Goal: Communication & Community: Answer question/provide support

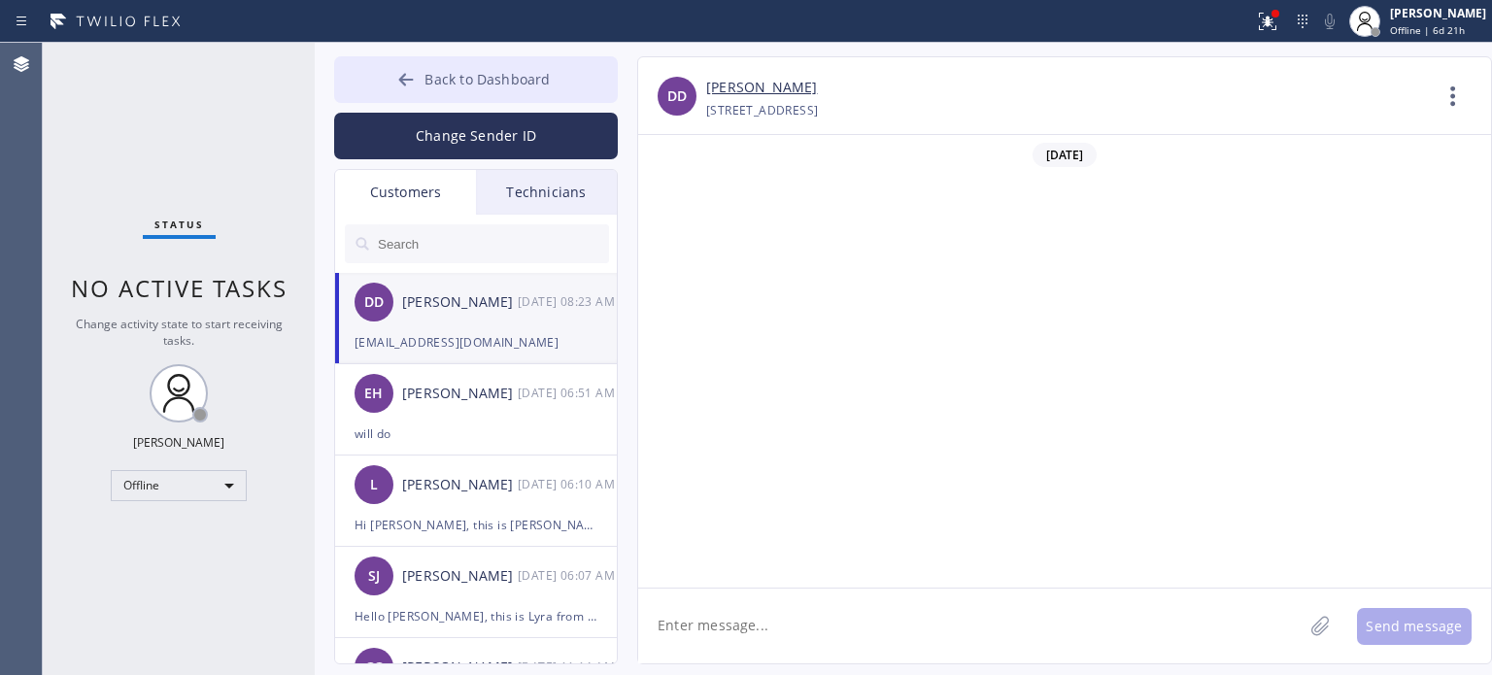
scroll to position [1498, 0]
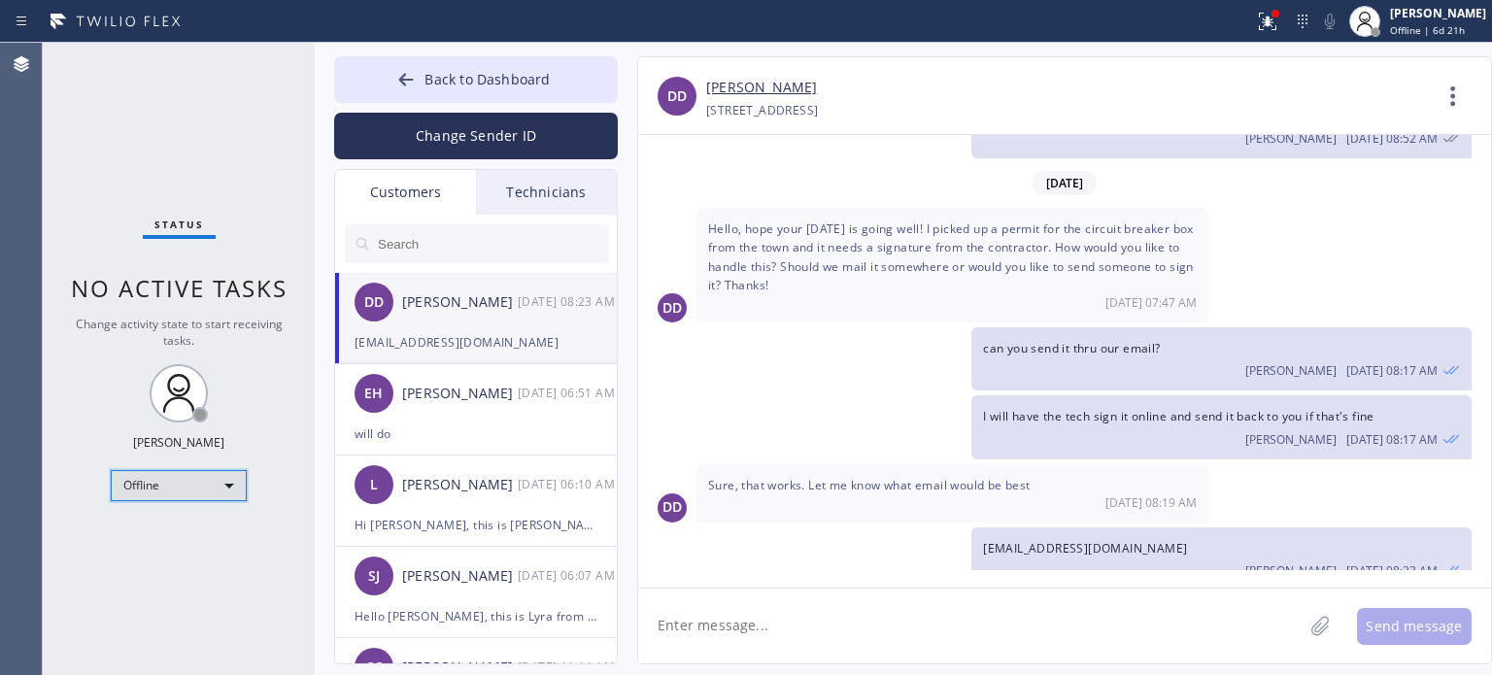
click at [179, 489] on div "Offline" at bounding box center [179, 485] width 136 height 31
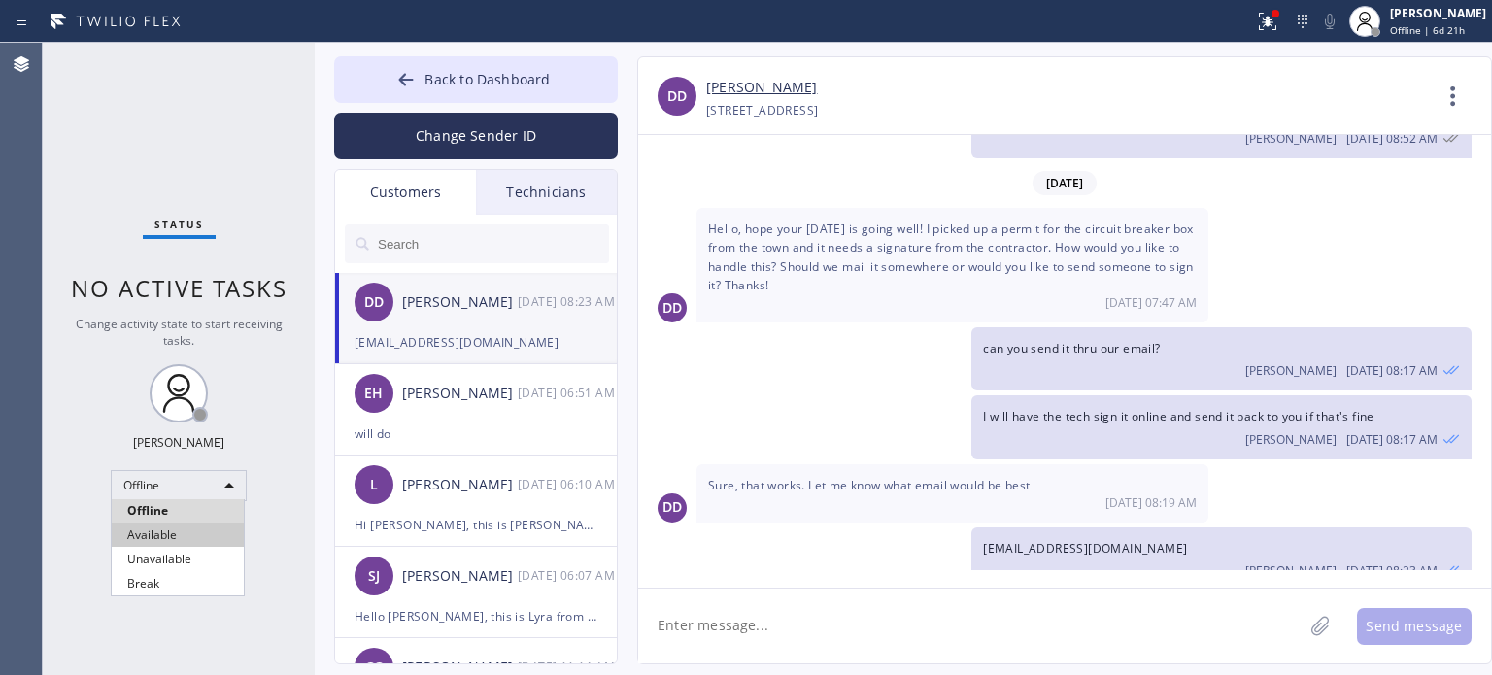
click at [176, 527] on li "Available" at bounding box center [178, 535] width 132 height 23
click at [422, 73] on button "Back to Dashboard" at bounding box center [476, 79] width 284 height 47
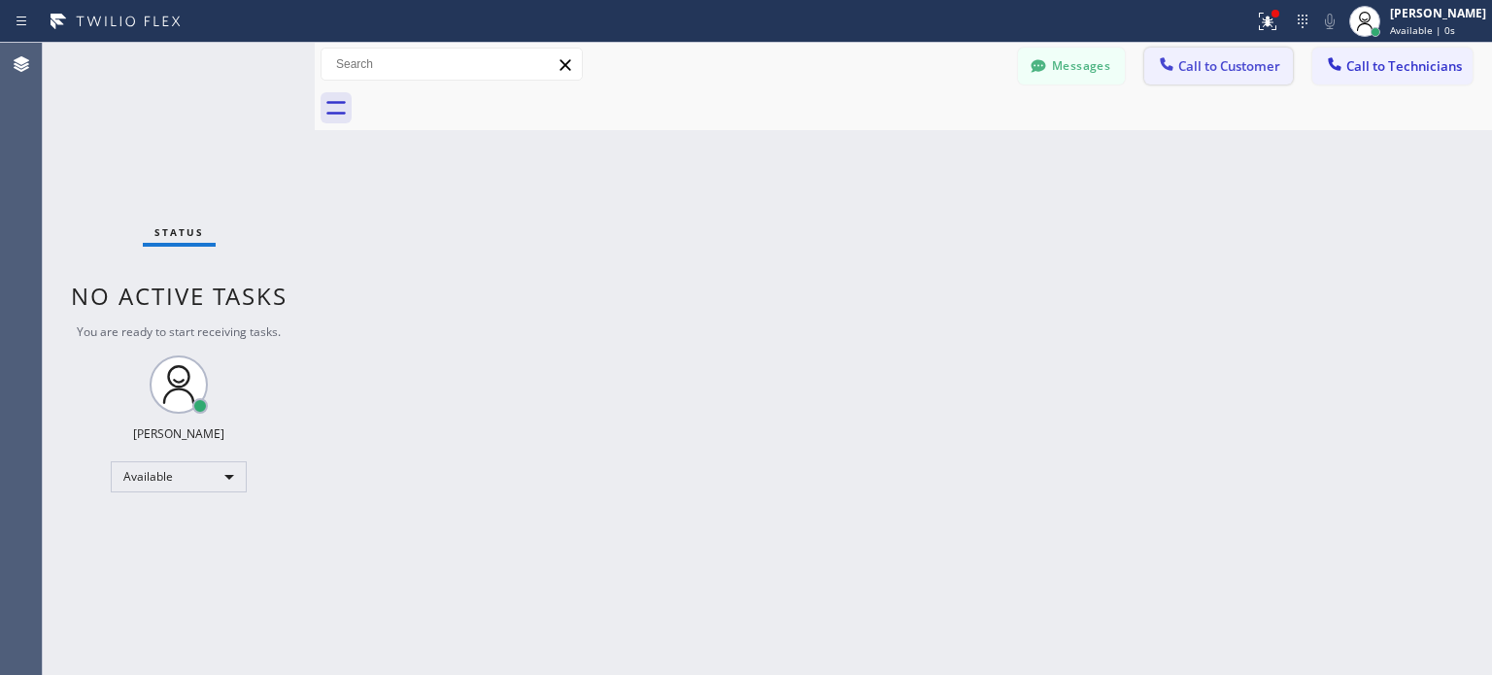
click at [1222, 68] on span "Call to Customer" at bounding box center [1229, 65] width 102 height 17
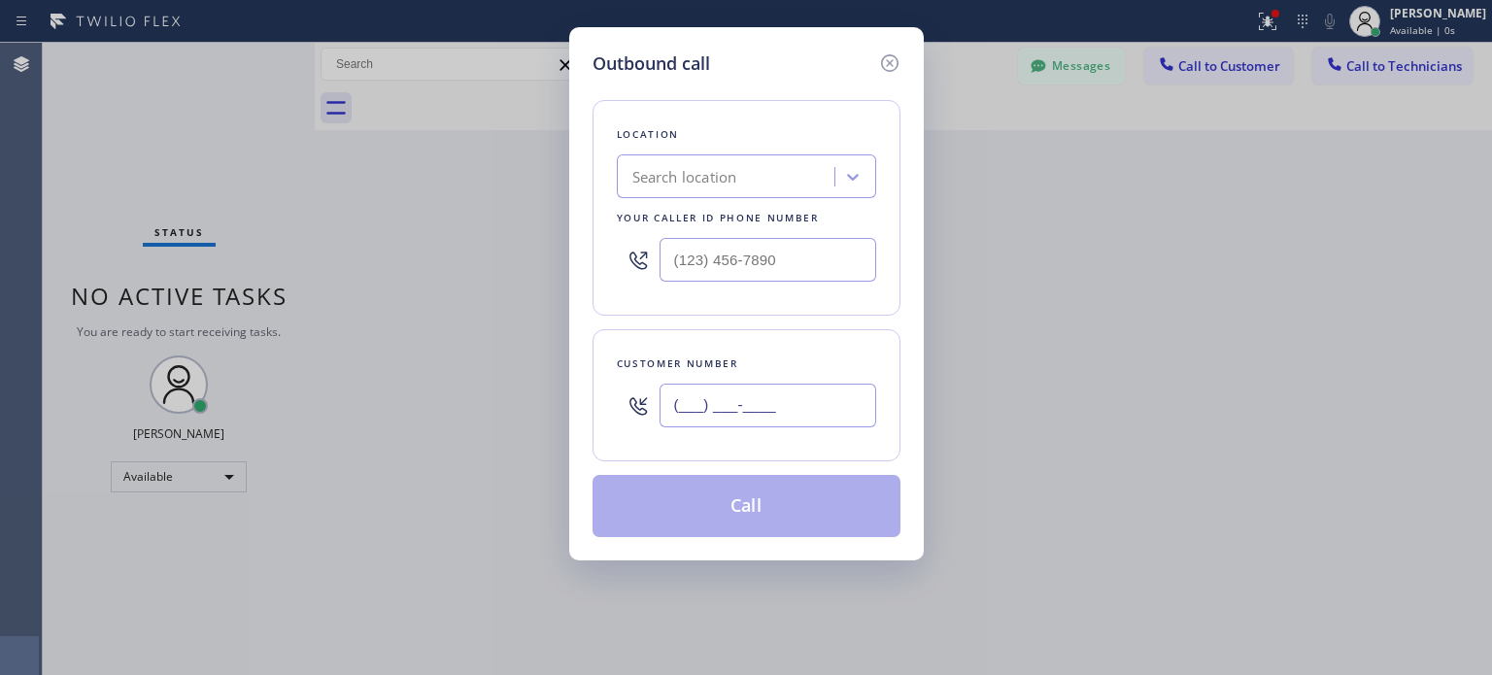
click at [716, 403] on input "(___) ___-____" at bounding box center [767, 406] width 217 height 44
paste input "786) 569-0277"
type input "[PHONE_NUMBER]"
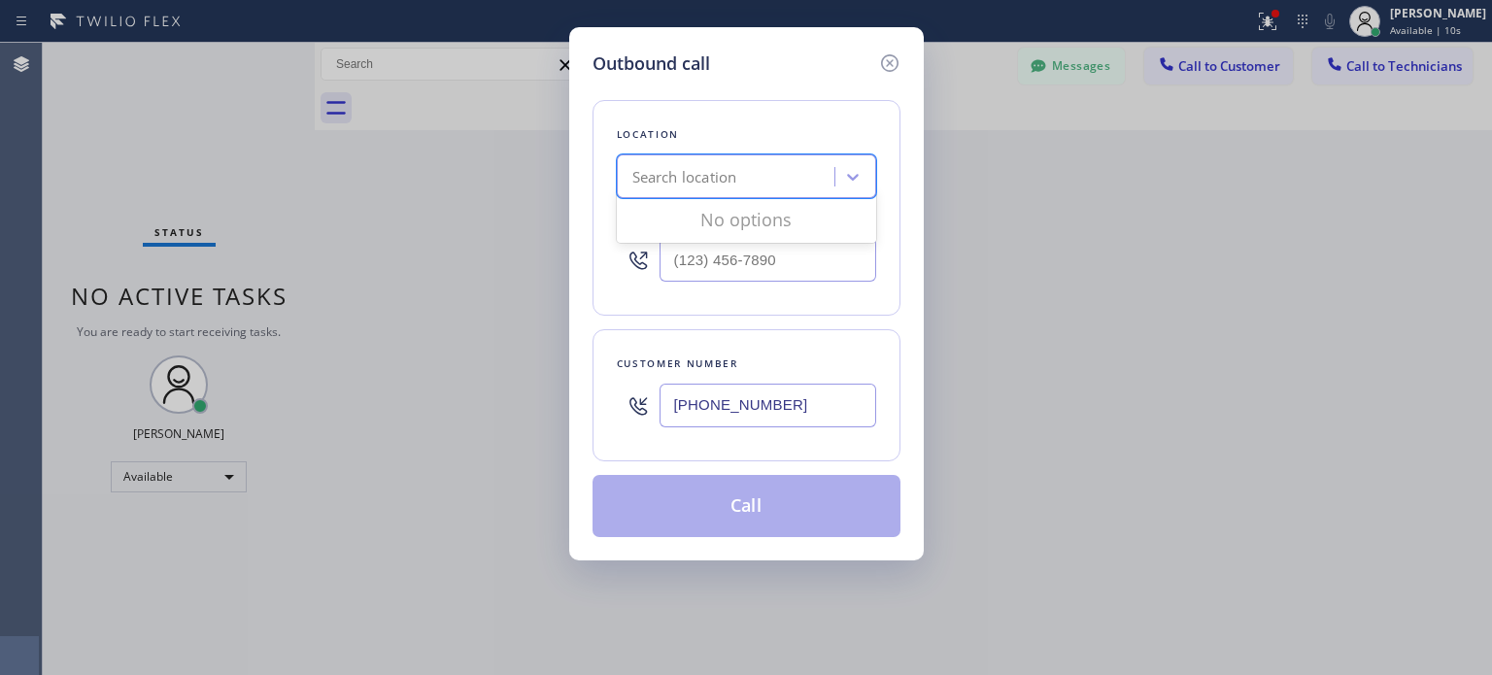
click at [653, 189] on div "Search location" at bounding box center [729, 177] width 212 height 34
paste input "HVAC pros of [GEOGRAPHIC_DATA]"
type input "HVAC pros of [GEOGRAPHIC_DATA]"
click at [710, 220] on div "HVAC pros of [GEOGRAPHIC_DATA]" at bounding box center [746, 217] width 259 height 35
type input "[PHONE_NUMBER]"
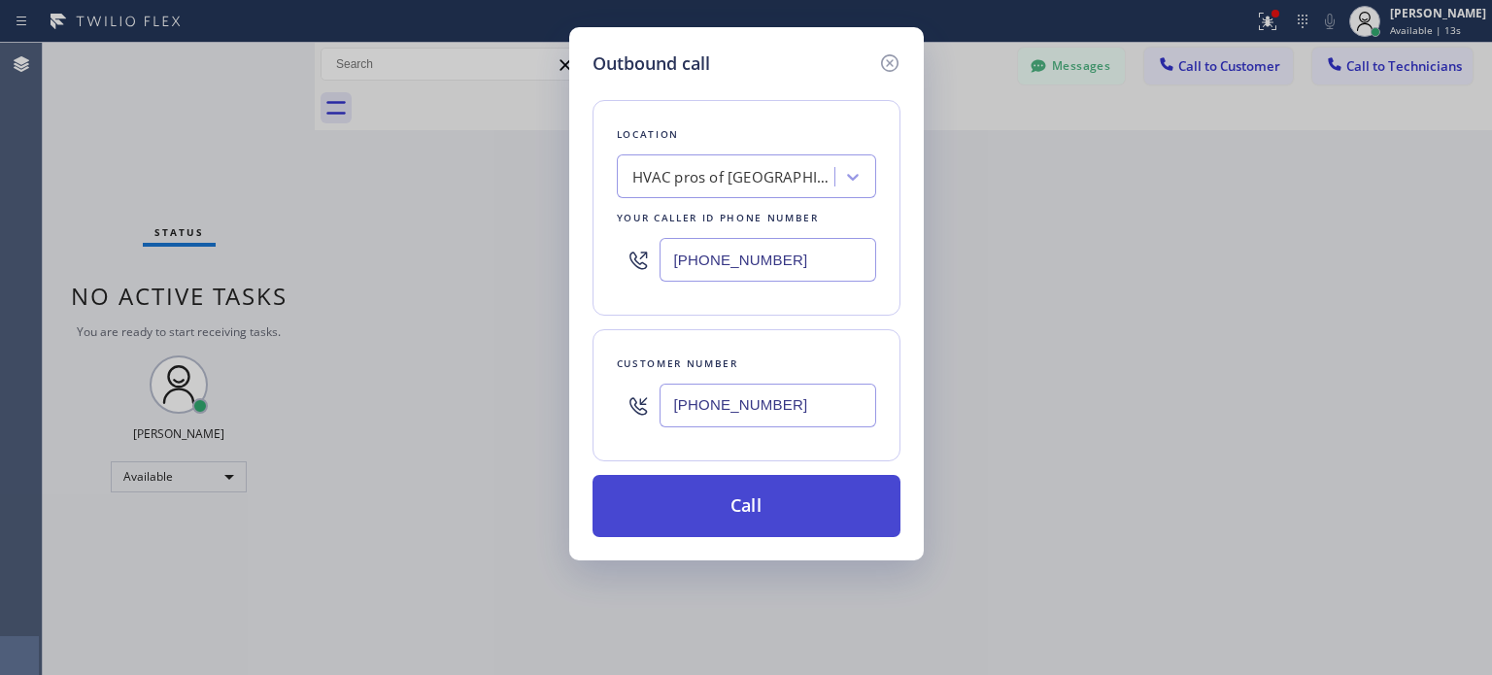
click at [797, 479] on button "Call" at bounding box center [746, 506] width 308 height 62
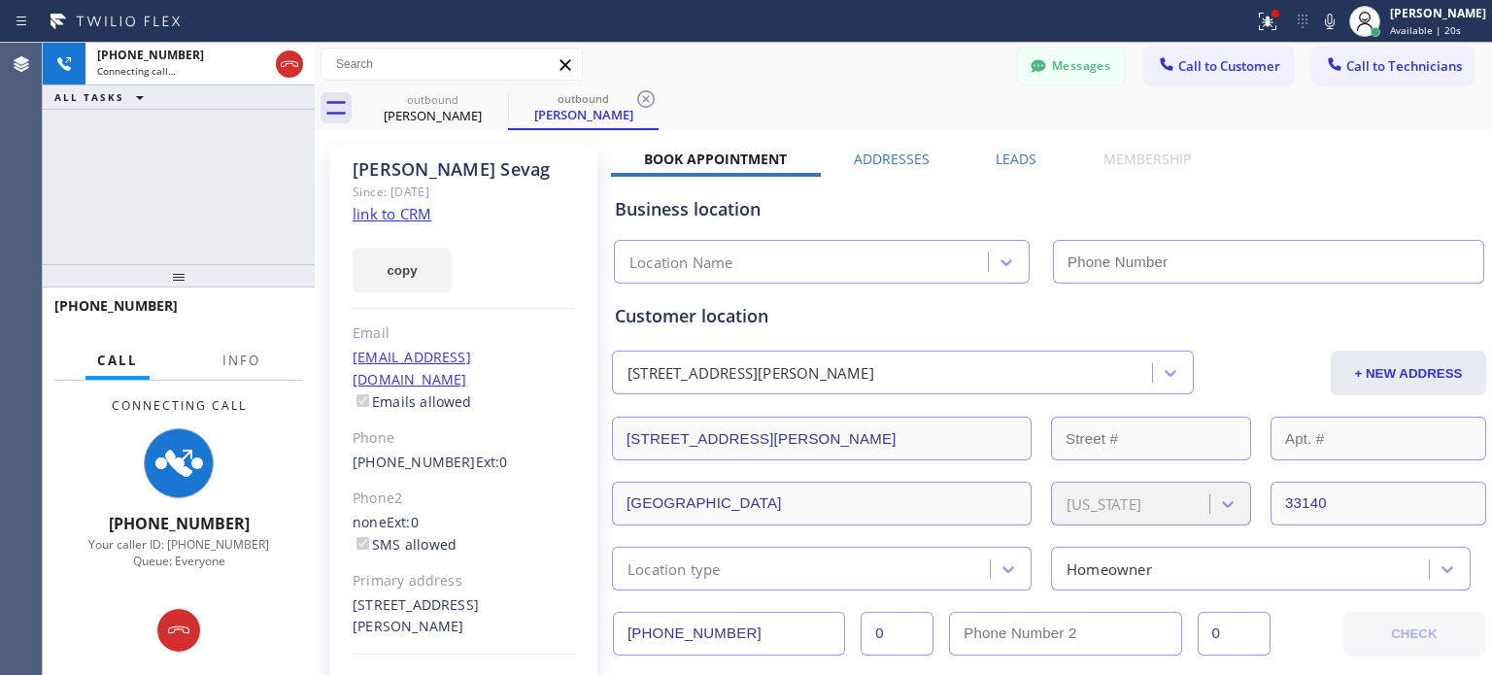
type input "[PHONE_NUMBER]"
click at [1041, 66] on button "Messages" at bounding box center [1071, 66] width 107 height 37
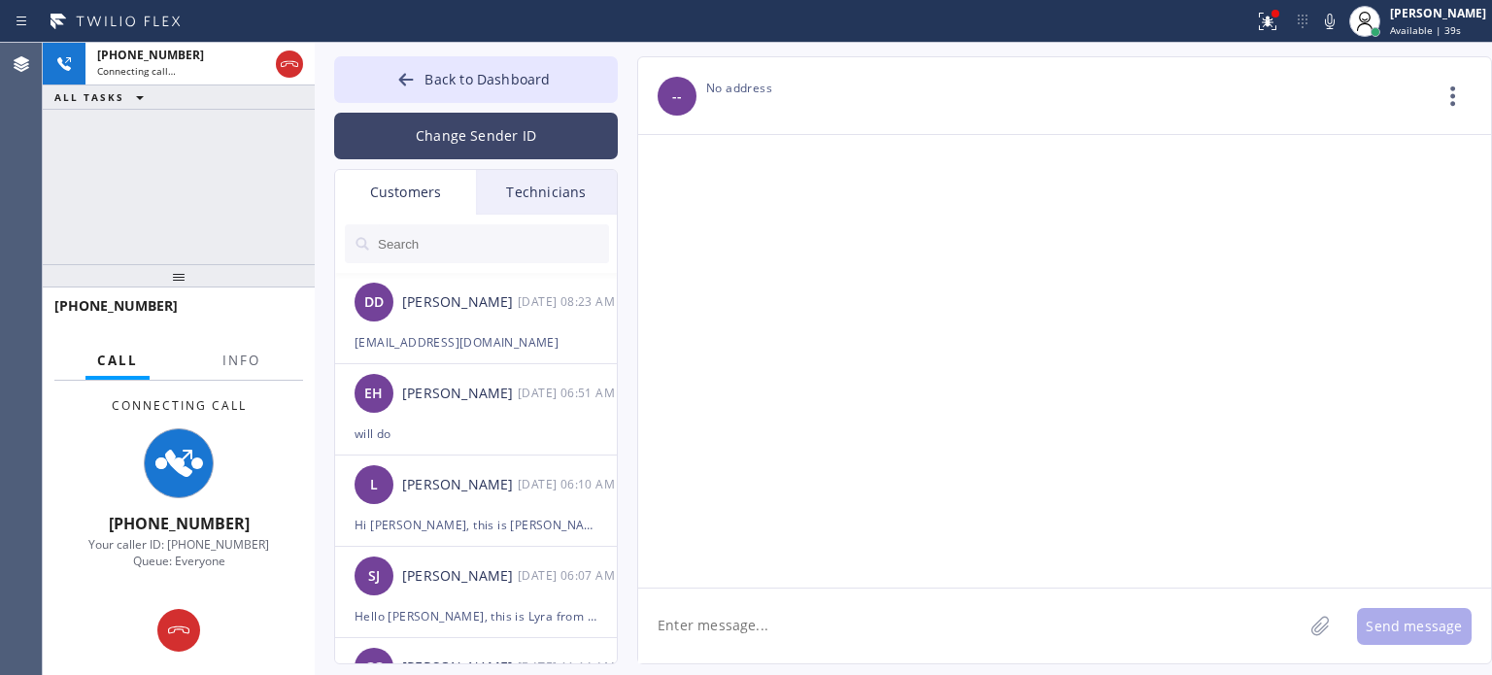
click at [455, 134] on button "Change Sender ID" at bounding box center [476, 136] width 284 height 47
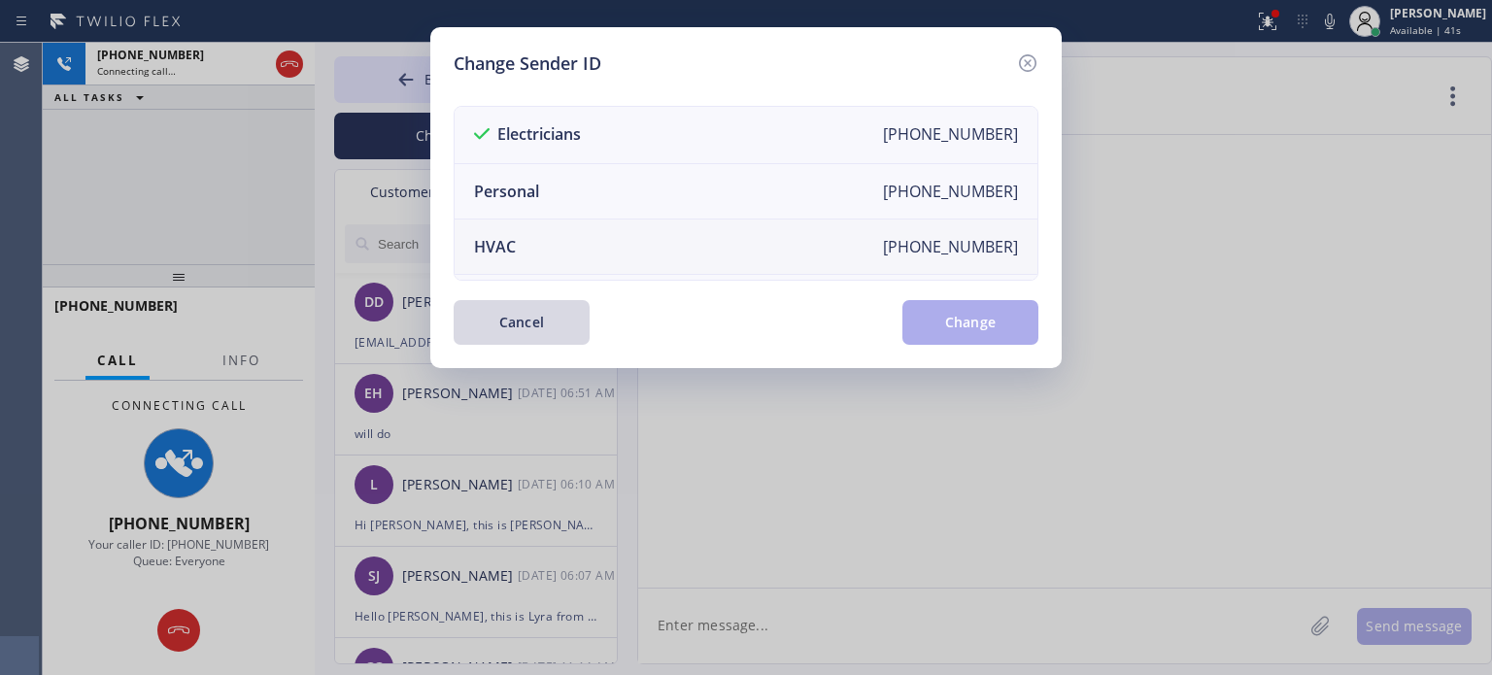
click at [530, 240] on li "HVAC [PHONE_NUMBER]" at bounding box center [746, 247] width 583 height 55
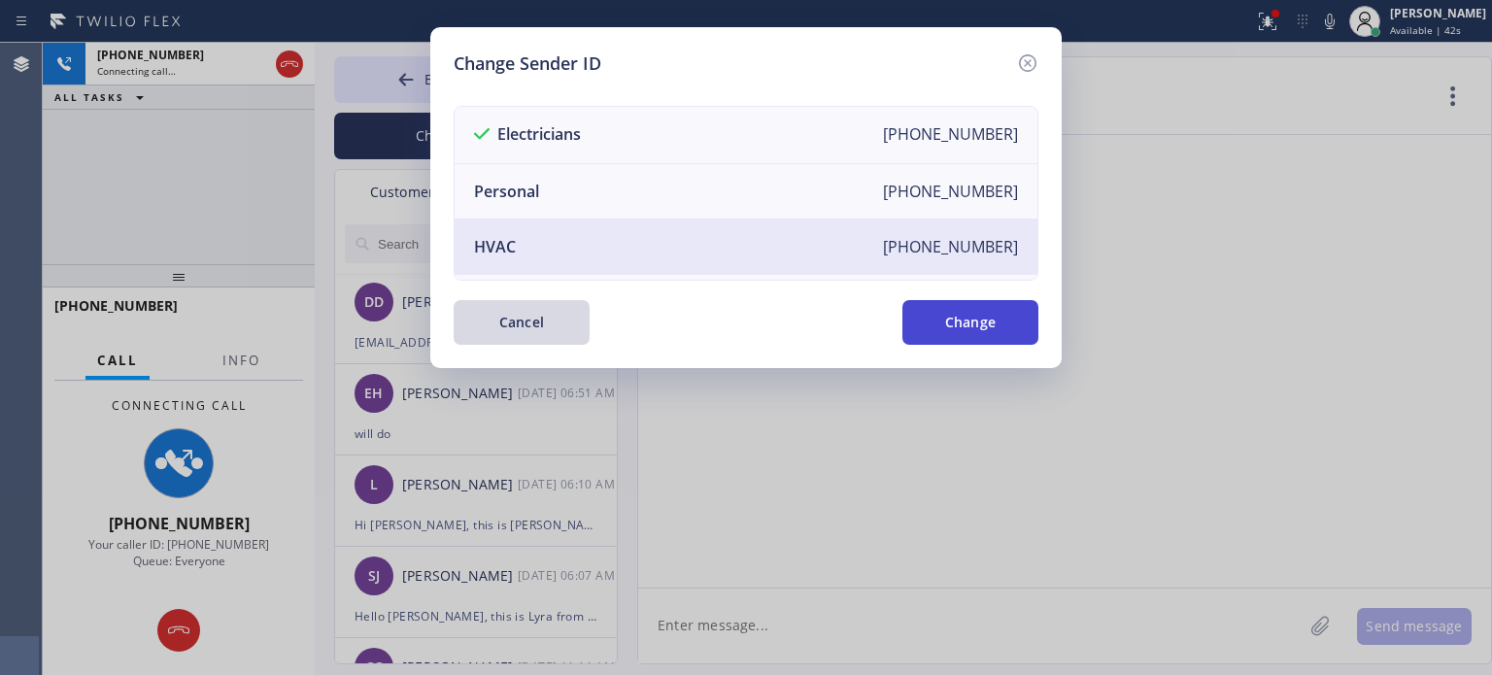
click at [973, 325] on button "Change" at bounding box center [970, 322] width 136 height 45
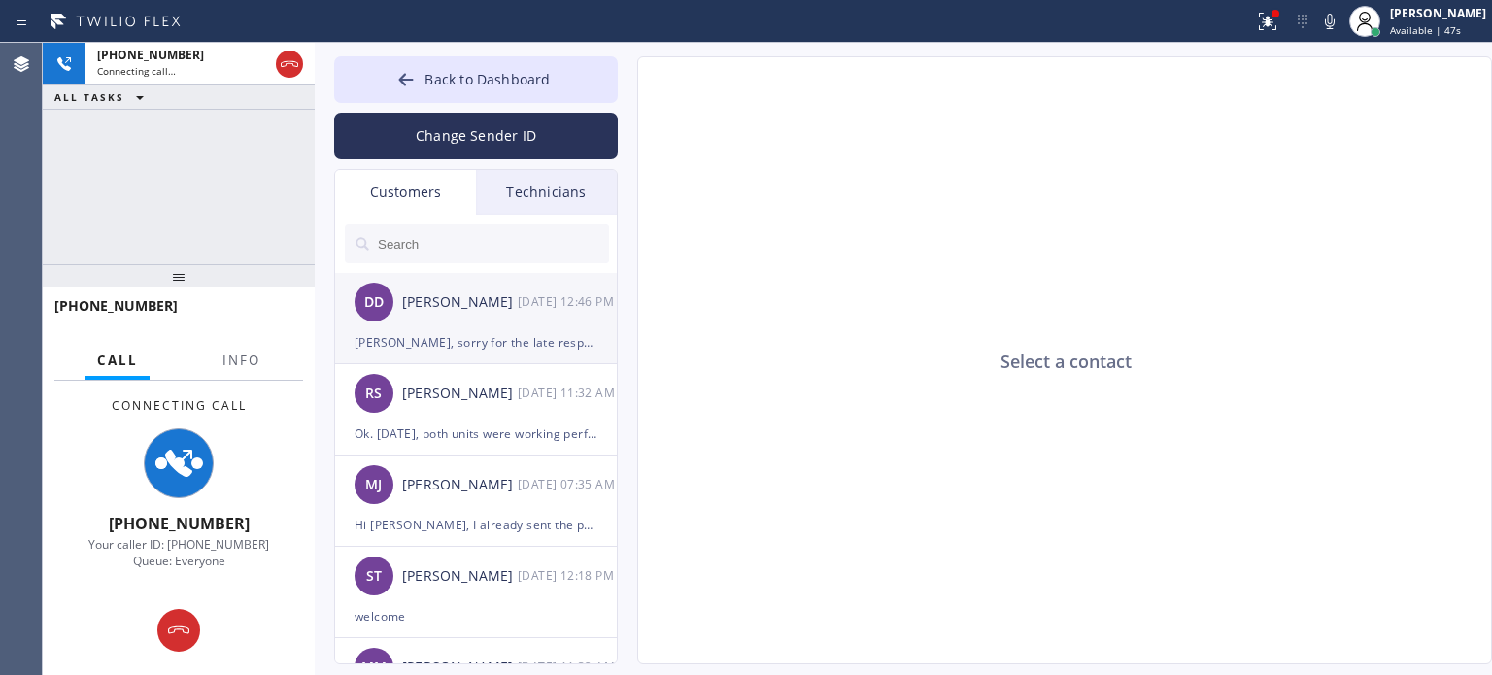
click at [465, 348] on div "[PERSON_NAME], sorry for the late response. Crazy day. [DATE] is good if it's s…" at bounding box center [476, 342] width 243 height 22
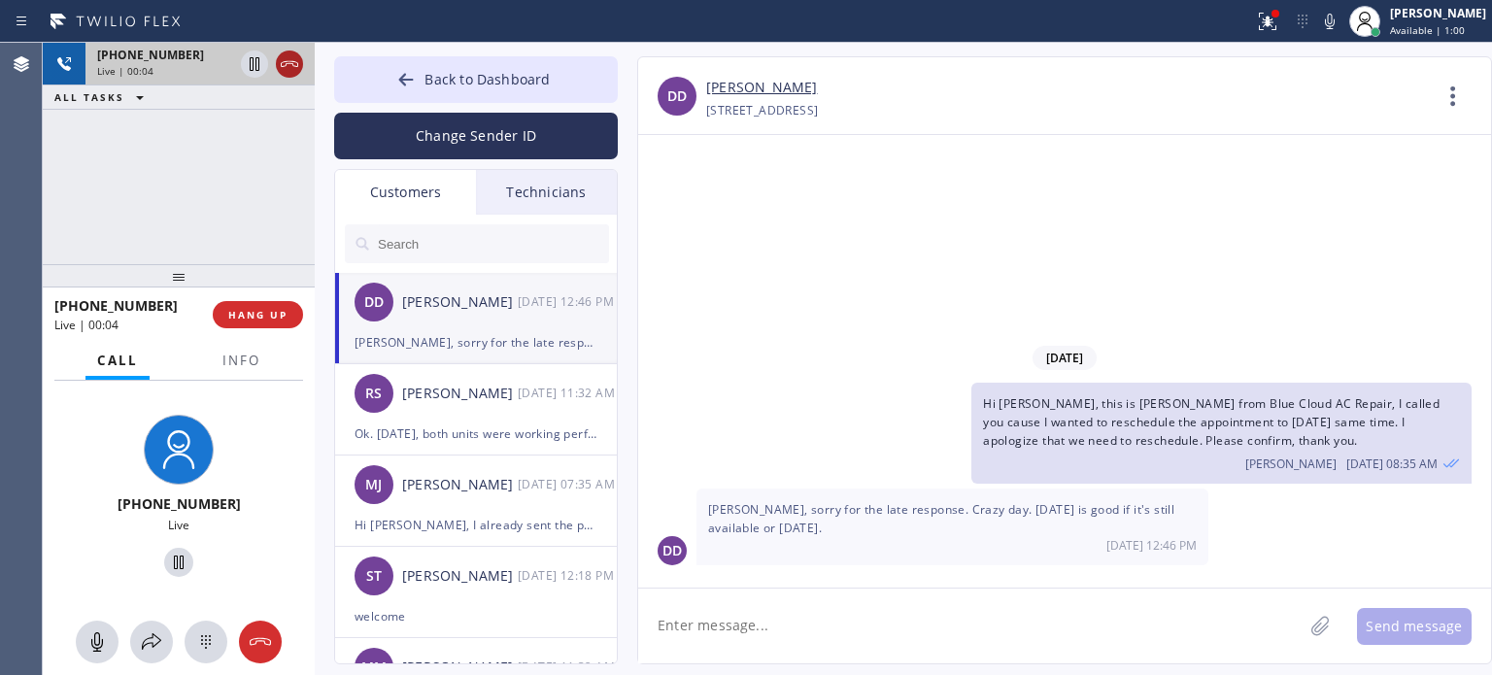
click at [289, 69] on icon at bounding box center [289, 63] width 23 height 23
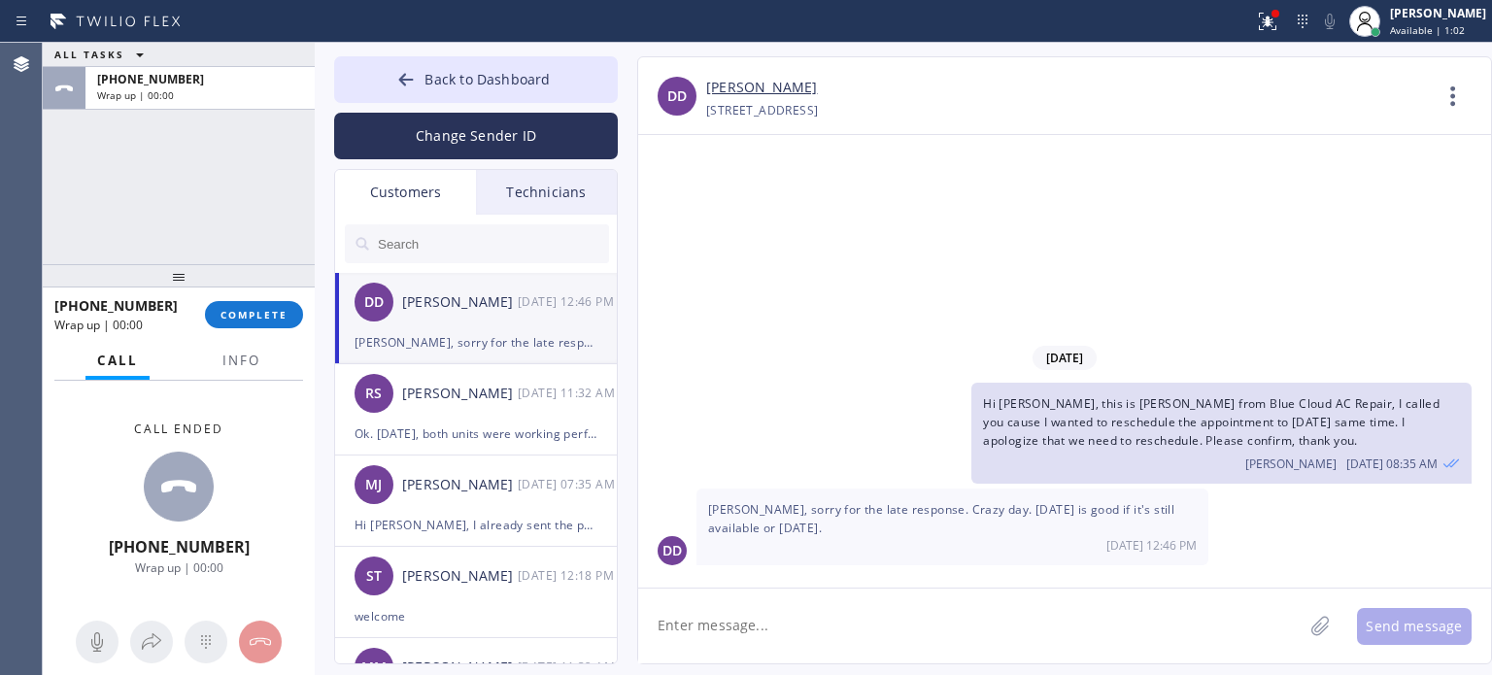
click at [996, 629] on textarea at bounding box center [970, 626] width 664 height 75
click at [756, 88] on link "[PERSON_NAME]" at bounding box center [761, 88] width 111 height 22
drag, startPoint x: 732, startPoint y: 625, endPoint x: 692, endPoint y: 577, distance: 62.7
click at [731, 625] on textarea "Hi" at bounding box center [987, 626] width 699 height 75
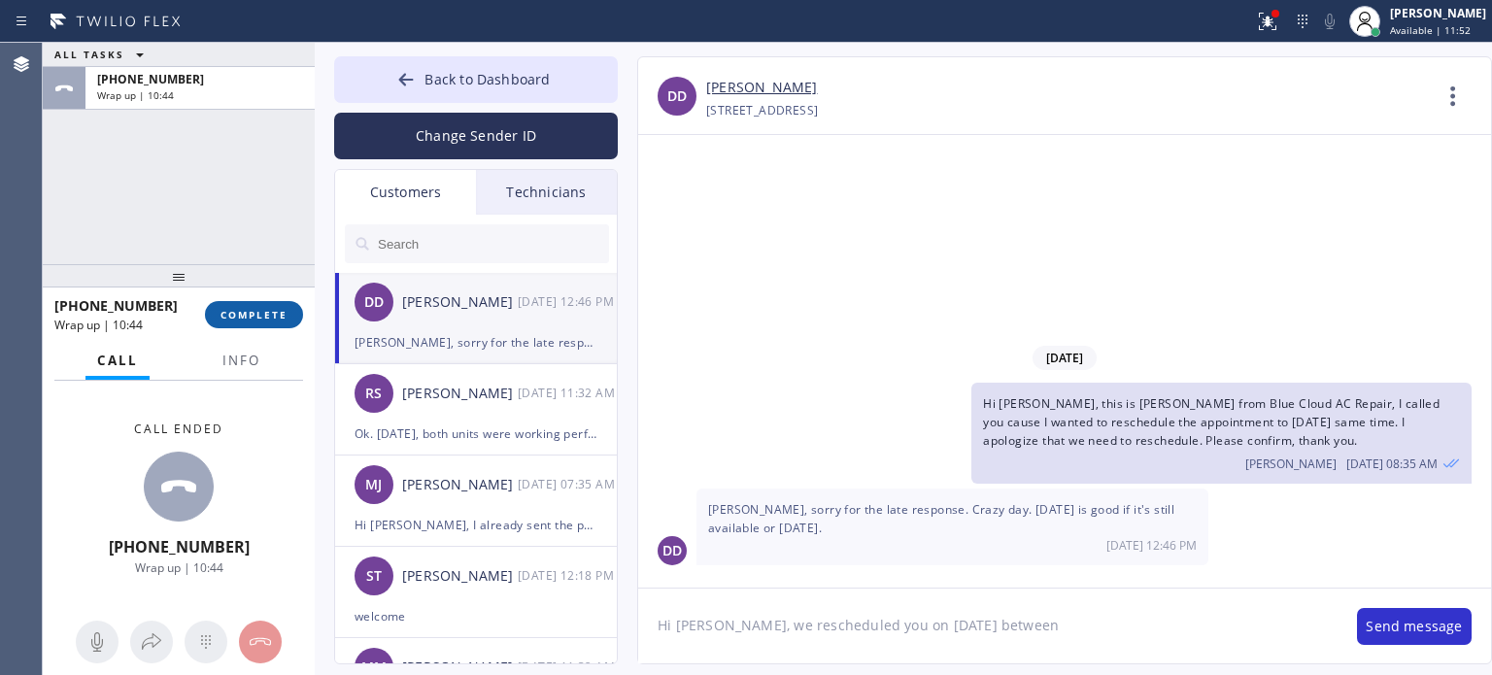
click at [225, 318] on span "COMPLETE" at bounding box center [253, 315] width 67 height 14
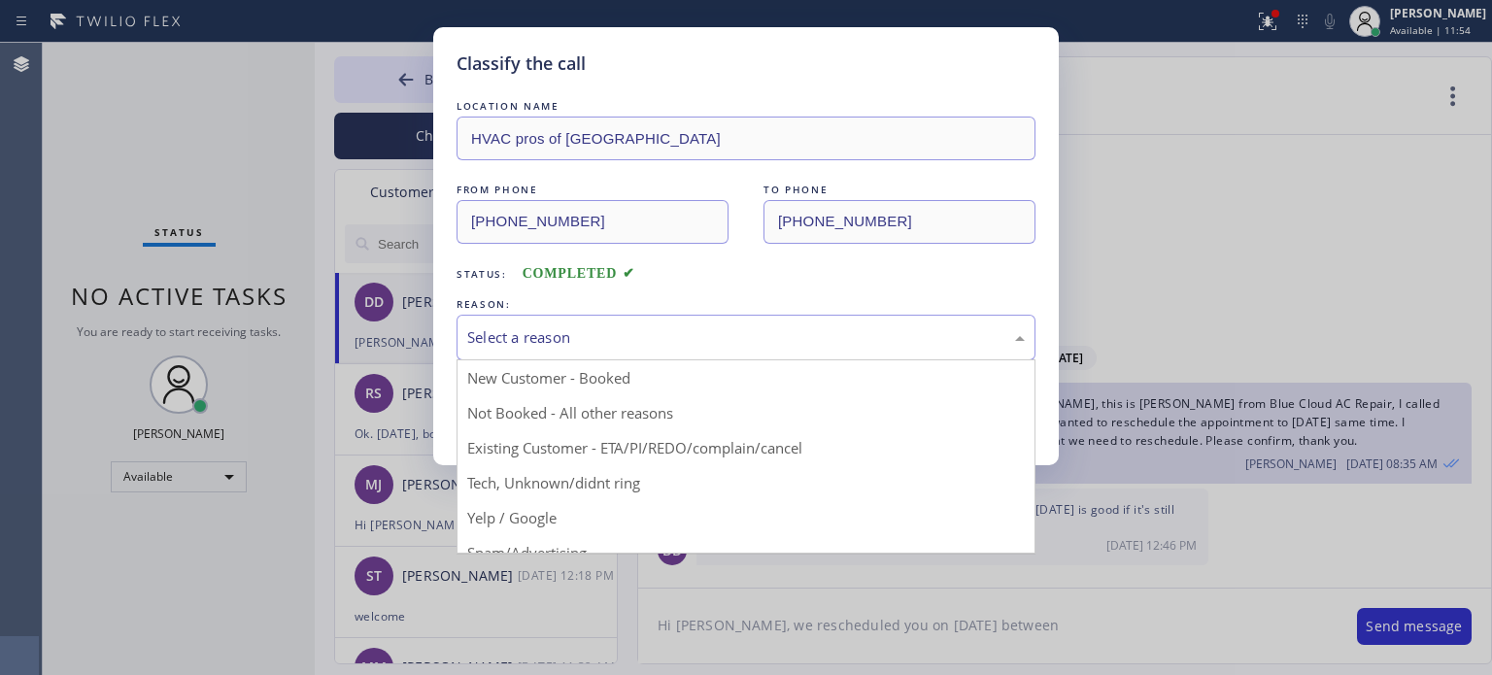
click at [572, 326] on div "Select a reason" at bounding box center [745, 337] width 557 height 22
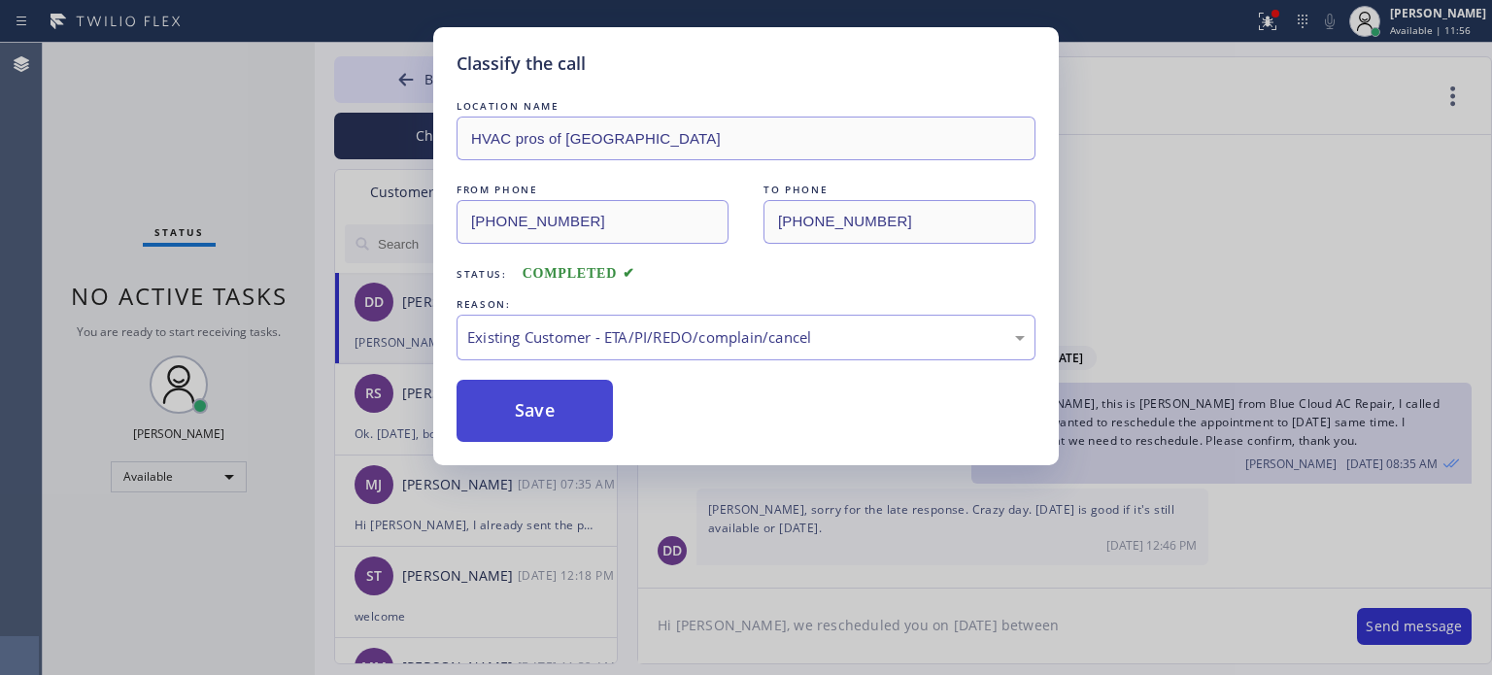
click at [591, 420] on button "Save" at bounding box center [534, 411] width 156 height 62
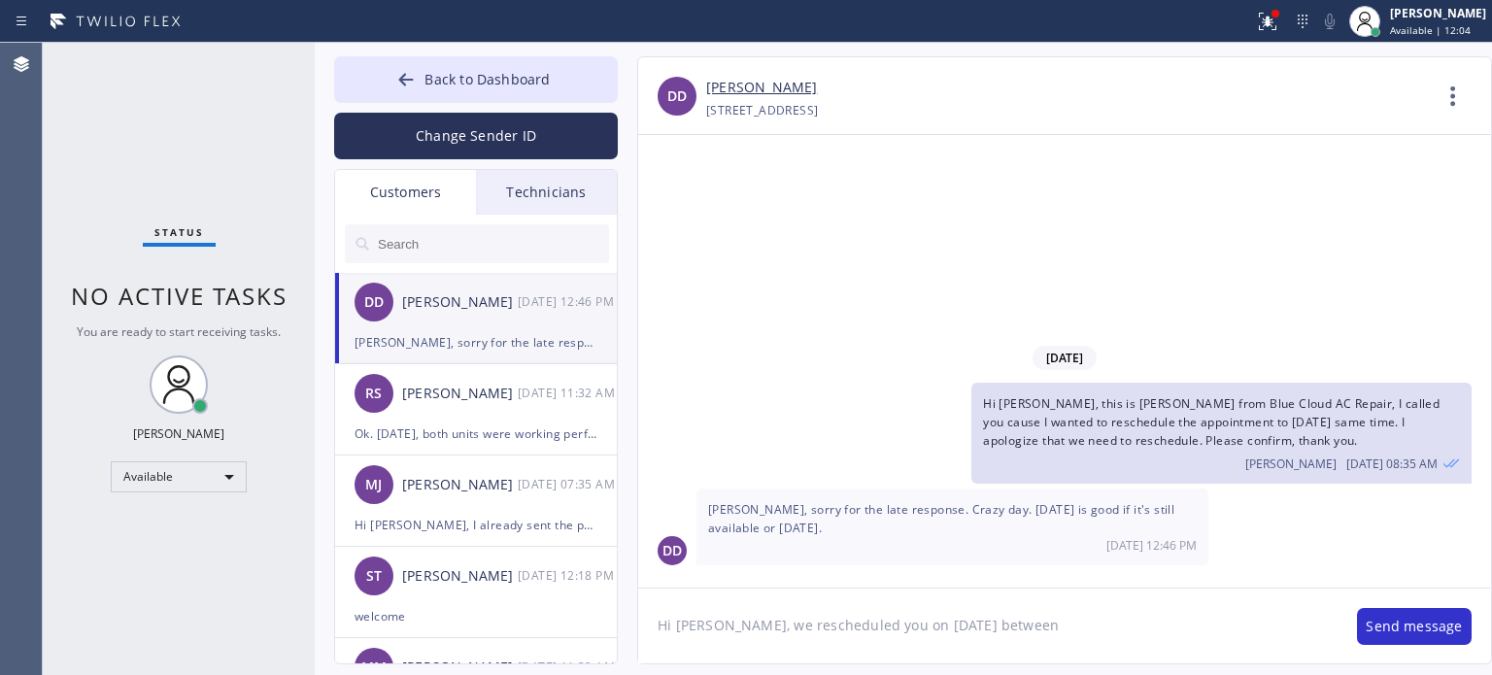
click at [1101, 621] on textarea "Hi [PERSON_NAME], we rescheduled you on [DATE] between" at bounding box center [987, 626] width 699 height 75
click at [1000, 647] on textarea "Hi [PERSON_NAME], we rescheduled you on [DATE] between 12-3 pm. Let me if you c…" at bounding box center [987, 626] width 699 height 75
type textarea "Hi [PERSON_NAME], we rescheduled you on [DATE] between 12-3 pm. Let me if you c…"
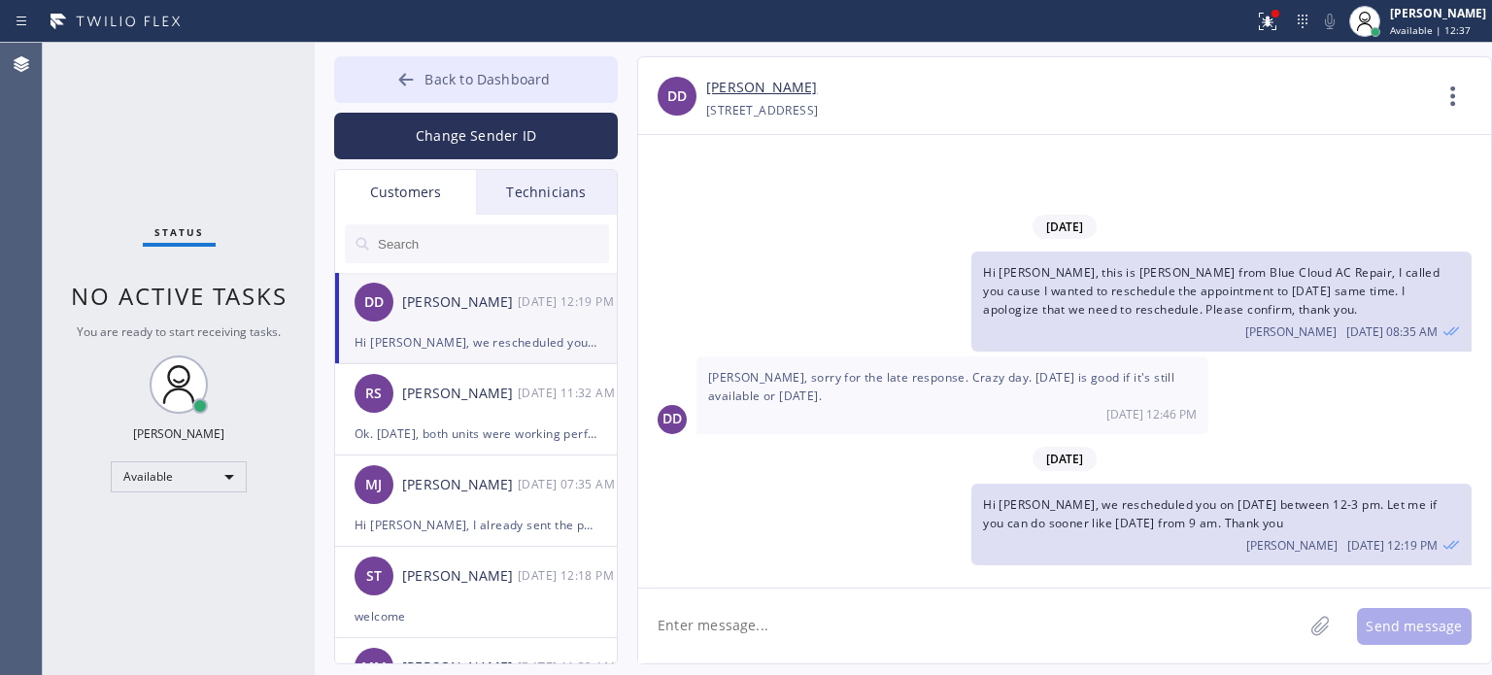
click at [471, 84] on span "Back to Dashboard" at bounding box center [486, 79] width 125 height 18
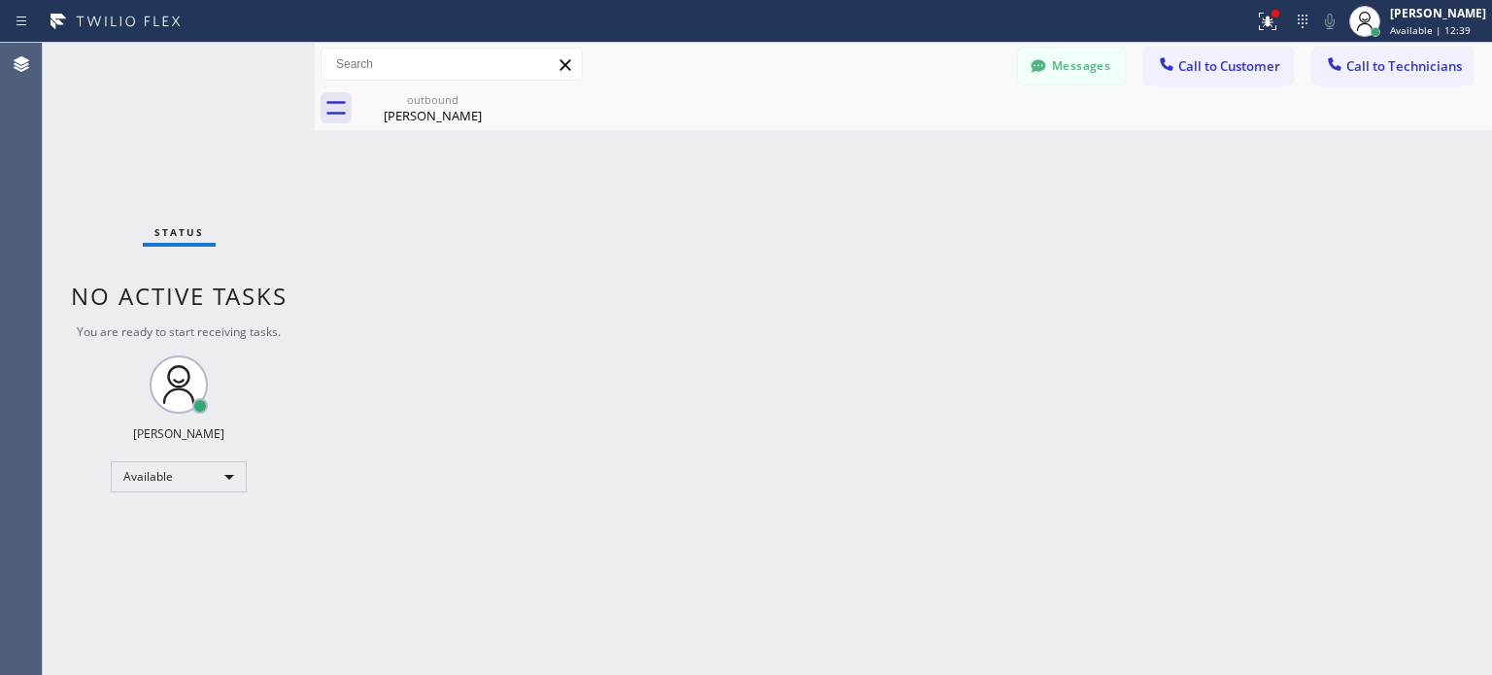
click at [1235, 77] on button "Call to Customer" at bounding box center [1218, 66] width 149 height 37
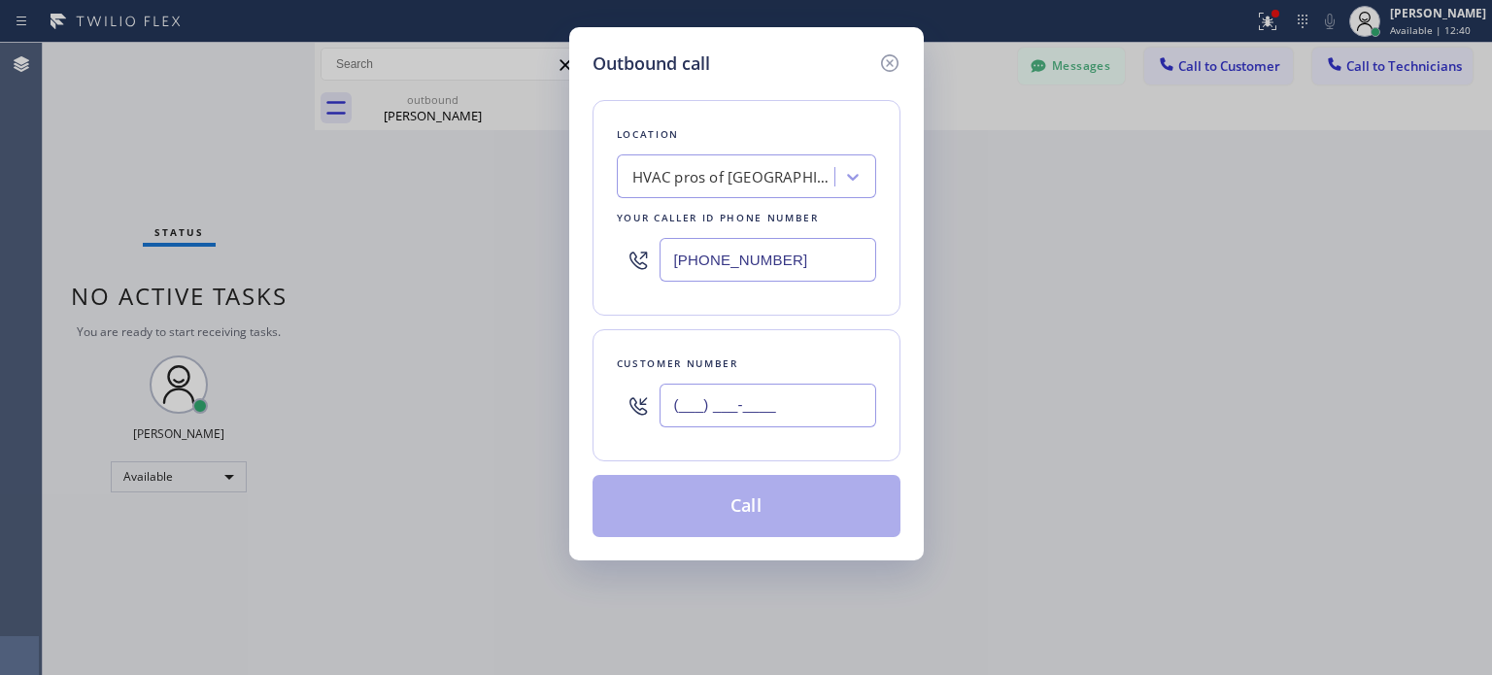
click at [851, 403] on input "(___) ___-____" at bounding box center [767, 406] width 217 height 44
paste input "732) 371-2584"
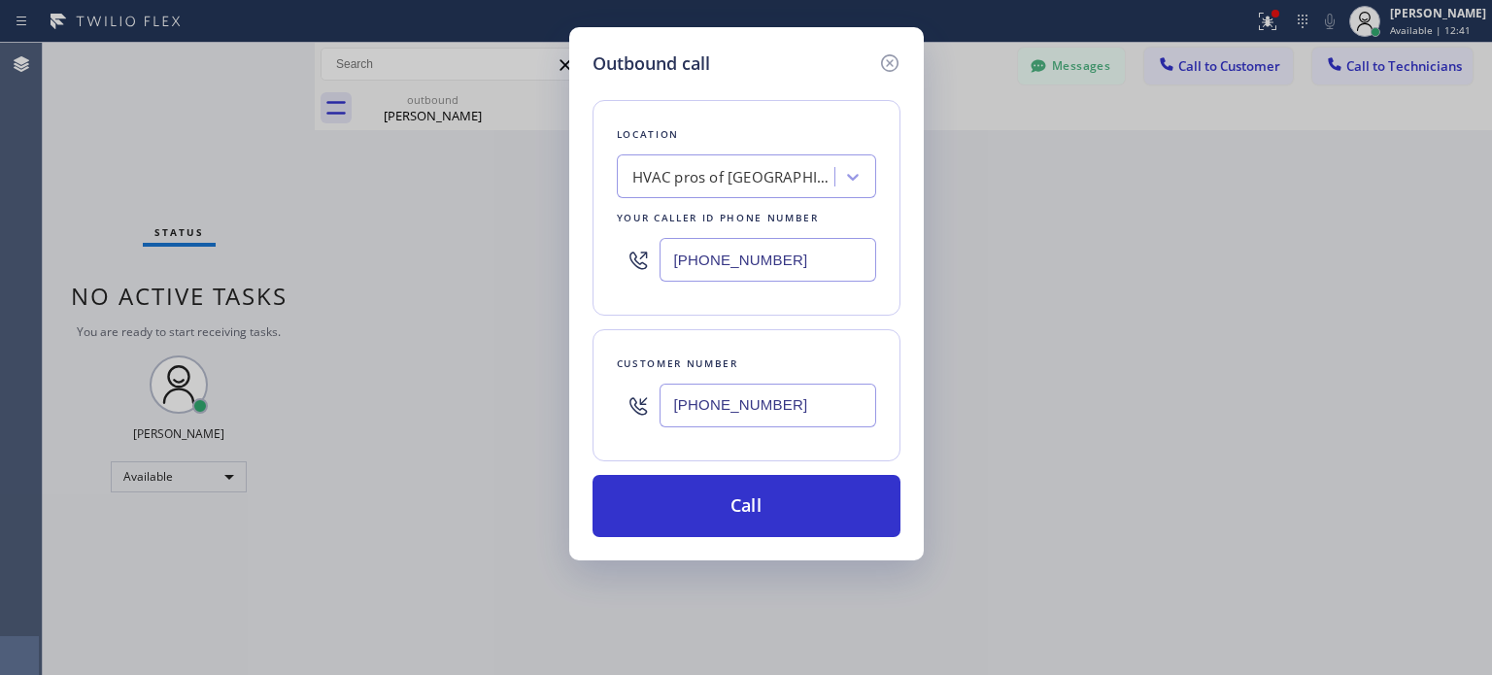
type input "[PHONE_NUMBER]"
click at [707, 270] on input "[PHONE_NUMBER]" at bounding box center [767, 260] width 217 height 44
click at [708, 270] on input "[PHONE_NUMBER]" at bounding box center [767, 260] width 217 height 44
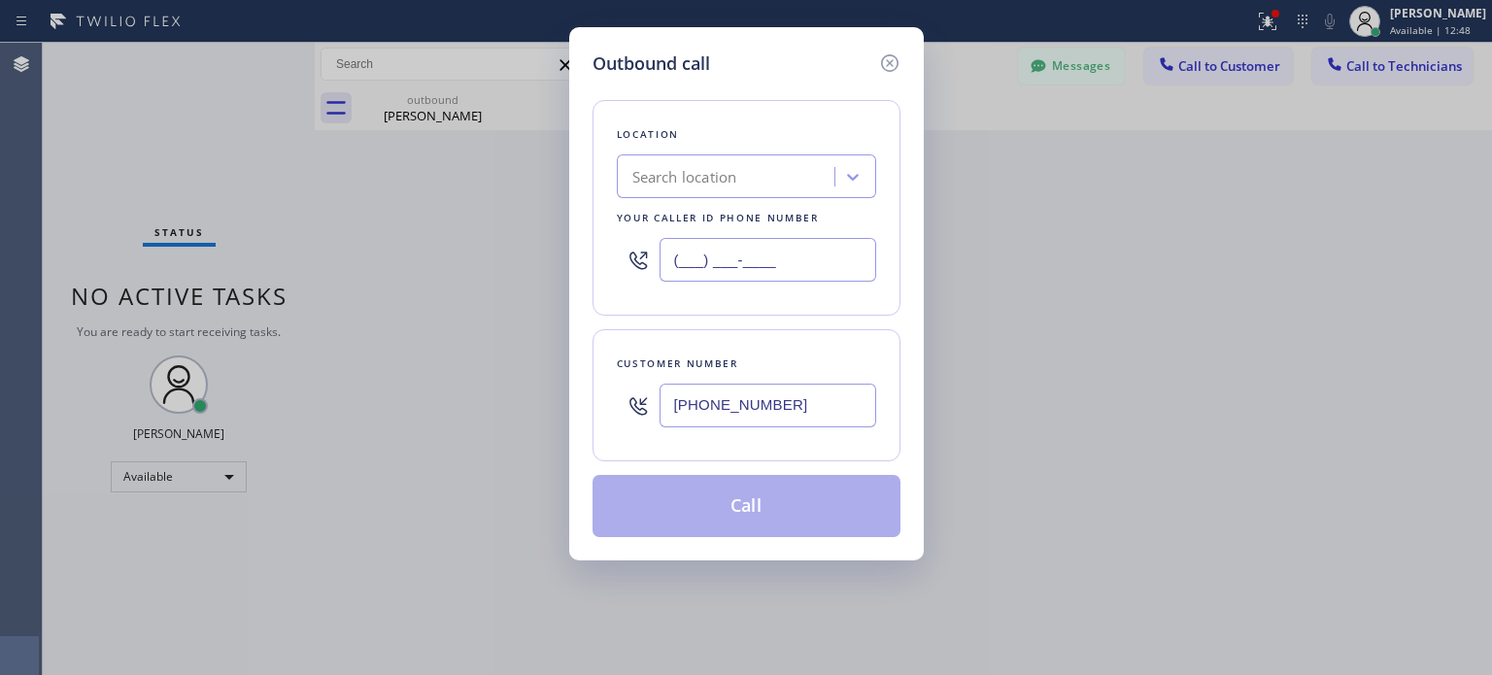
type input "(___) ___-____"
click at [703, 177] on div "Search location" at bounding box center [684, 177] width 105 height 22
paste input "B w Electrical Svsc LLC"
type input "B w Electrical Svsc LLC"
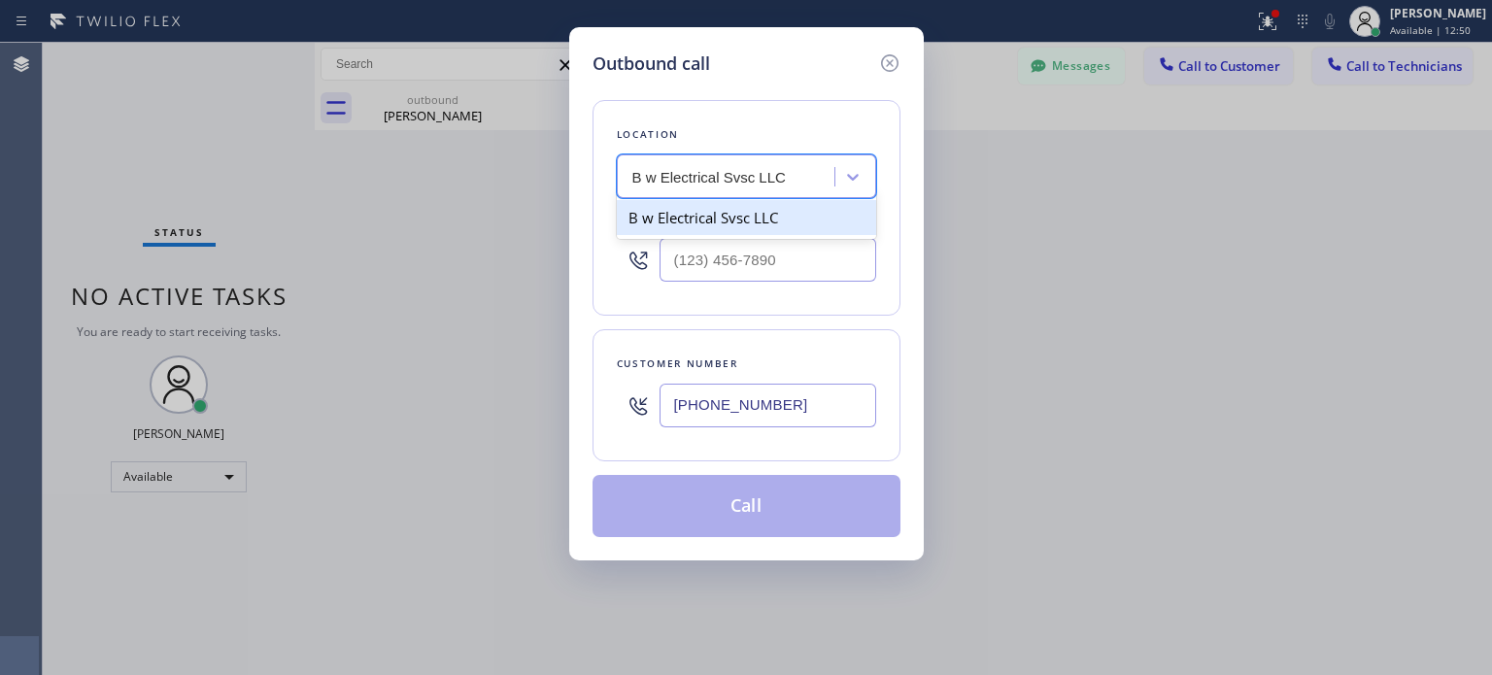
click at [707, 218] on div "B w Electrical Svsc LLC" at bounding box center [746, 217] width 259 height 35
type input "[PHONE_NUMBER]"
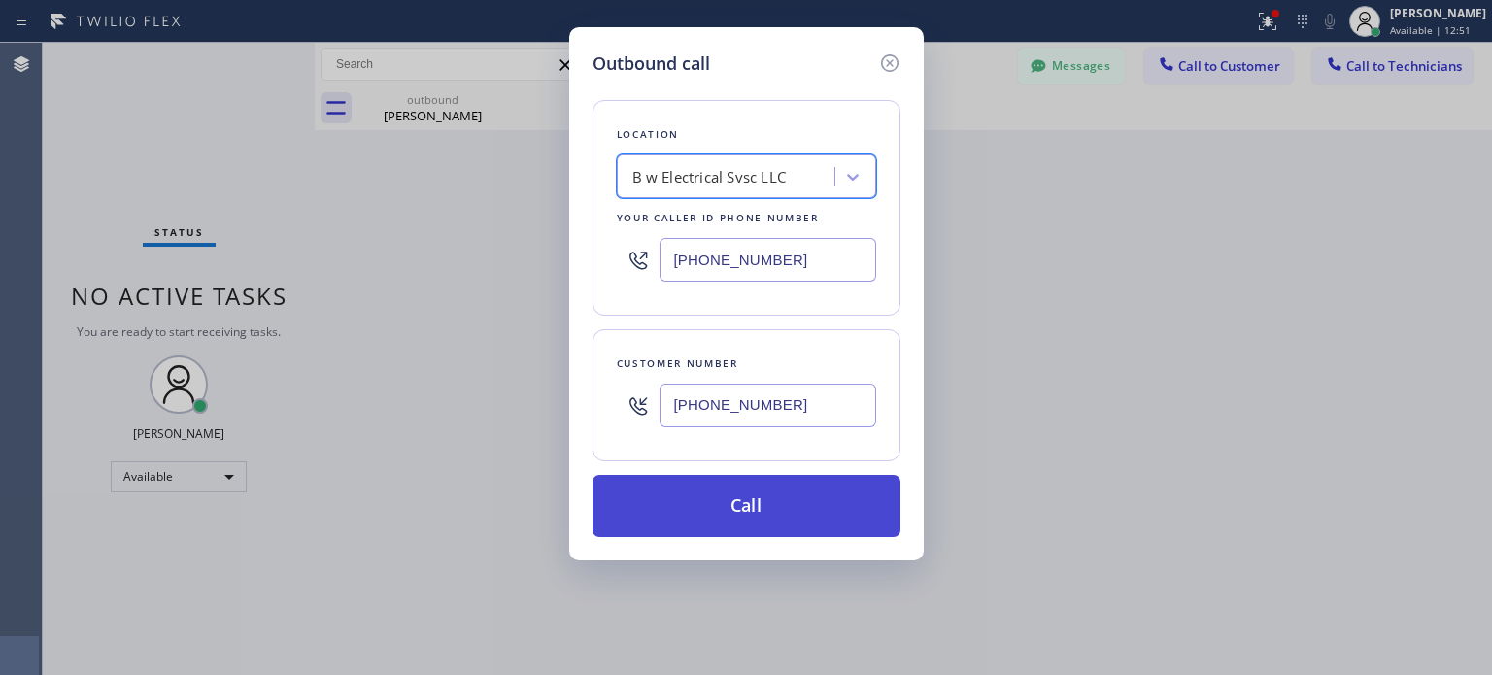
click at [726, 496] on button "Call" at bounding box center [746, 506] width 308 height 62
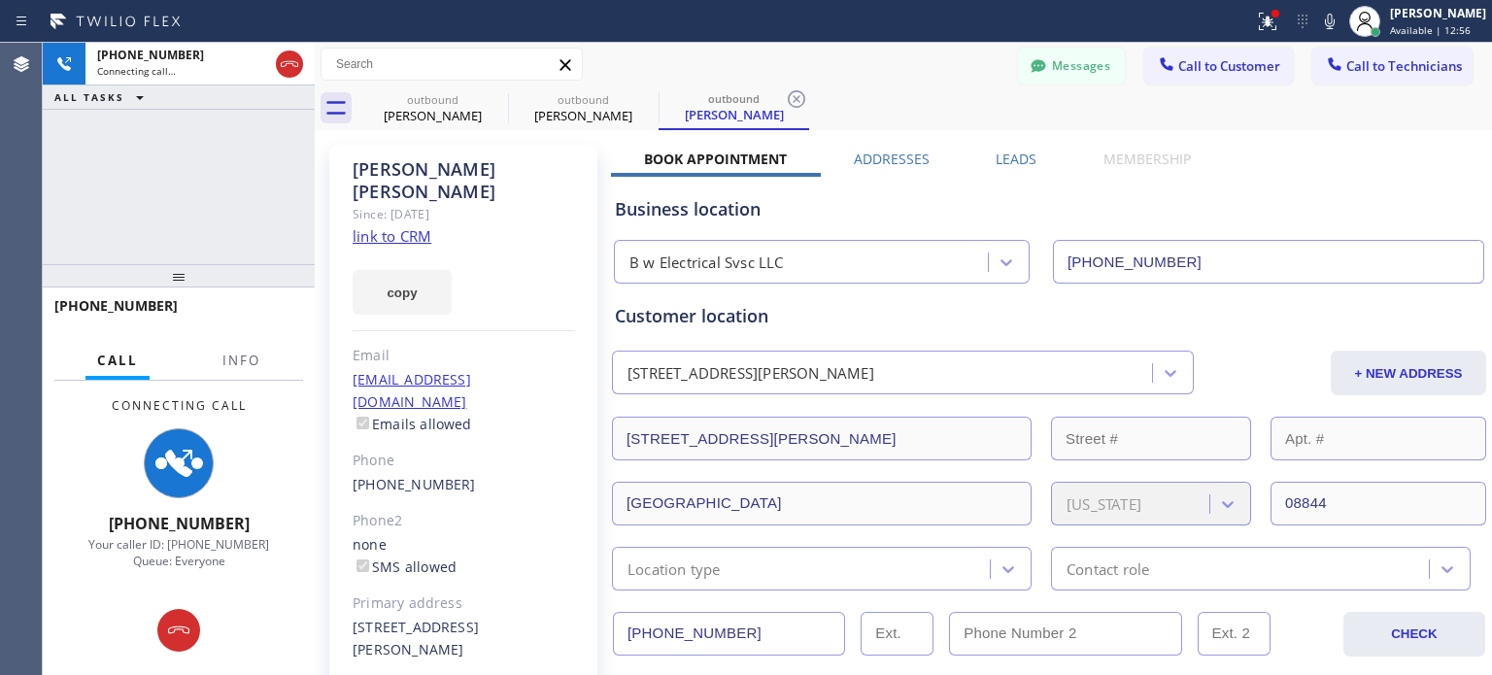
type input "[PHONE_NUMBER]"
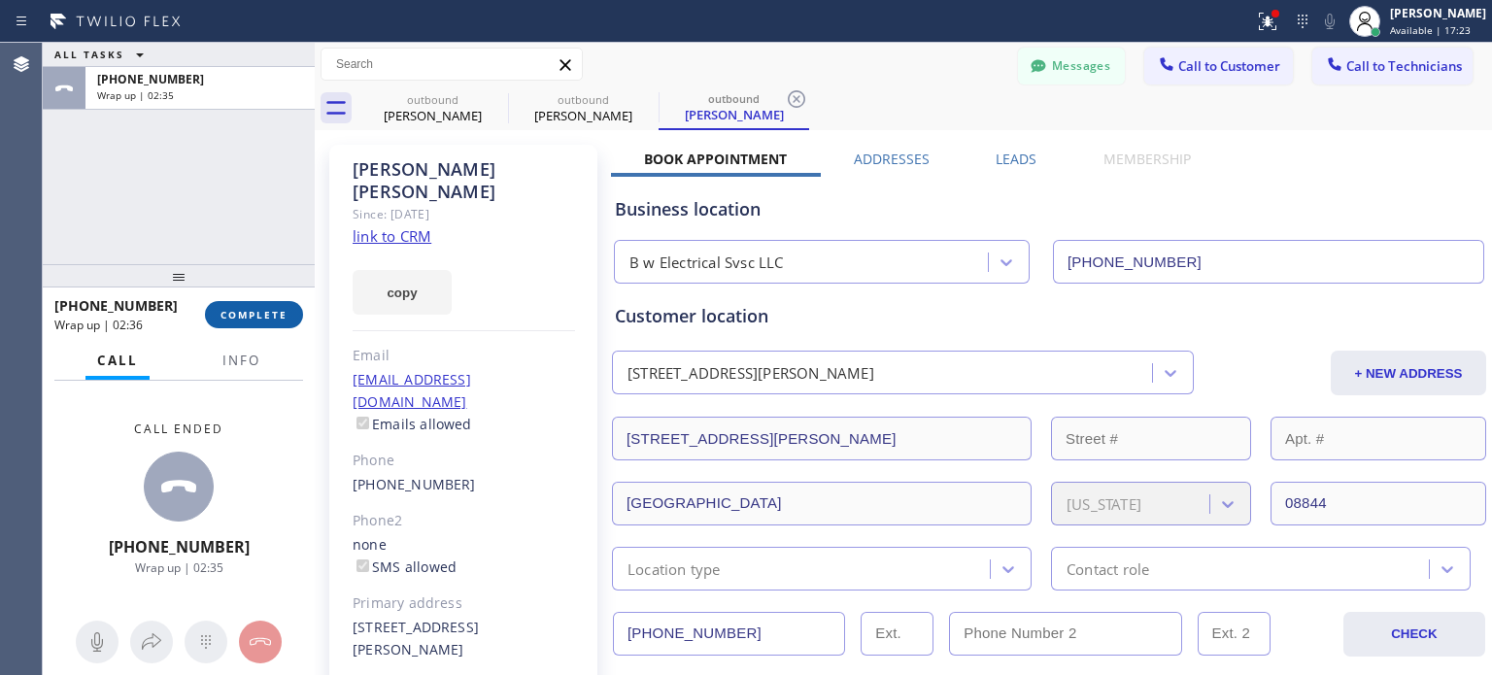
click at [262, 314] on span "COMPLETE" at bounding box center [253, 315] width 67 height 14
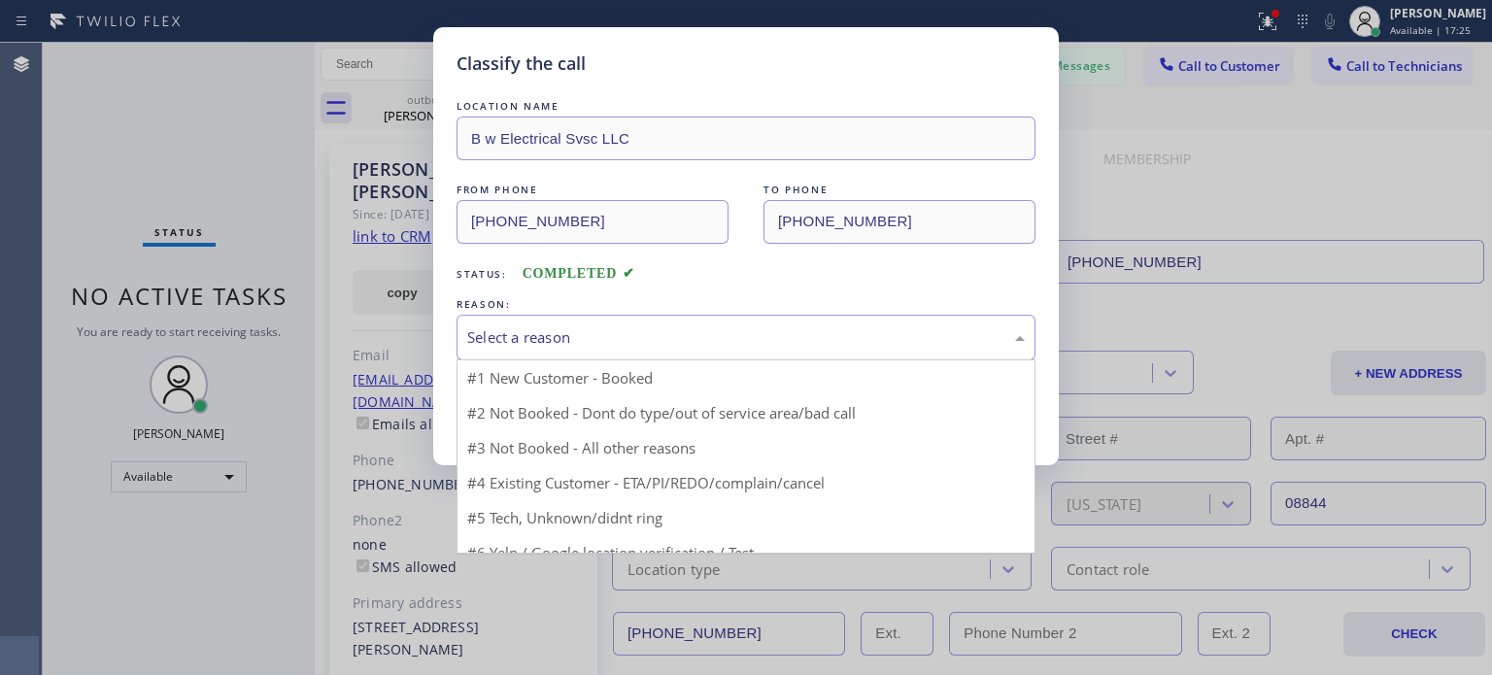
click at [589, 317] on div "Select a reason" at bounding box center [745, 338] width 579 height 46
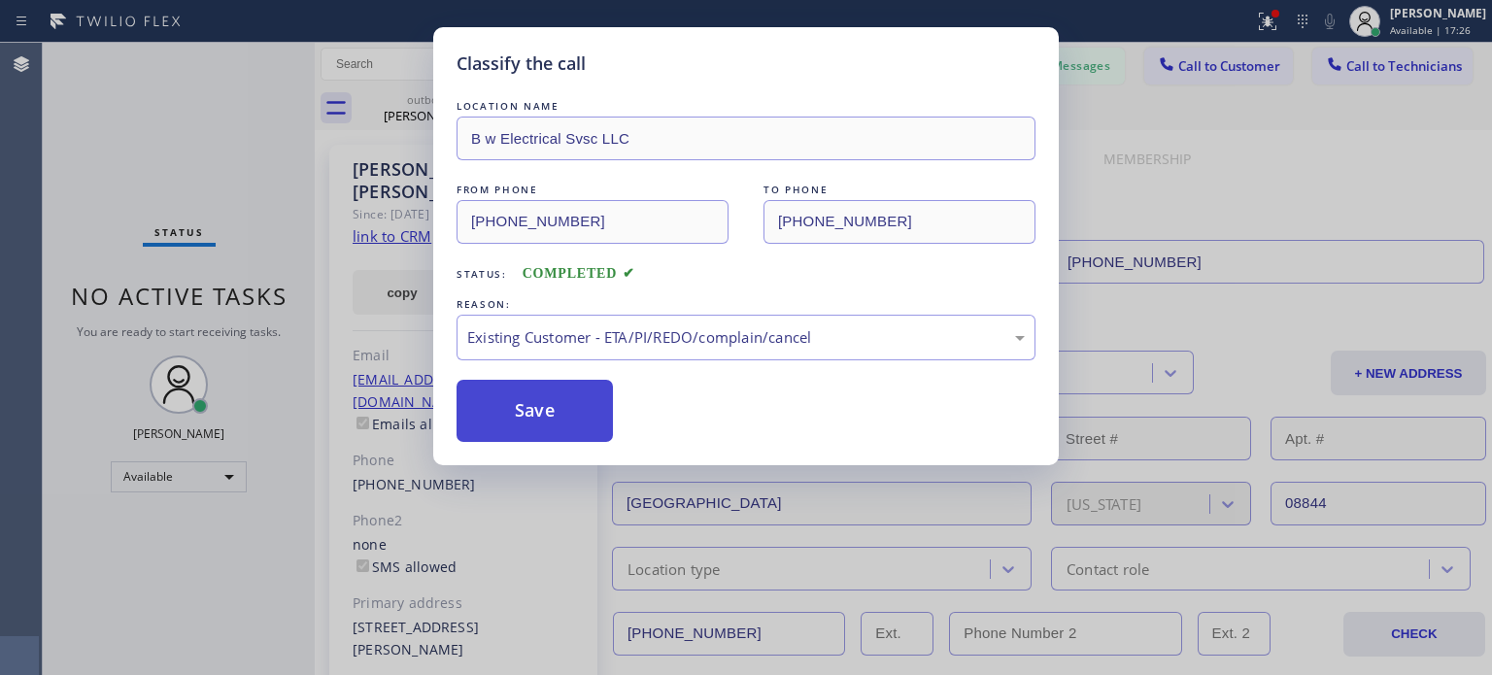
click at [570, 411] on button "Save" at bounding box center [534, 411] width 156 height 62
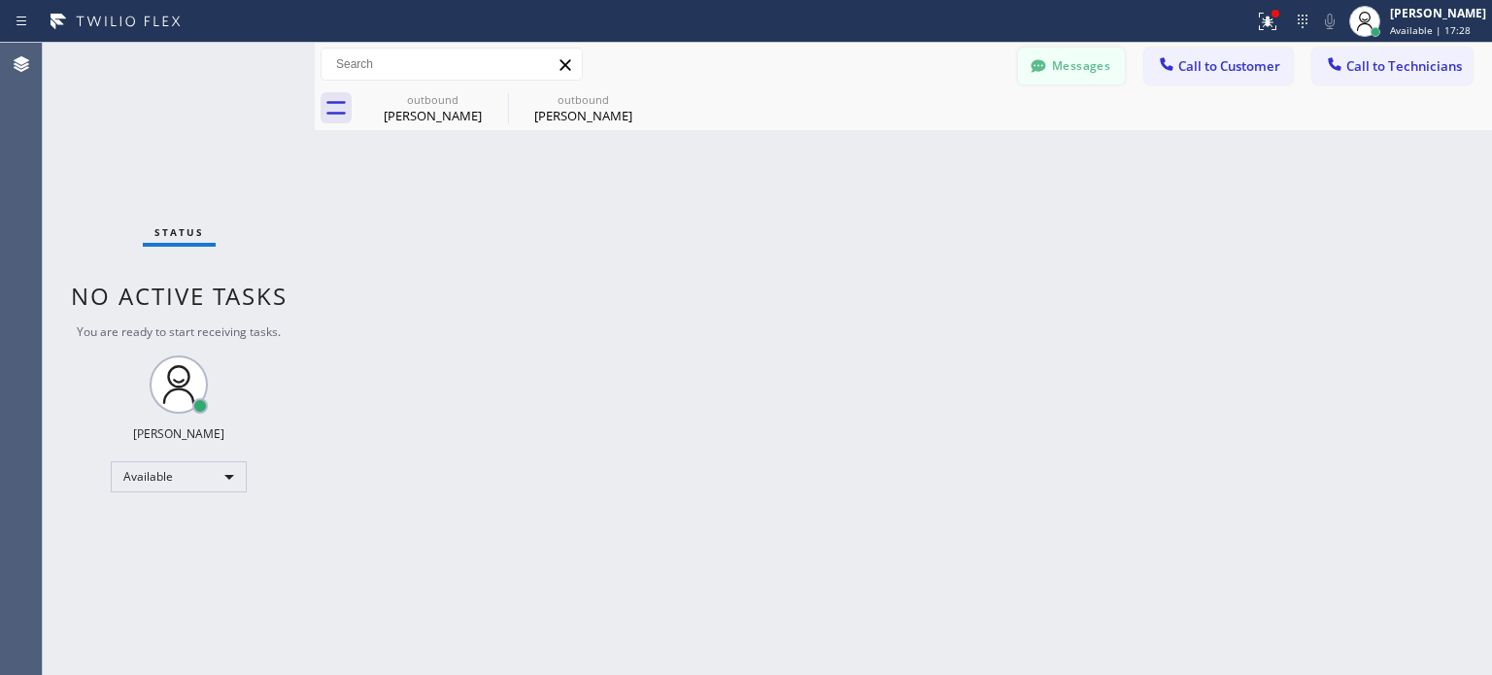
click at [1071, 81] on button "Messages" at bounding box center [1071, 66] width 107 height 37
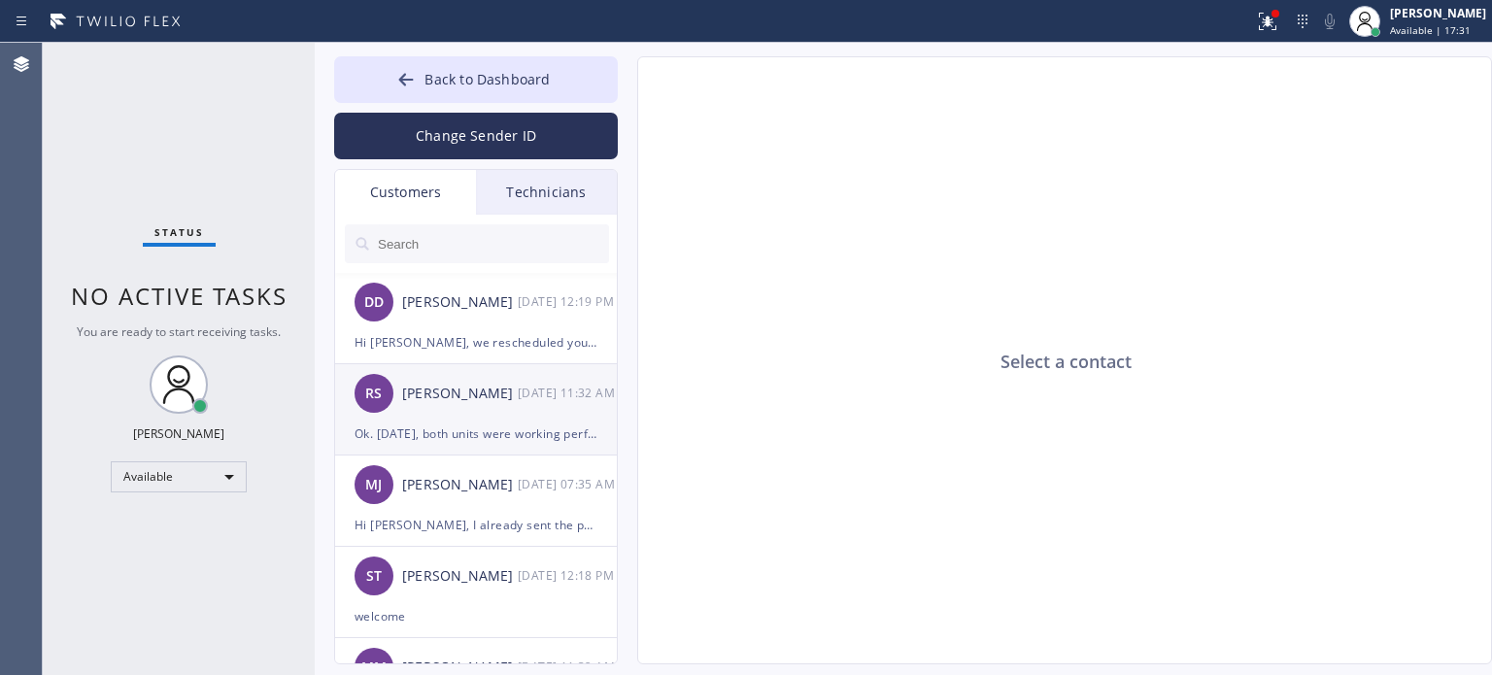
click at [427, 436] on div "Ok. [DATE], both units were working perfectly. However, despite both being set …" at bounding box center [476, 433] width 243 height 22
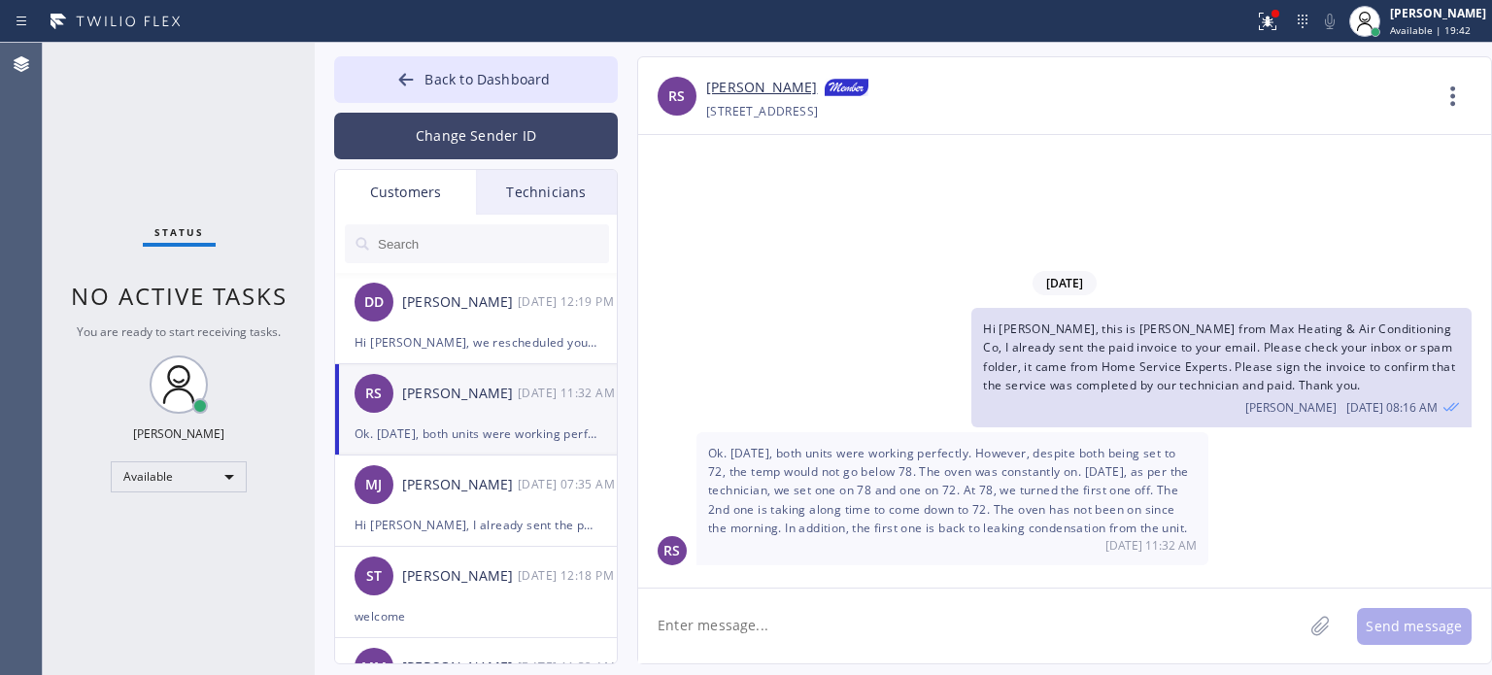
click at [483, 133] on button "Change Sender ID" at bounding box center [476, 136] width 284 height 47
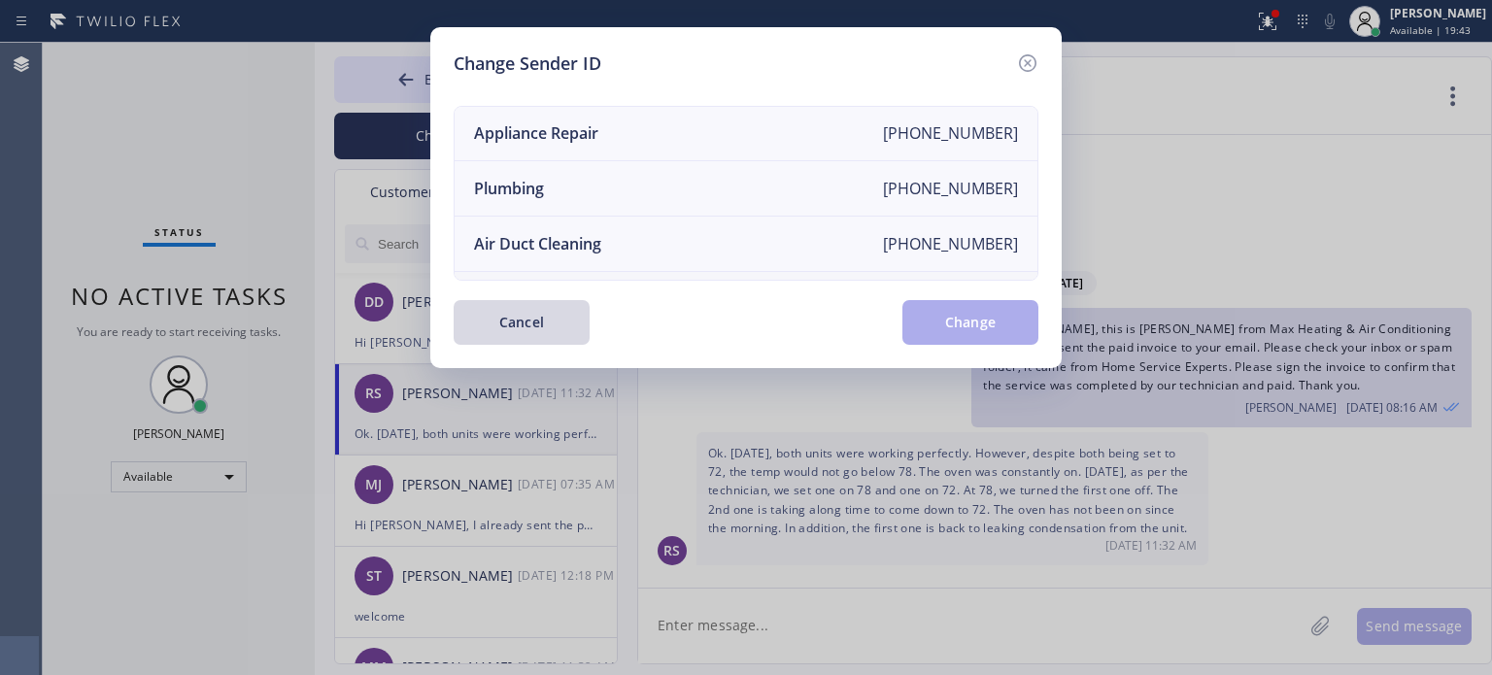
scroll to position [226, 0]
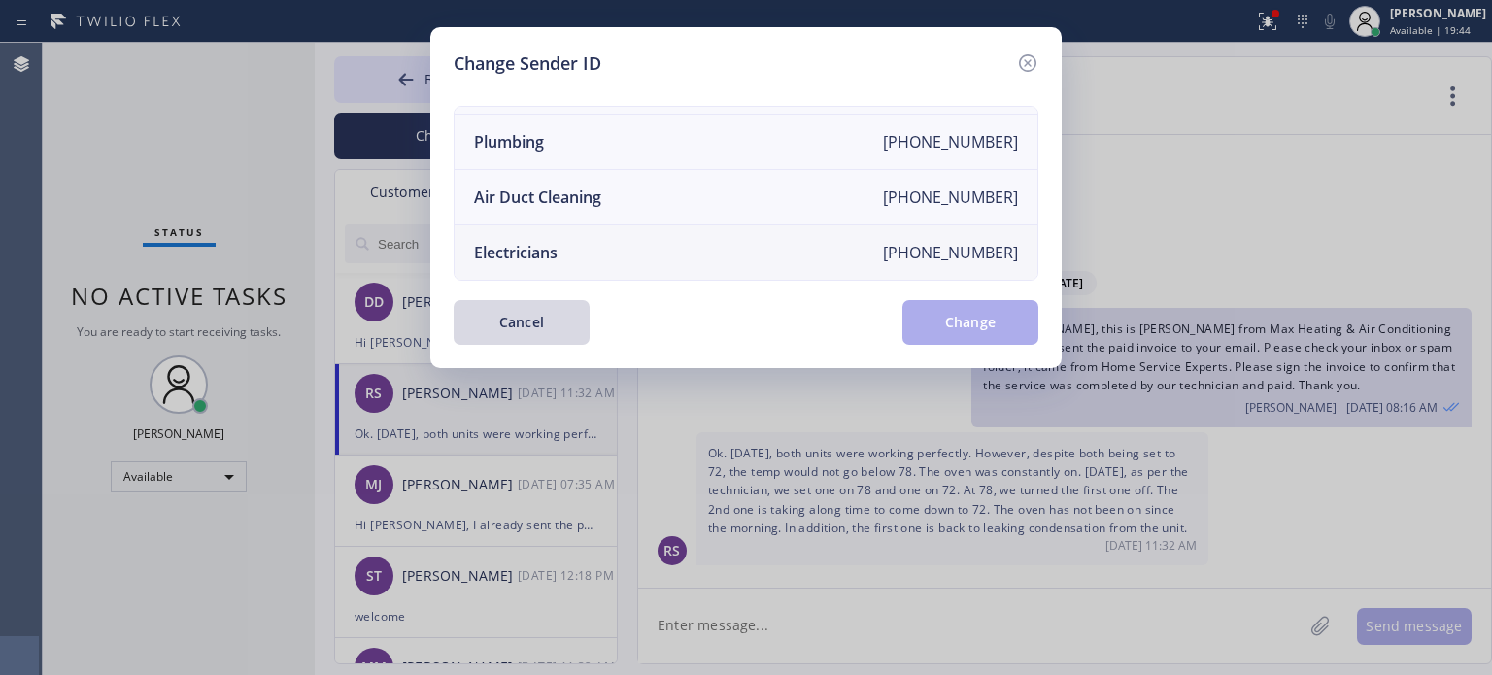
click at [544, 242] on div "Electricians" at bounding box center [516, 252] width 84 height 21
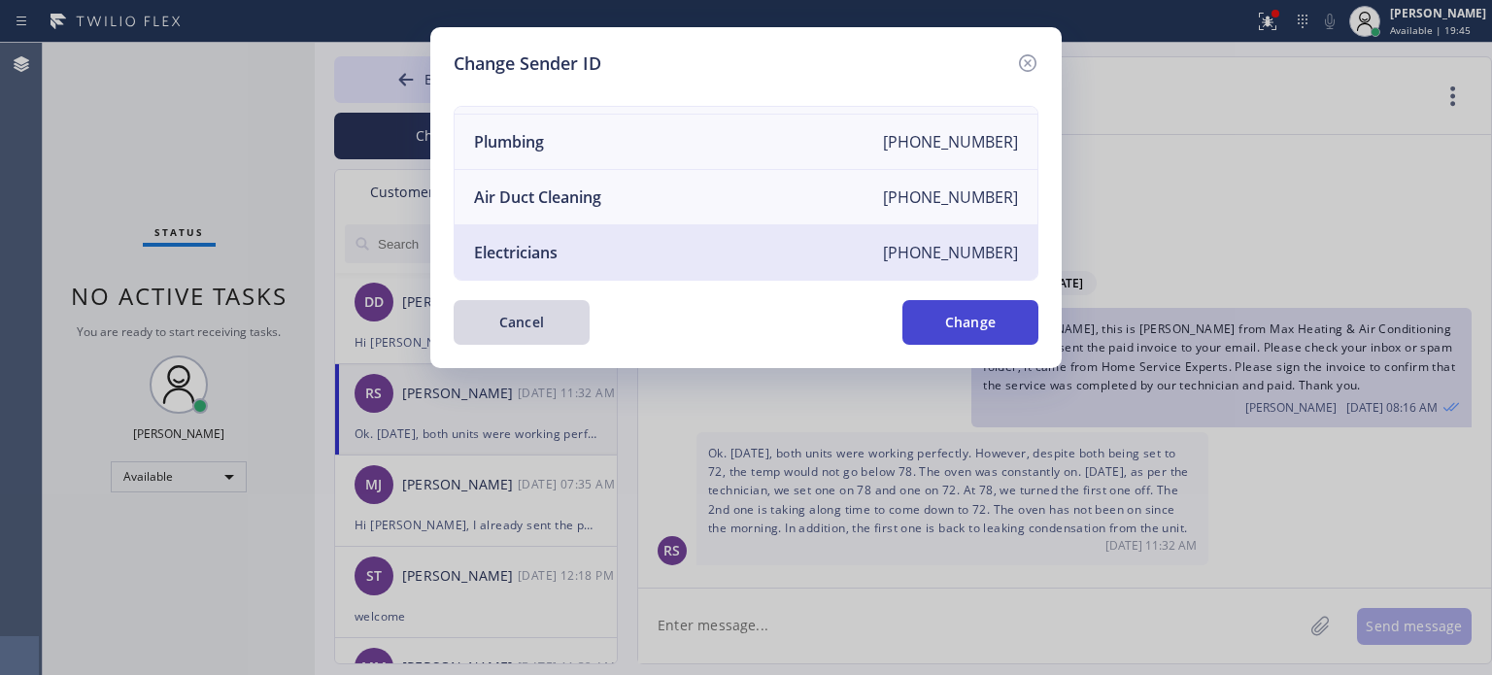
click at [944, 330] on button "Change" at bounding box center [970, 322] width 136 height 45
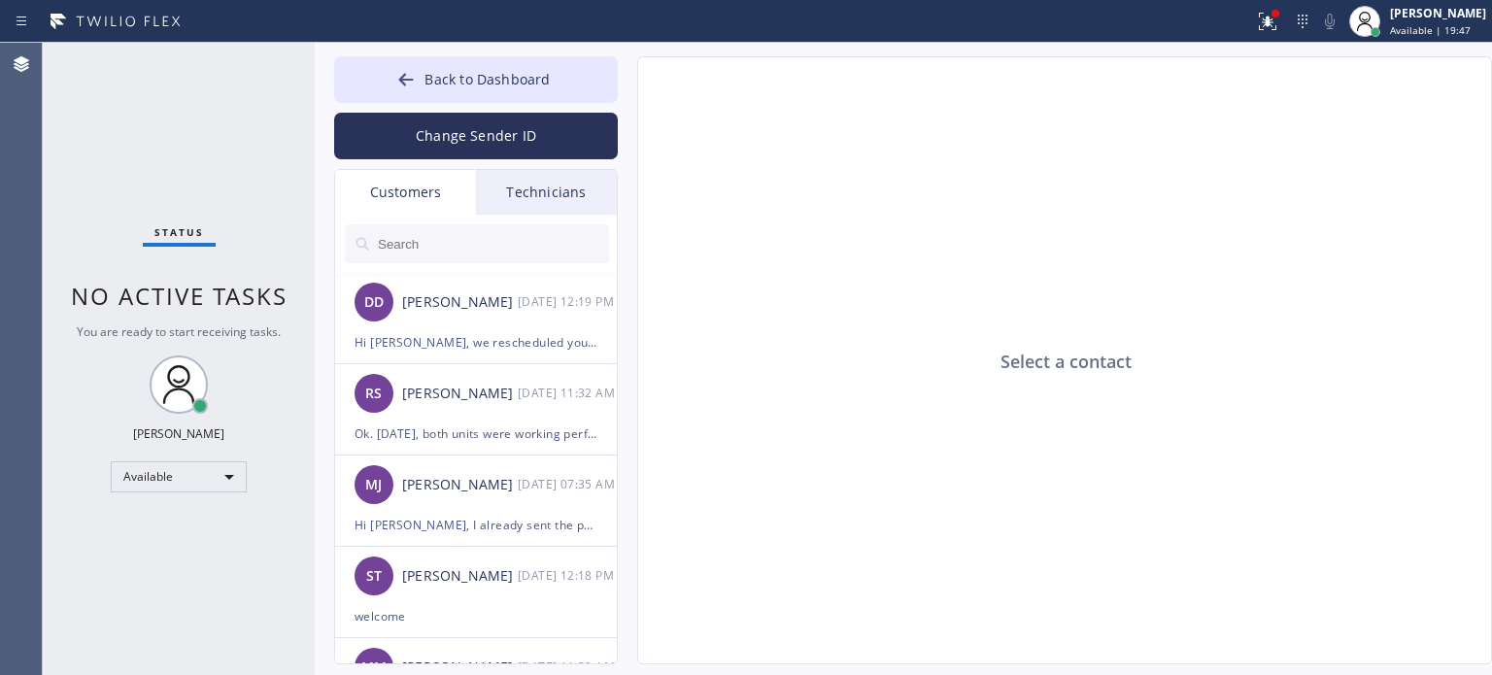
click at [428, 244] on input "text" at bounding box center [492, 243] width 233 height 39
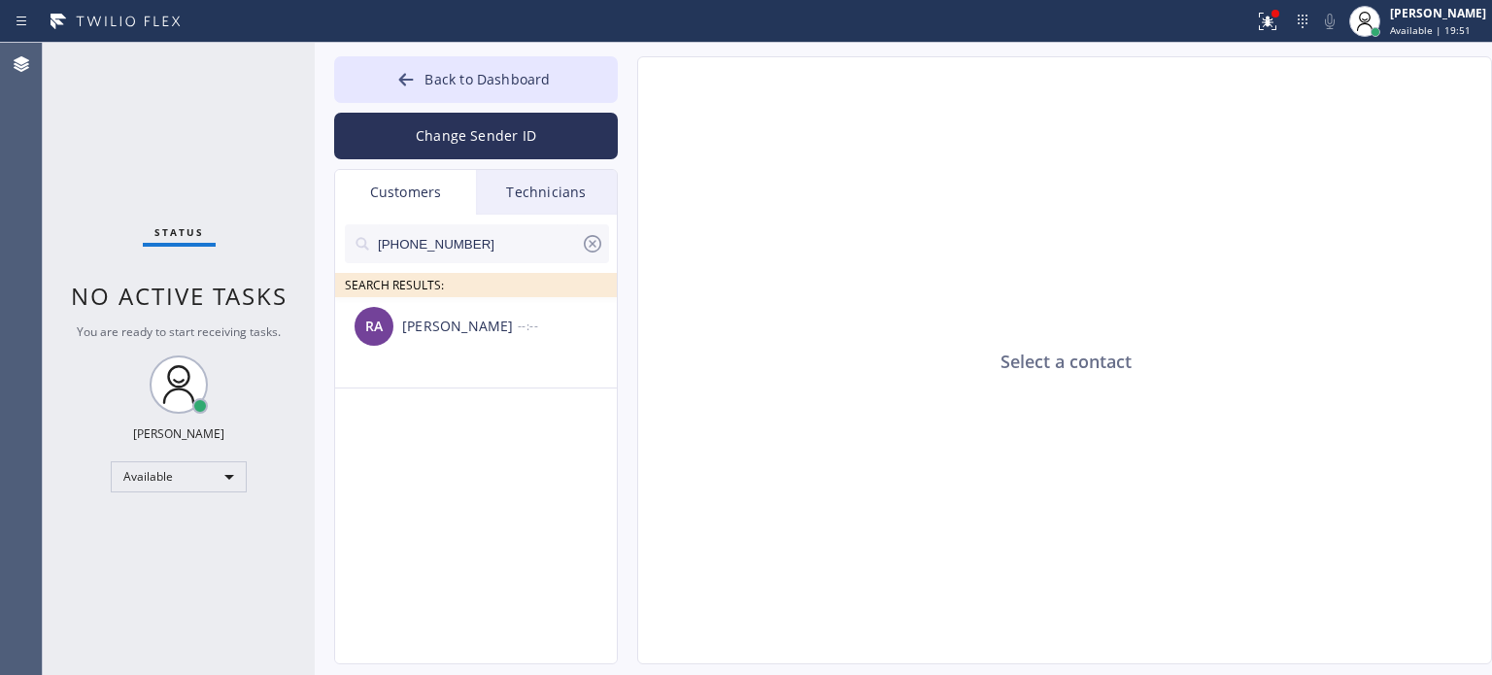
click at [437, 325] on div "[PERSON_NAME]" at bounding box center [460, 327] width 116 height 22
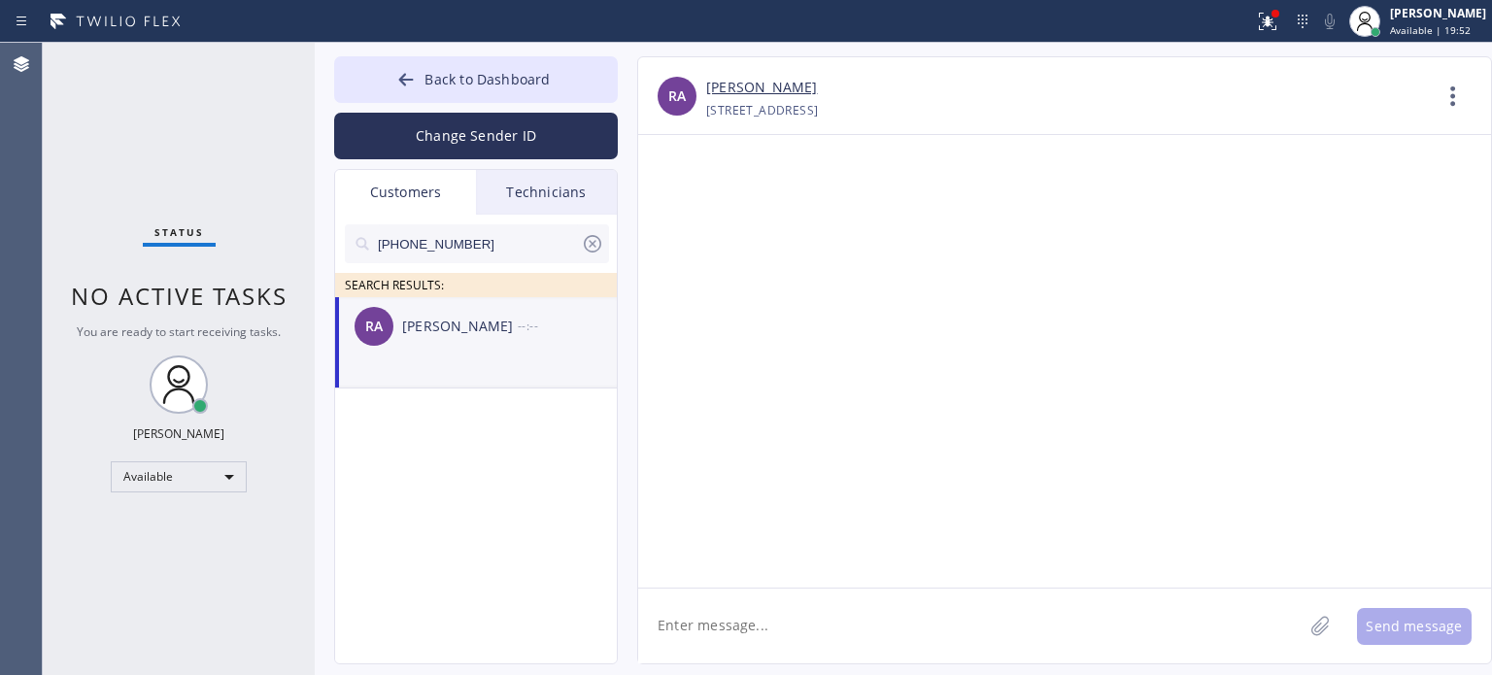
drag, startPoint x: 754, startPoint y: 622, endPoint x: 745, endPoint y: 609, distance: 15.4
click at [754, 623] on textarea at bounding box center [970, 626] width 664 height 75
paste textarea "[PERSON_NAME] Electric Co"
click at [1131, 614] on textarea "Hi [PERSON_NAME], this is [PERSON_NAME] from [PERSON_NAME] Electric Co," at bounding box center [987, 626] width 699 height 75
paste textarea "I already sent the paid invoice to your email. Please check your inbox or spam …"
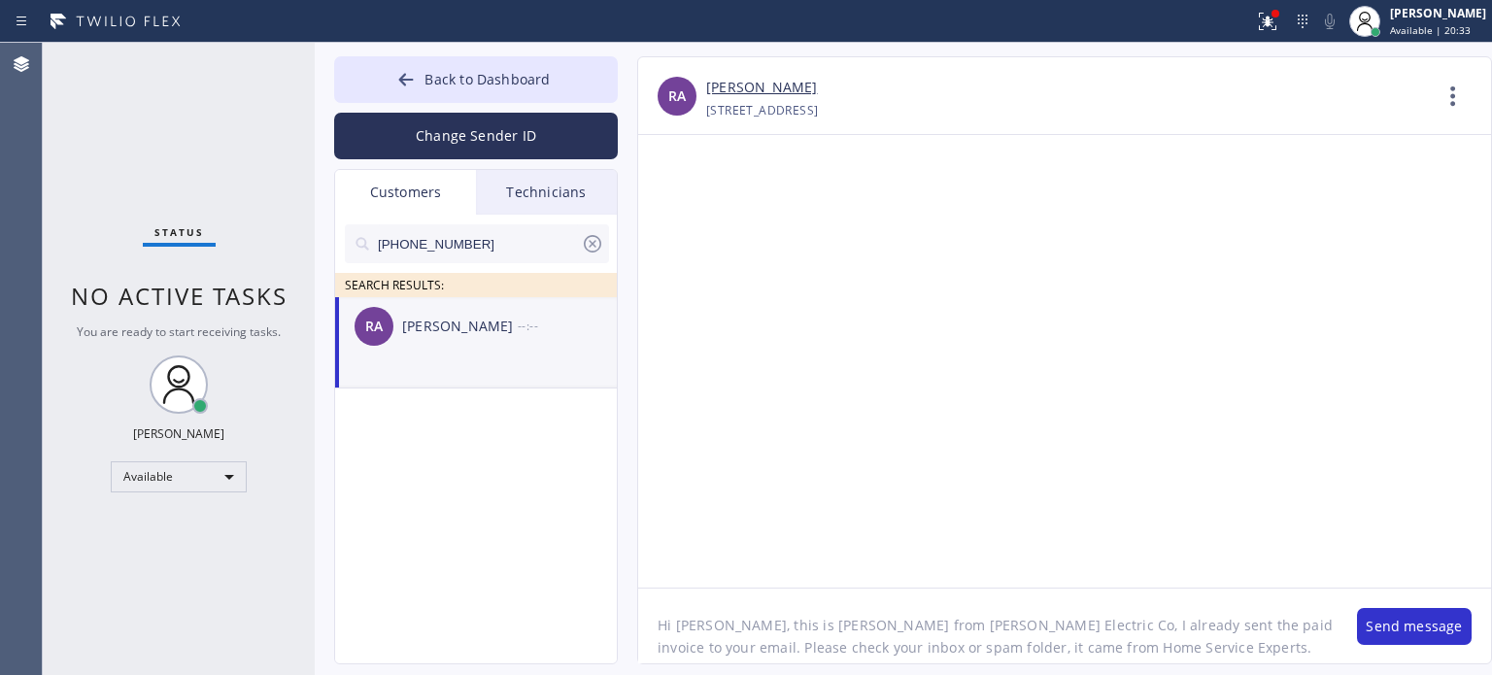
scroll to position [39, 0]
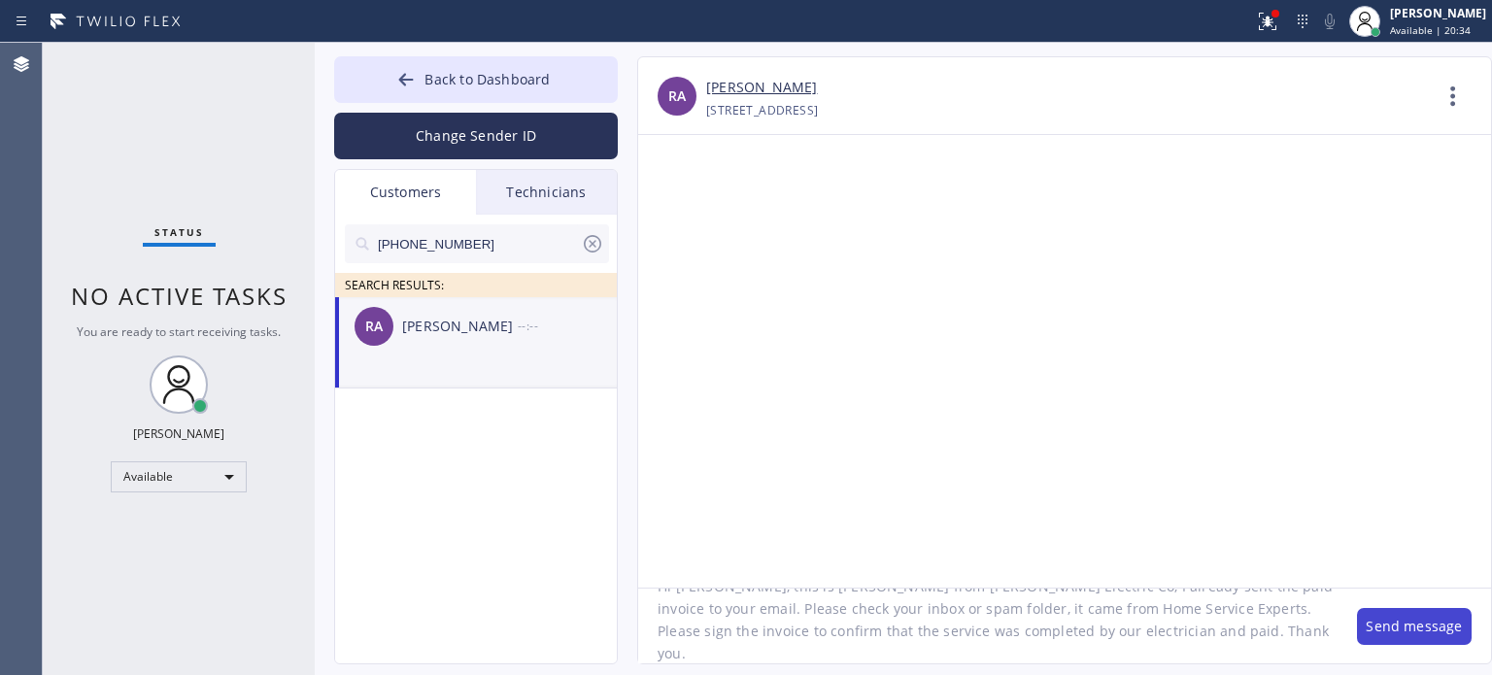
type textarea "Hi [PERSON_NAME], this is [PERSON_NAME] from [PERSON_NAME] Electric Co, I alrea…"
click at [1394, 615] on button "Send message" at bounding box center [1414, 626] width 115 height 37
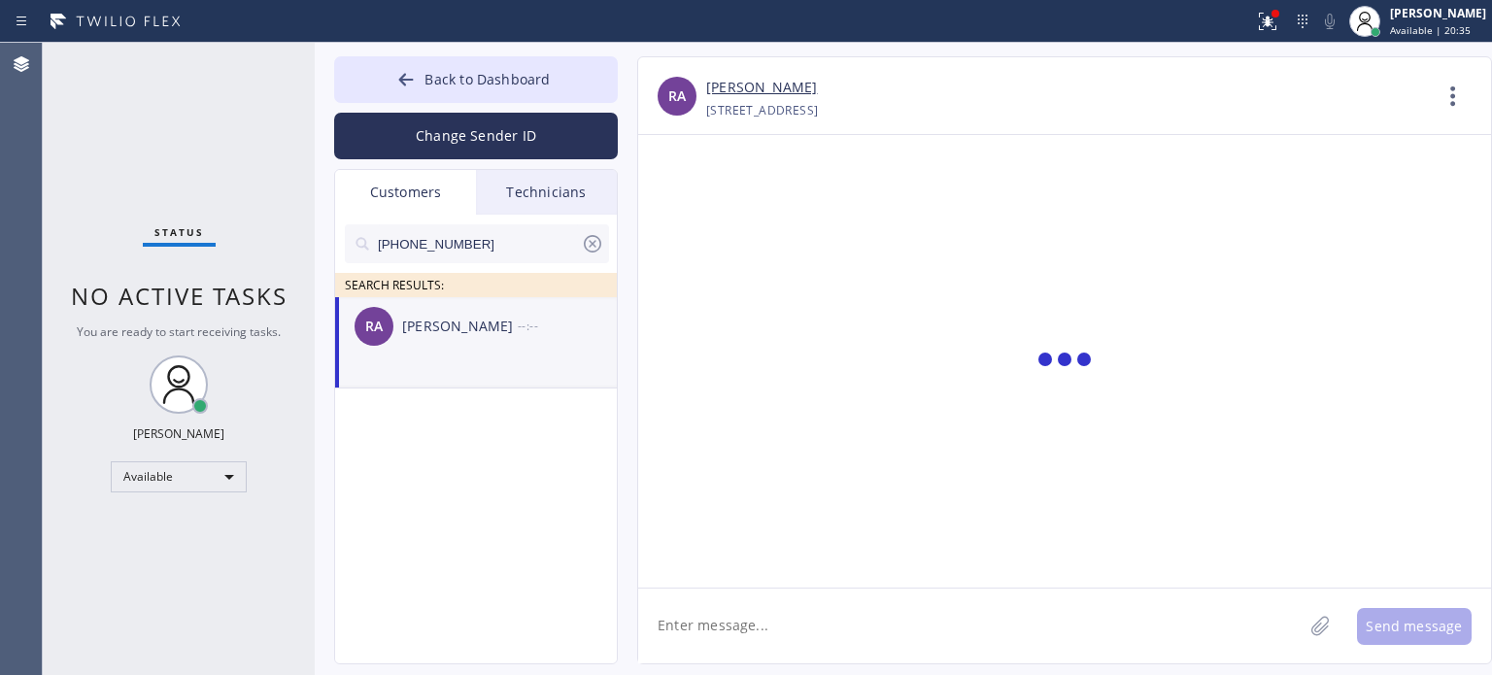
scroll to position [0, 0]
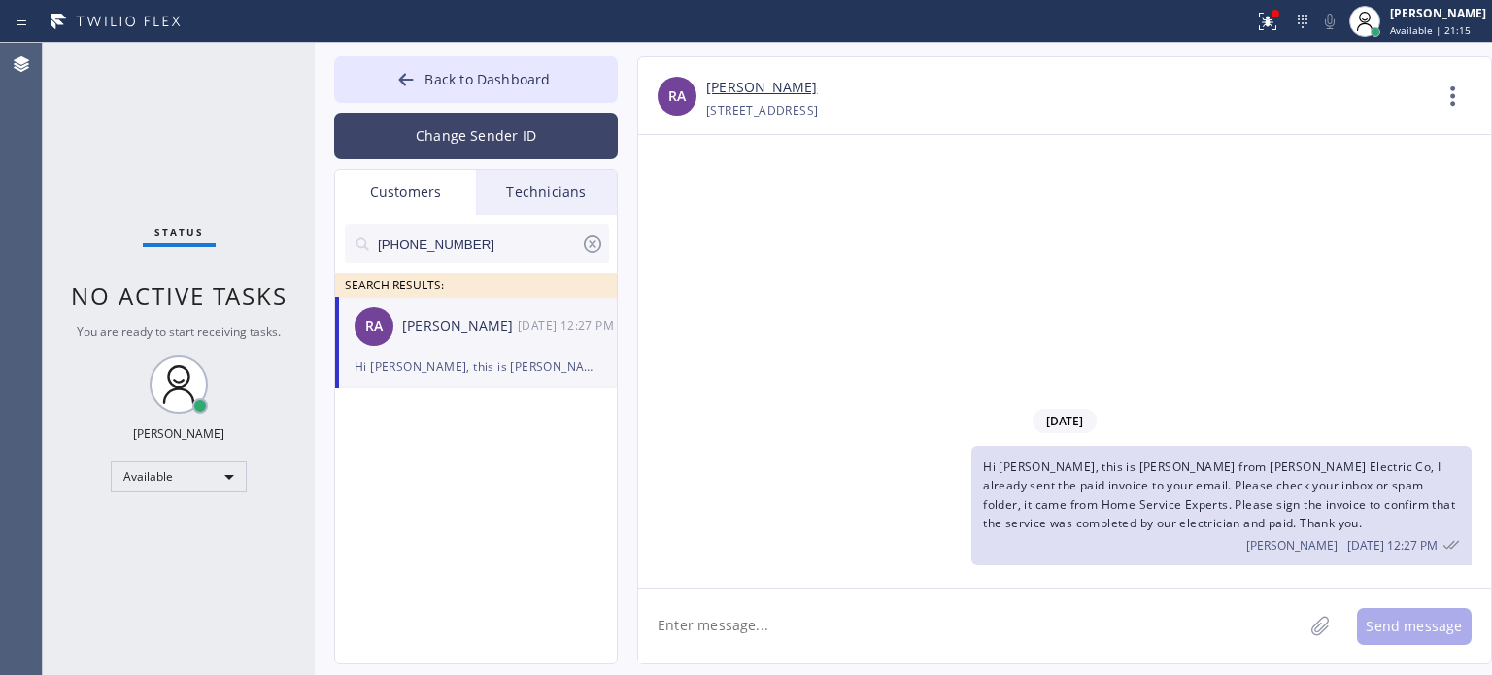
click at [493, 118] on button "Change Sender ID" at bounding box center [476, 136] width 284 height 47
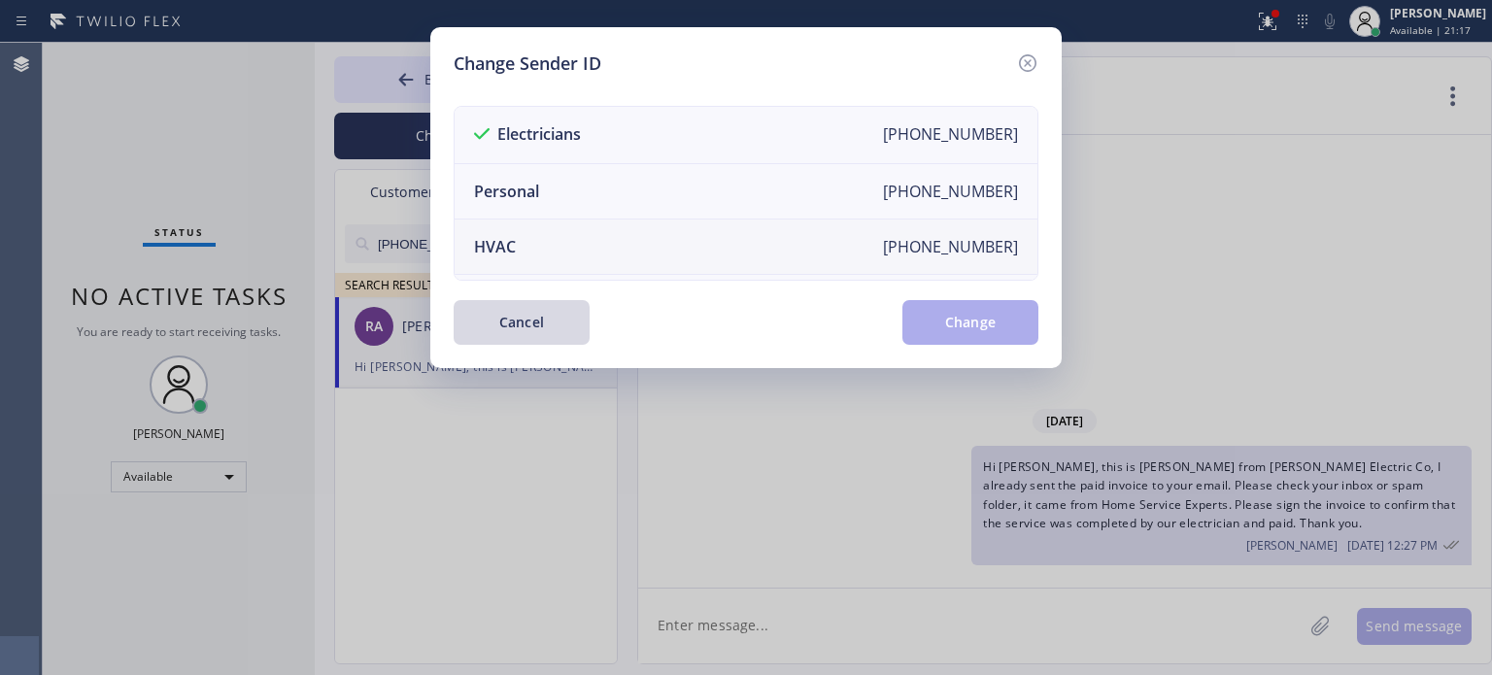
click at [523, 234] on li "HVAC [PHONE_NUMBER]" at bounding box center [746, 247] width 583 height 55
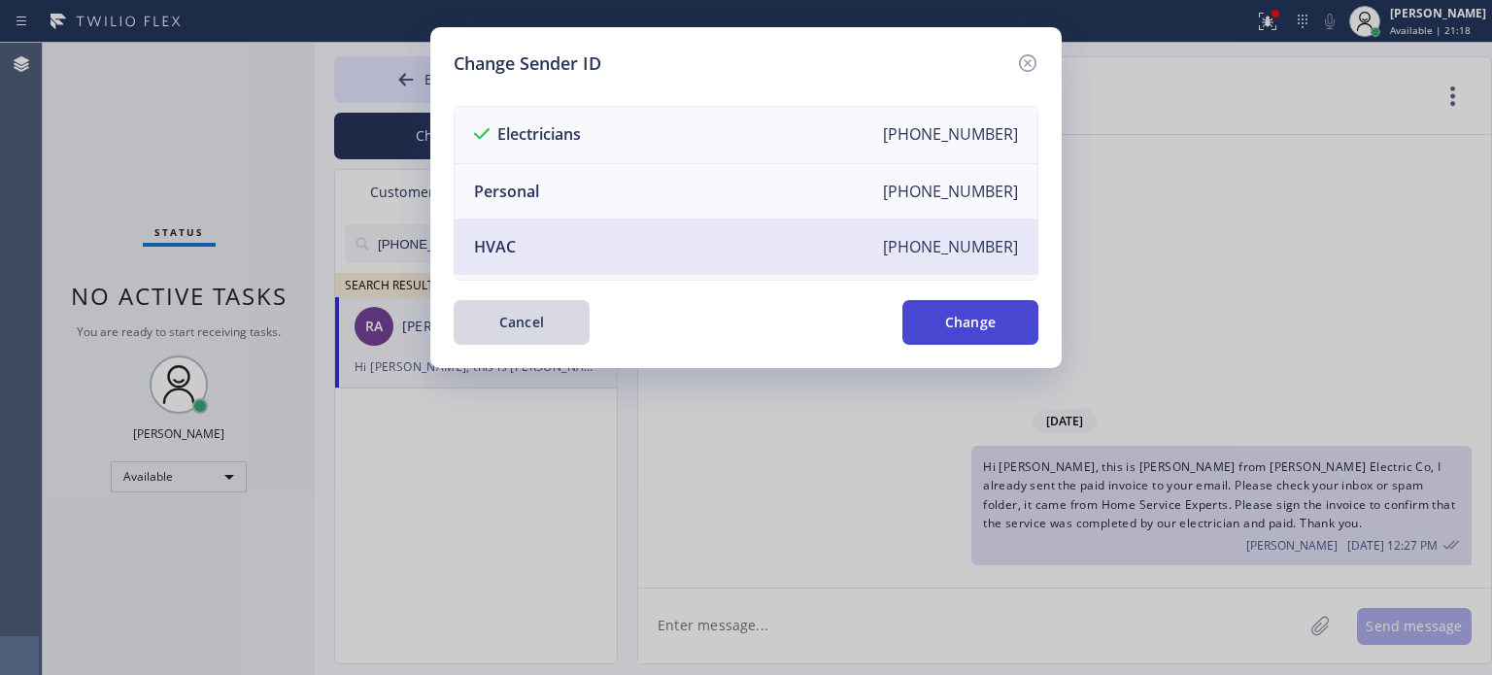
click at [964, 326] on button "Change" at bounding box center [970, 322] width 136 height 45
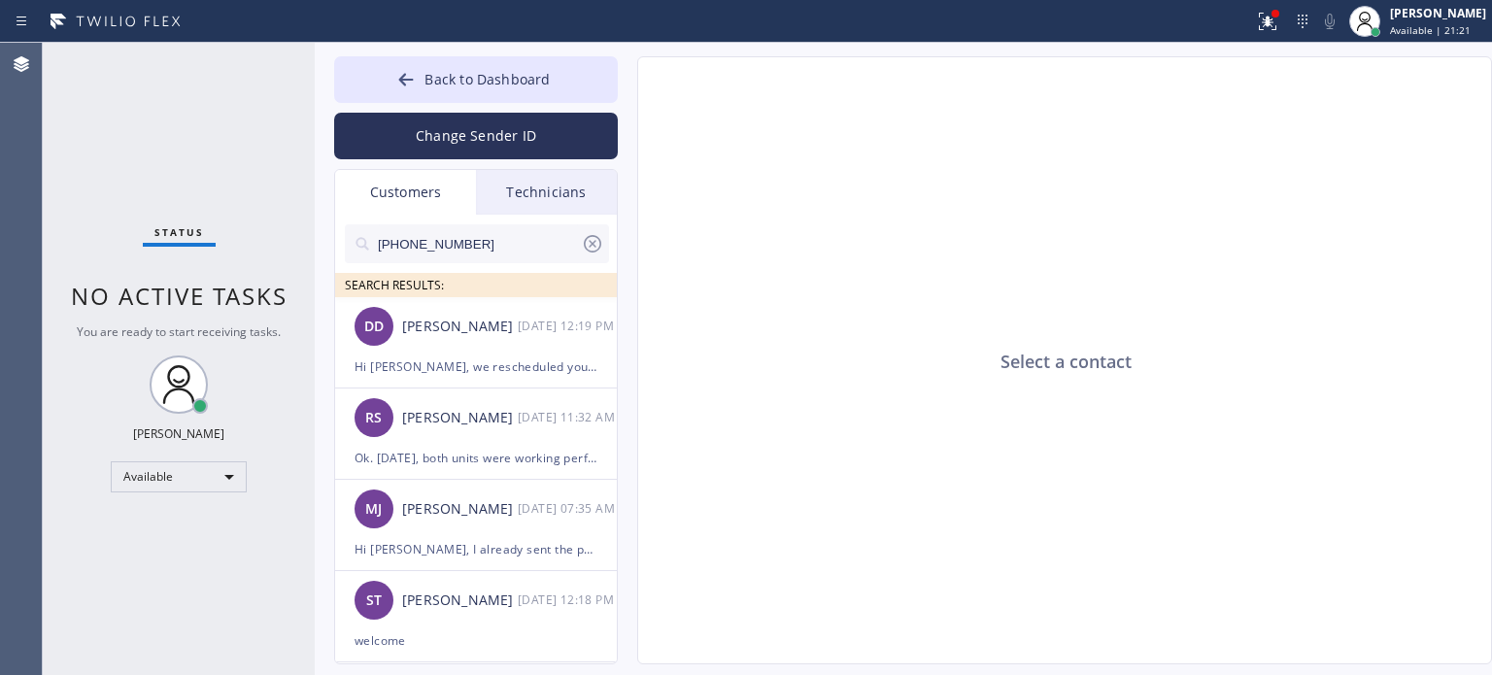
click at [427, 245] on input "[PHONE_NUMBER]" at bounding box center [478, 243] width 205 height 39
click at [428, 244] on input "[PHONE_NUMBER]" at bounding box center [478, 243] width 205 height 39
paste input "786) 569-027"
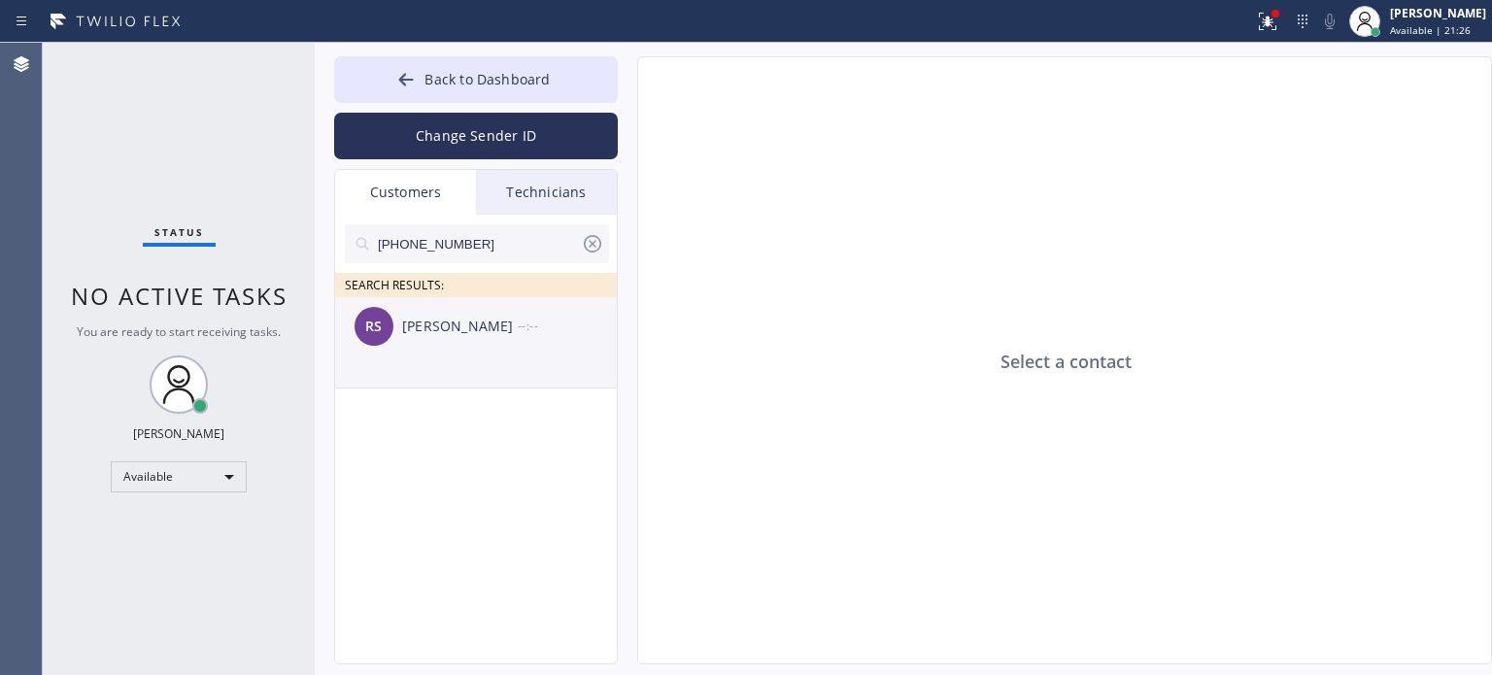
type input "[PHONE_NUMBER]"
click at [456, 330] on div "[PERSON_NAME]" at bounding box center [460, 327] width 116 height 22
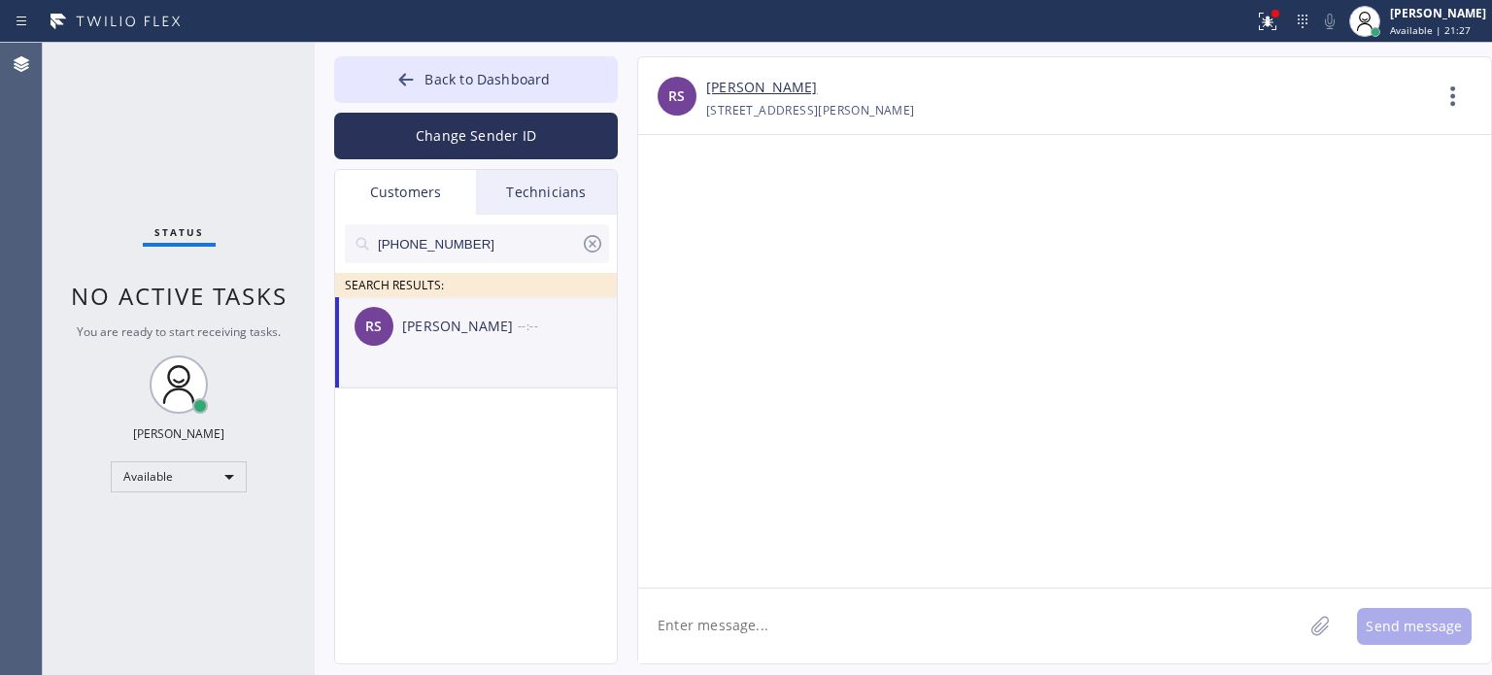
click at [664, 635] on textarea at bounding box center [970, 626] width 664 height 75
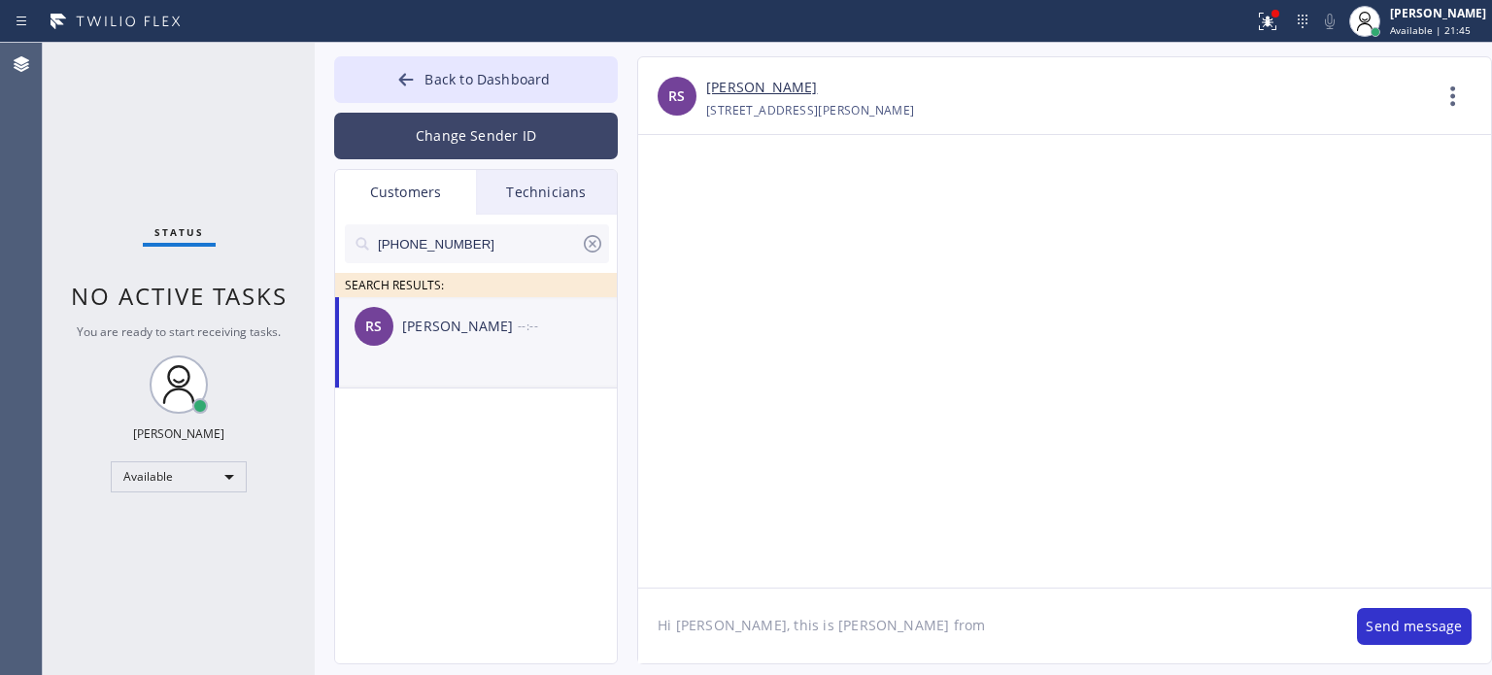
paste textarea "HVAC pros of [GEOGRAPHIC_DATA]"
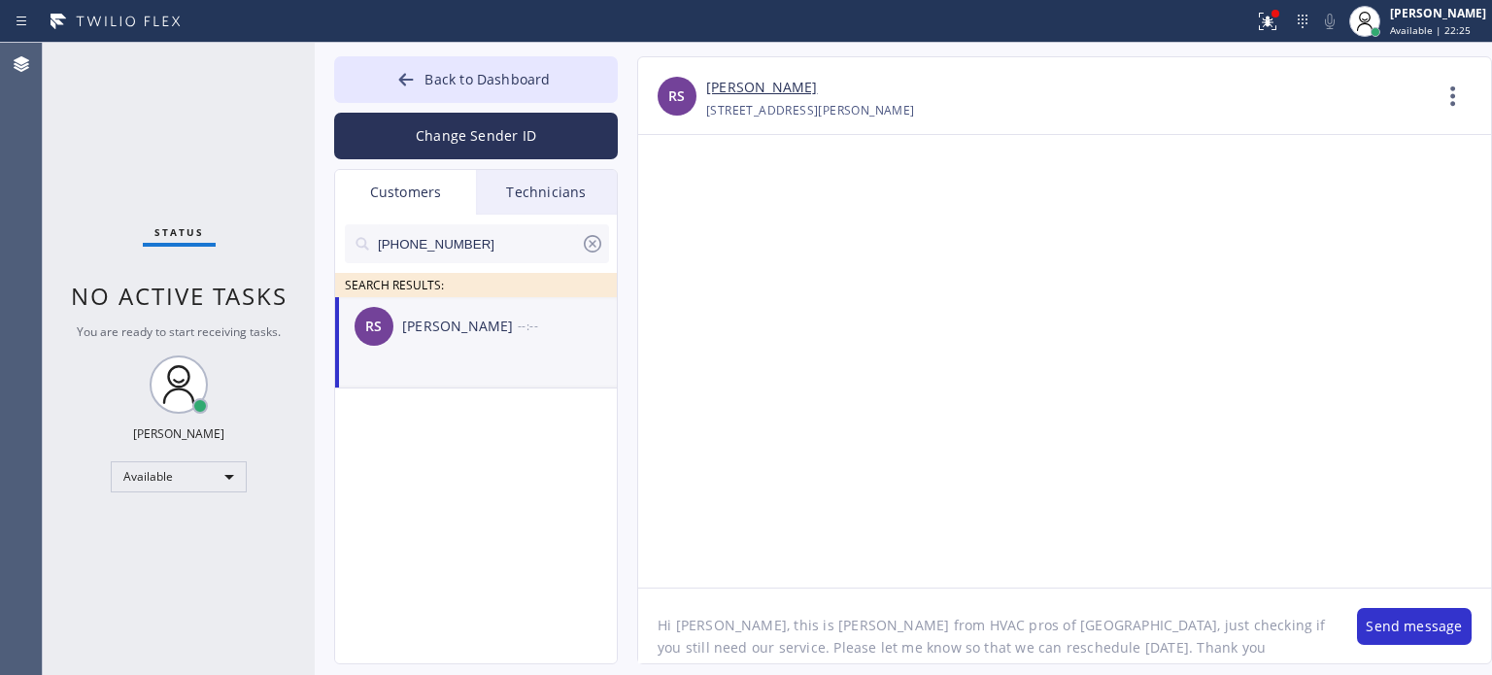
scroll to position [16, 0]
click at [940, 626] on textarea "Hi [PERSON_NAME], this is [PERSON_NAME] from HVAC pros of [GEOGRAPHIC_DATA], ju…" at bounding box center [987, 626] width 699 height 75
type textarea "Hi [PERSON_NAME], this is [PERSON_NAME] from HVAC pros of [GEOGRAPHIC_DATA], ju…"
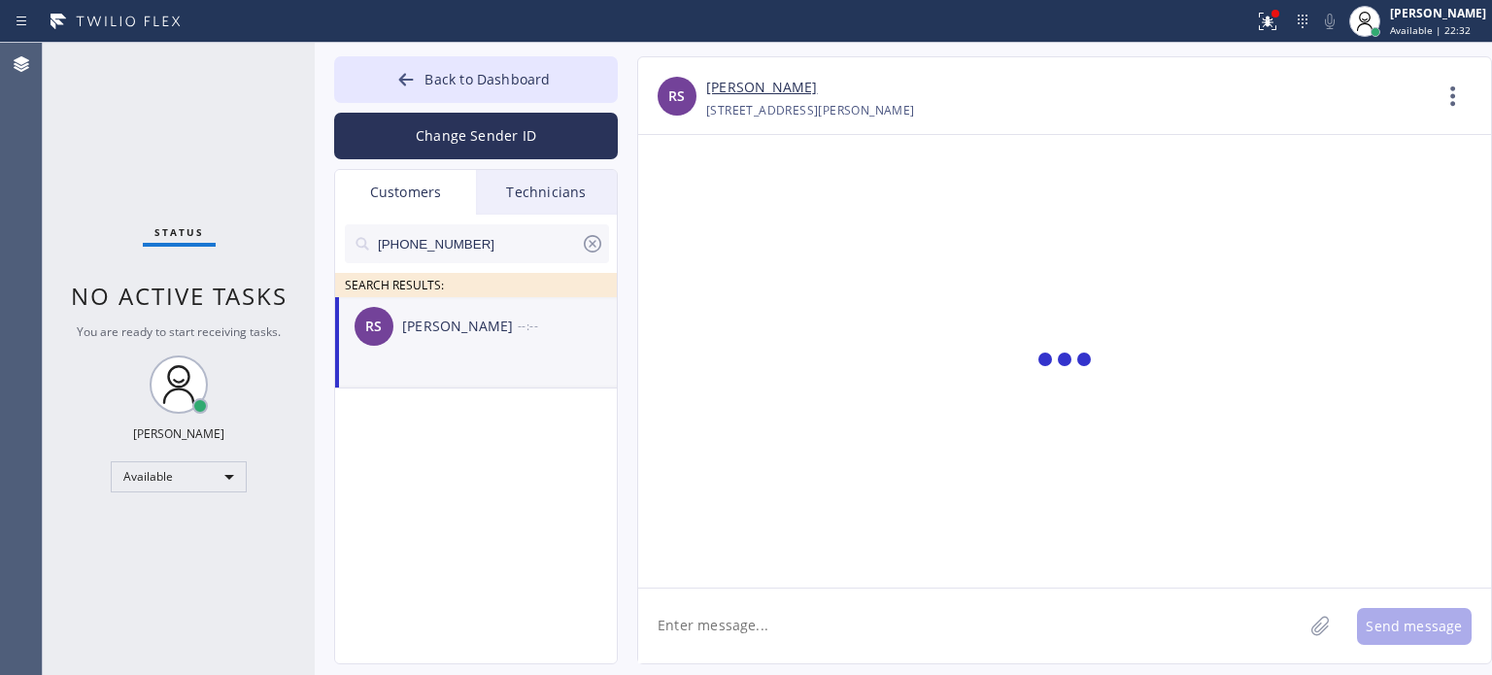
scroll to position [0, 0]
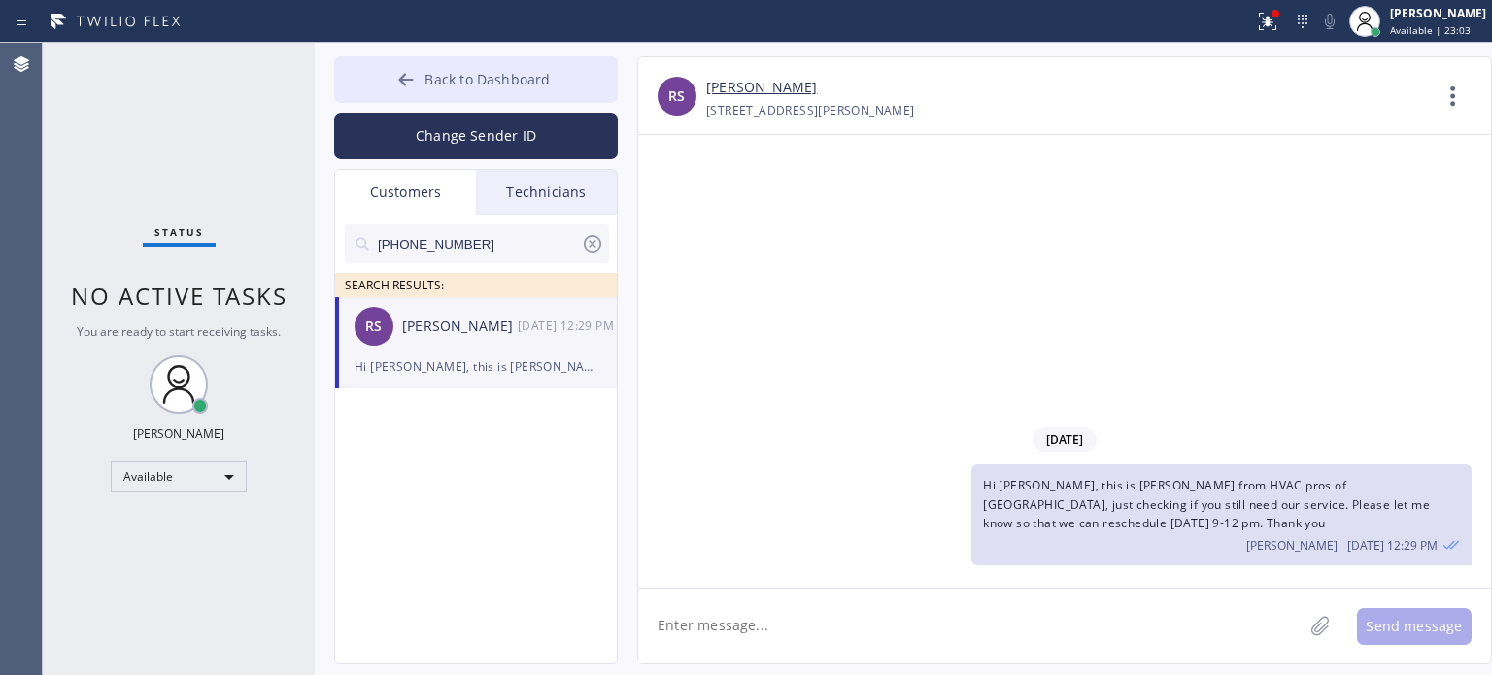
click at [495, 81] on span "Back to Dashboard" at bounding box center [486, 79] width 125 height 18
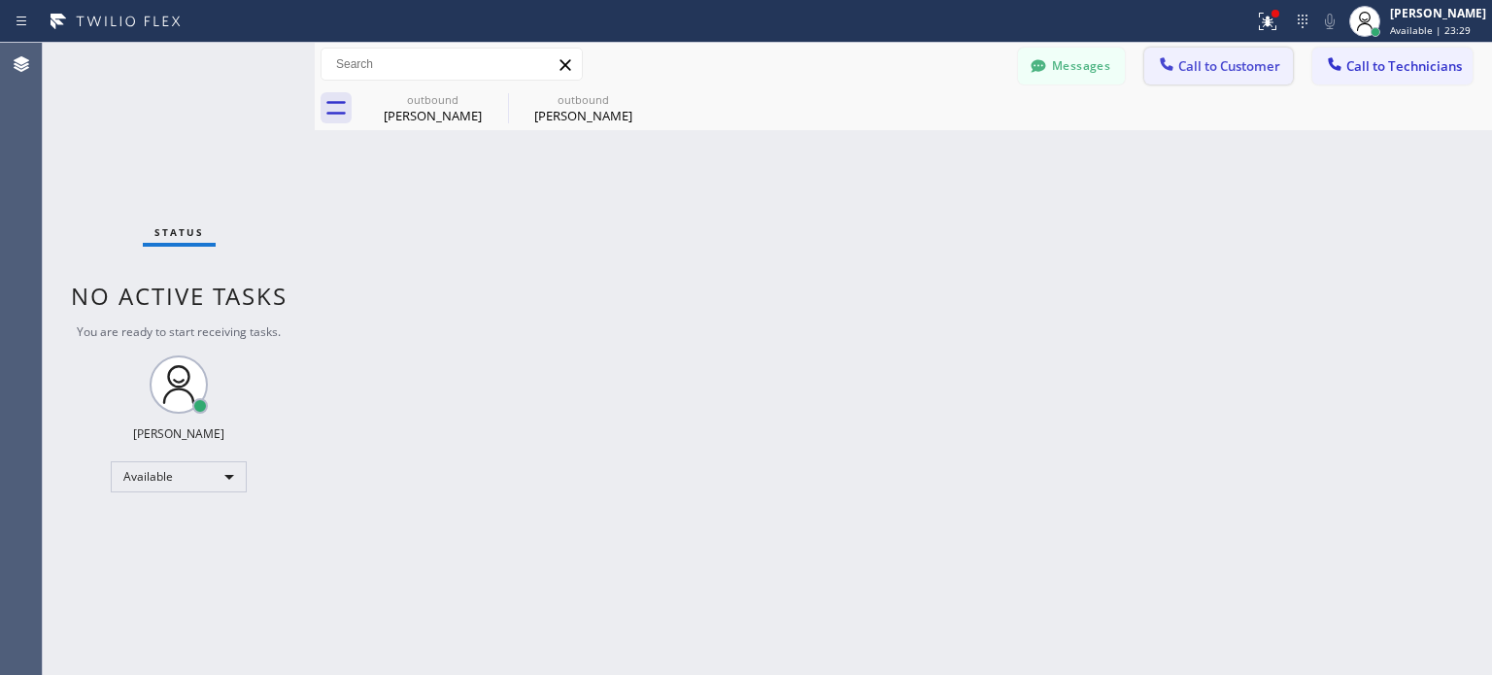
click at [1162, 65] on icon at bounding box center [1166, 63] width 13 height 13
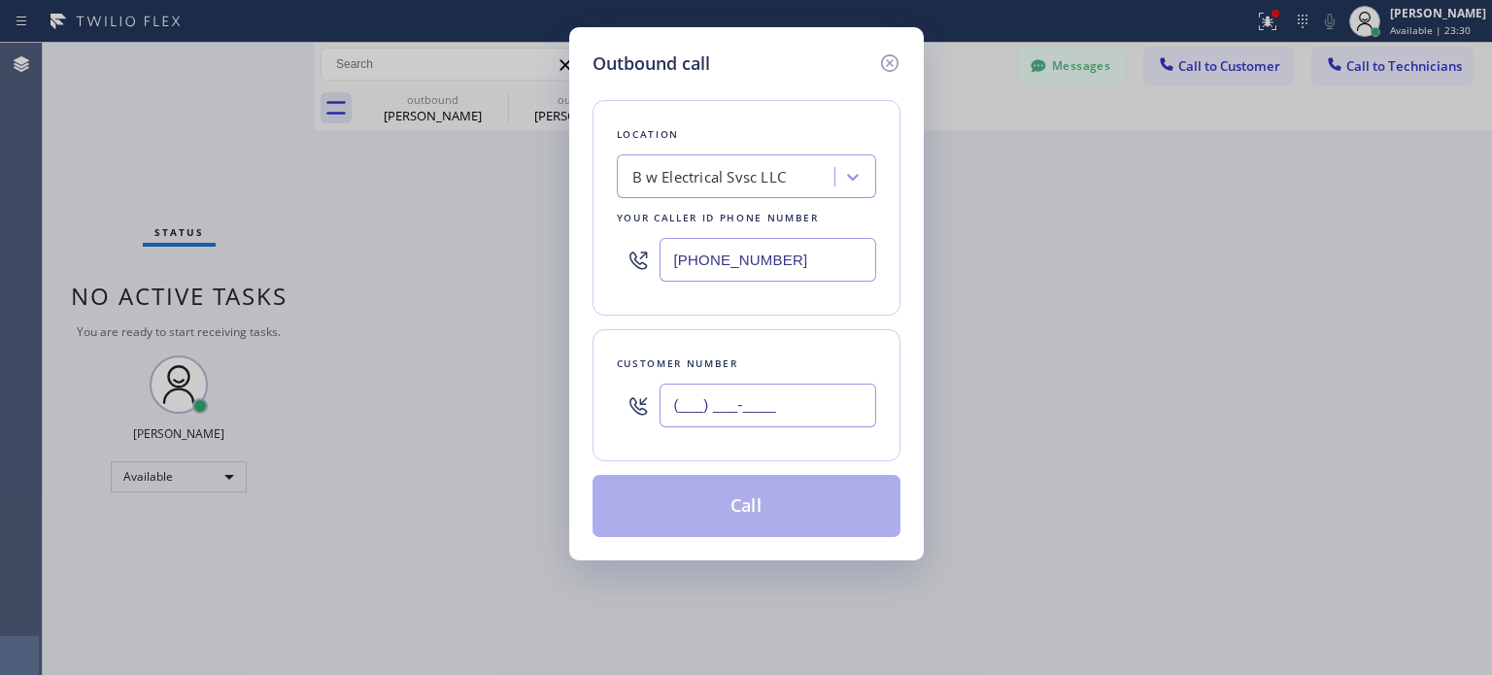
click at [838, 405] on input "(___) ___-____" at bounding box center [767, 406] width 217 height 44
paste input "786) 569-0277"
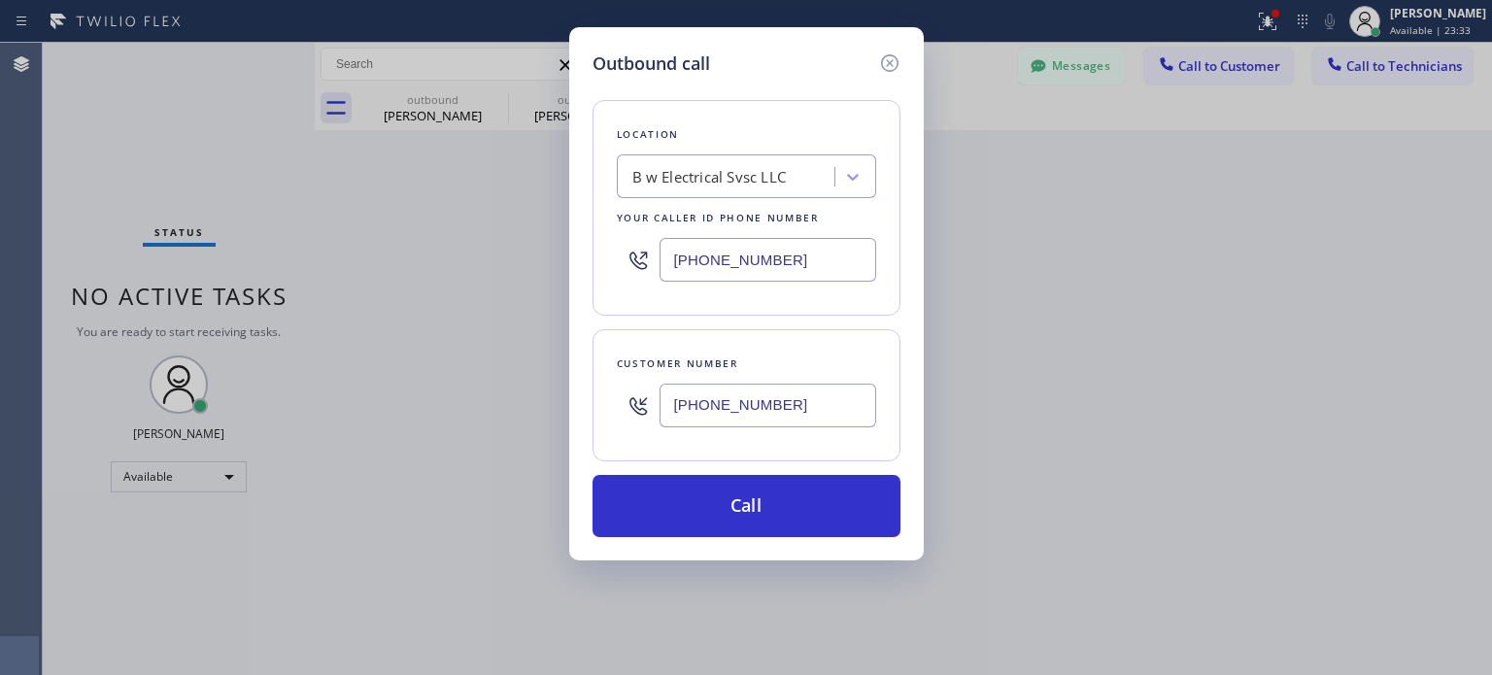
type input "[PHONE_NUMBER]"
click at [754, 250] on input "[PHONE_NUMBER]" at bounding box center [767, 260] width 217 height 44
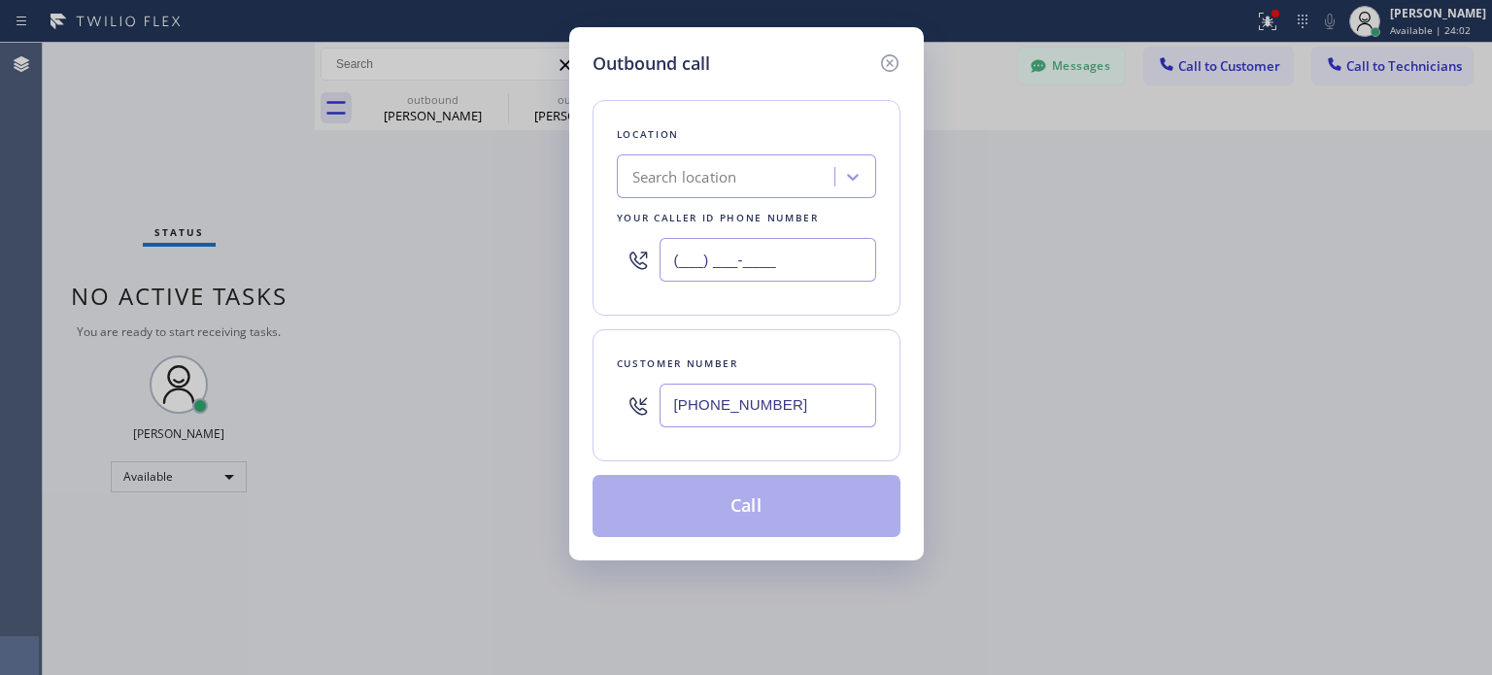
click at [754, 250] on input "(___) ___-____" at bounding box center [767, 260] width 217 height 44
type input "(___) ___-____"
click at [742, 168] on div "Search location" at bounding box center [729, 177] width 212 height 34
paste input "HVAC pros of [GEOGRAPHIC_DATA]"
type input "HVAC pros of [GEOGRAPHIC_DATA]"
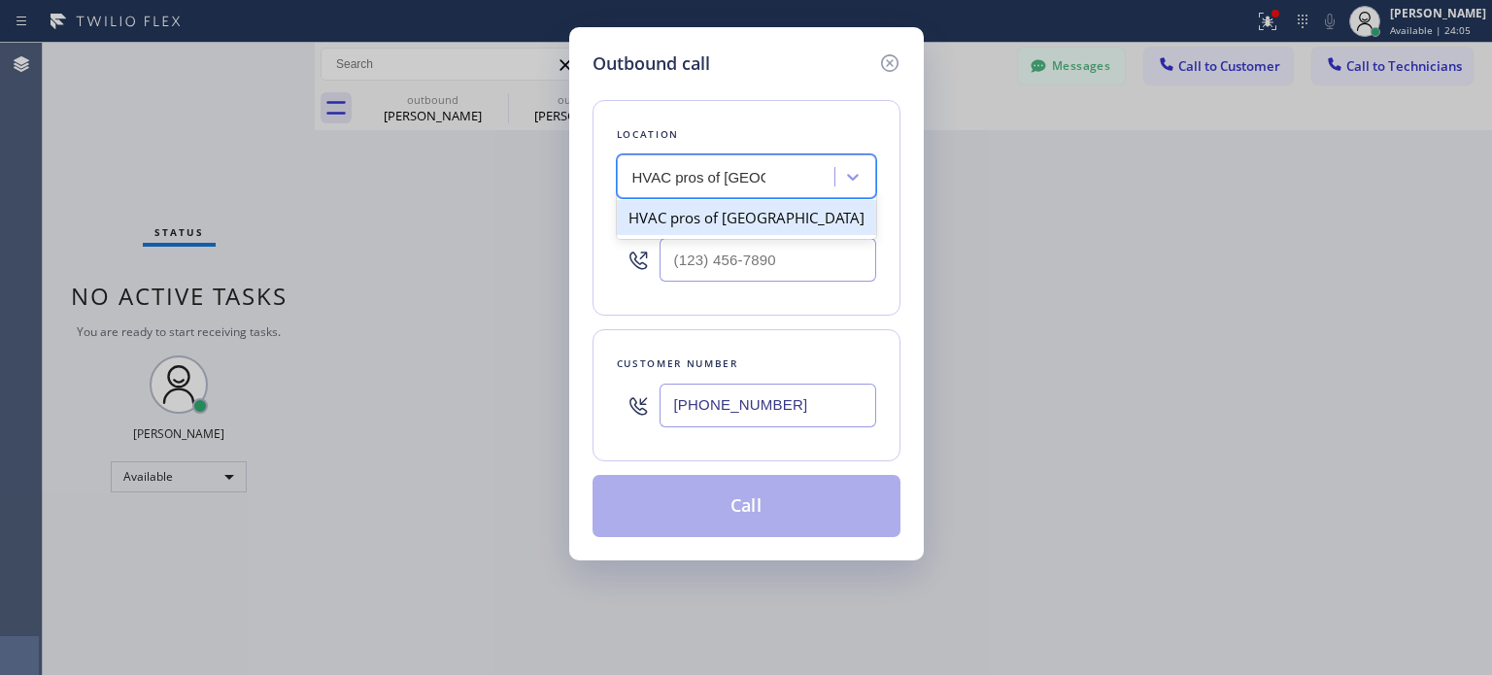
click at [702, 220] on div "HVAC pros of [GEOGRAPHIC_DATA]" at bounding box center [746, 217] width 259 height 35
type input "[PHONE_NUMBER]"
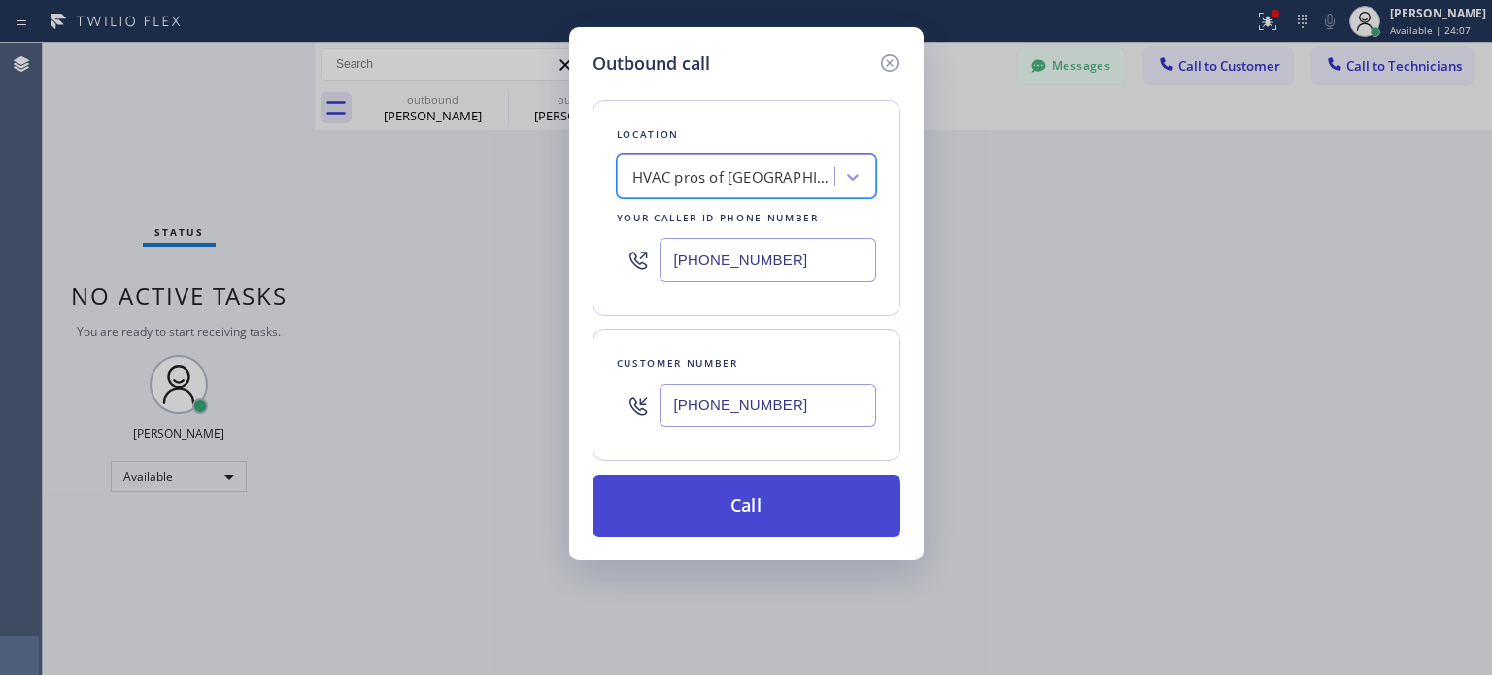
click at [741, 498] on button "Call" at bounding box center [746, 506] width 308 height 62
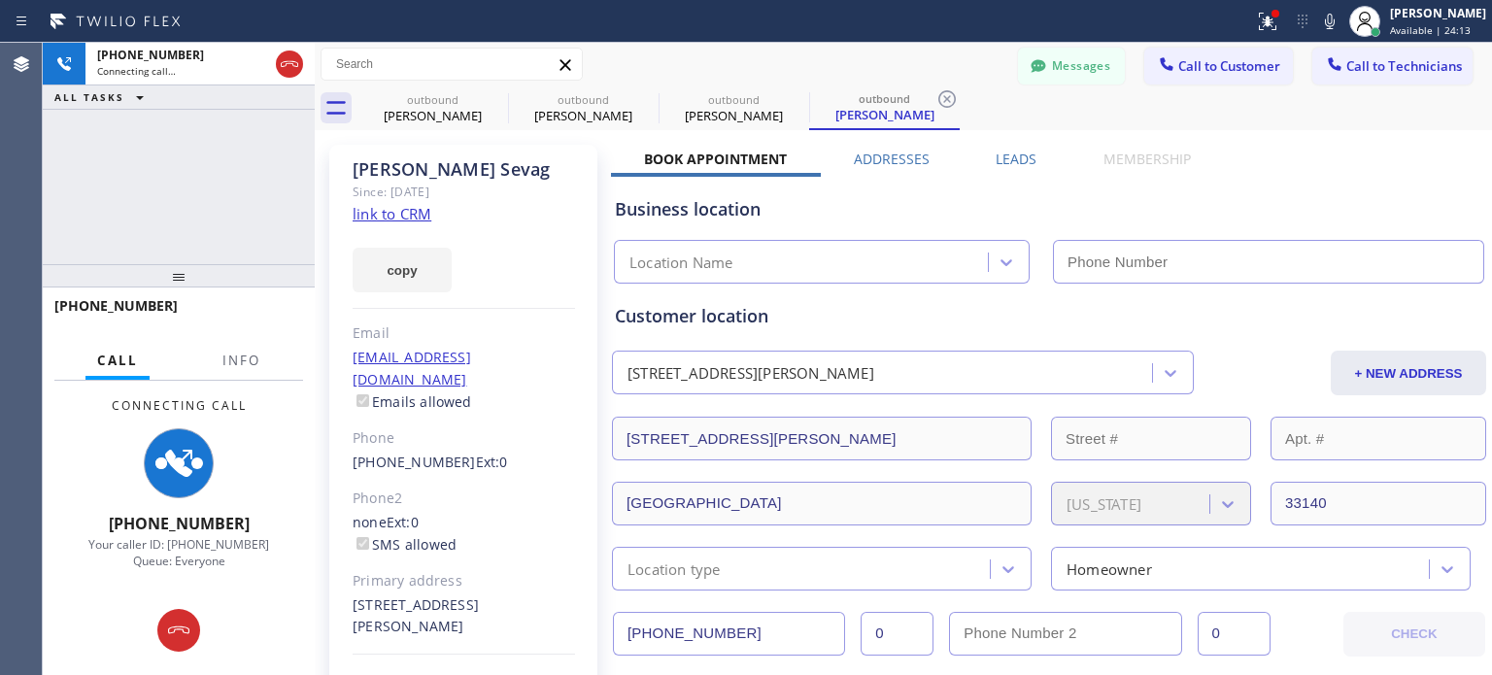
type input "[PHONE_NUMBER]"
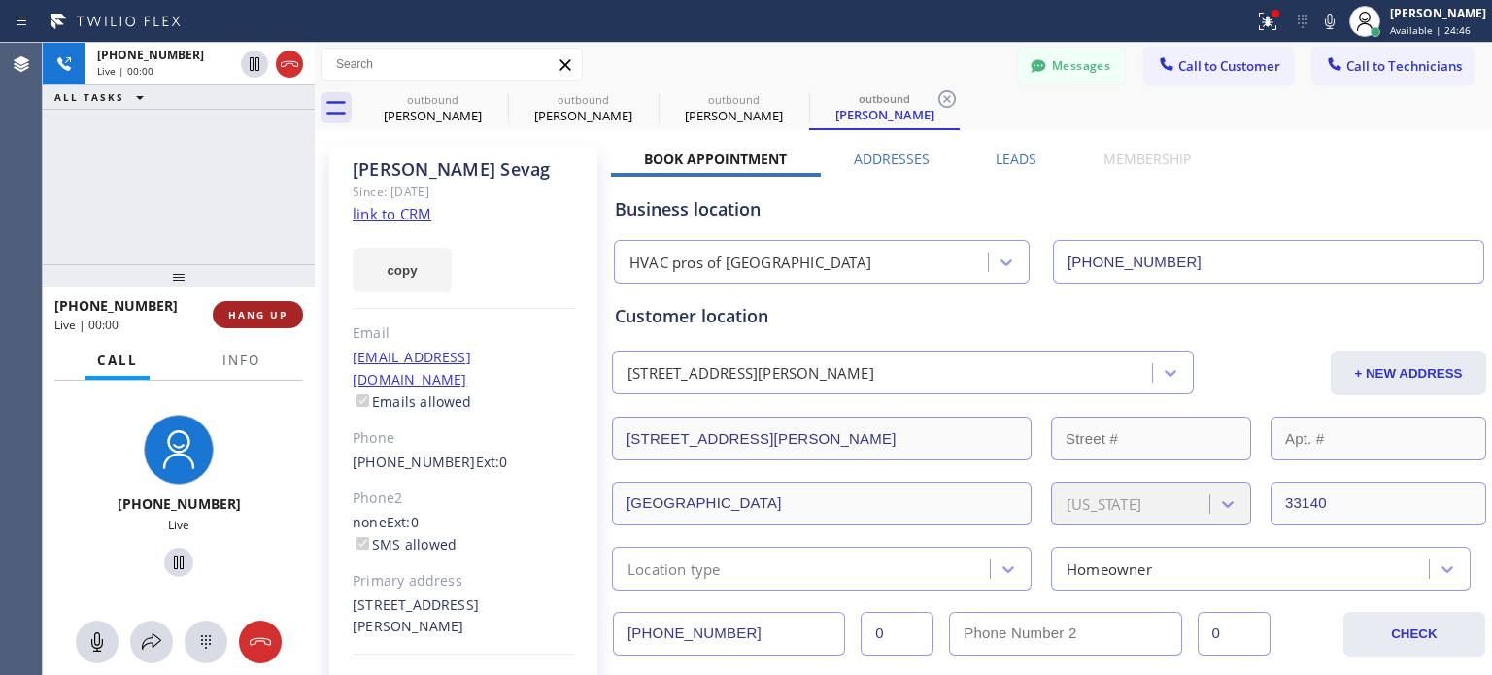
click at [288, 305] on button "HANG UP" at bounding box center [258, 314] width 90 height 27
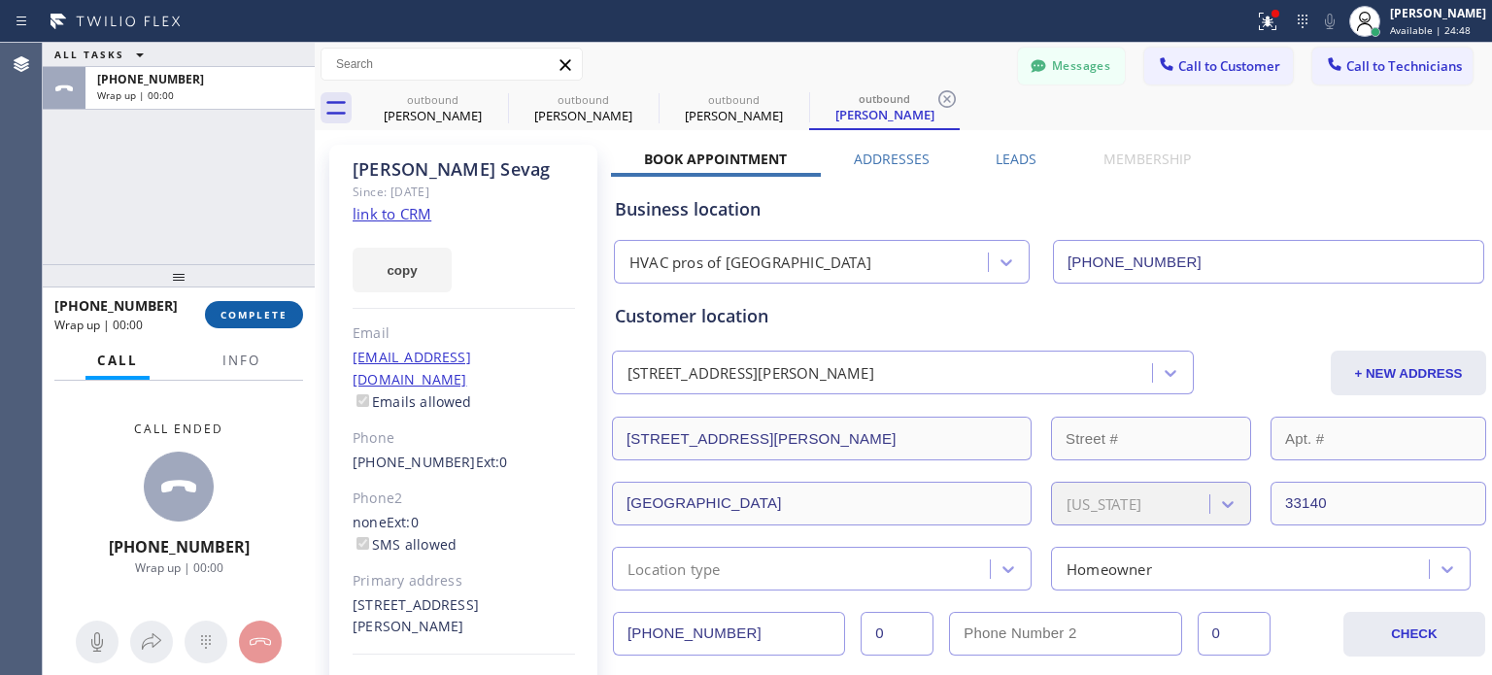
click at [283, 306] on button "COMPLETE" at bounding box center [254, 314] width 98 height 27
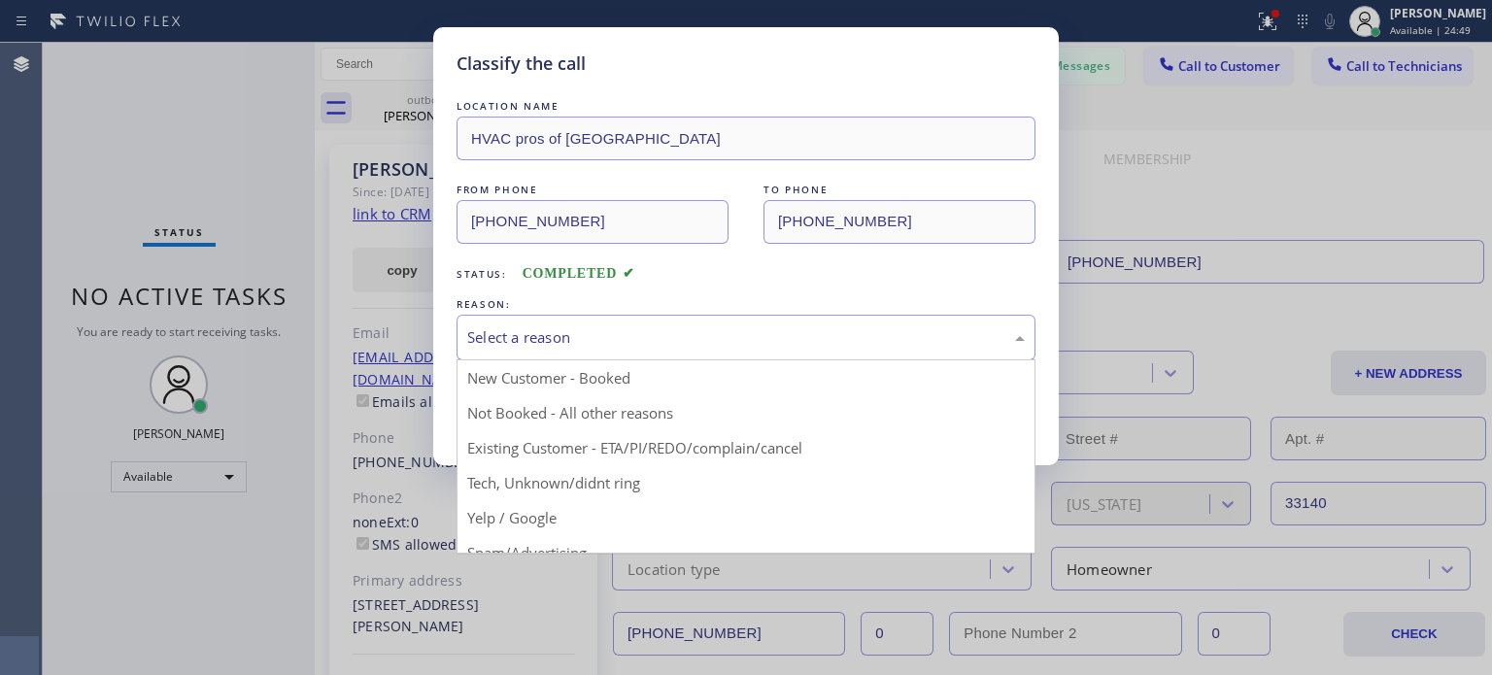
click at [516, 346] on div "Select a reason" at bounding box center [745, 337] width 557 height 22
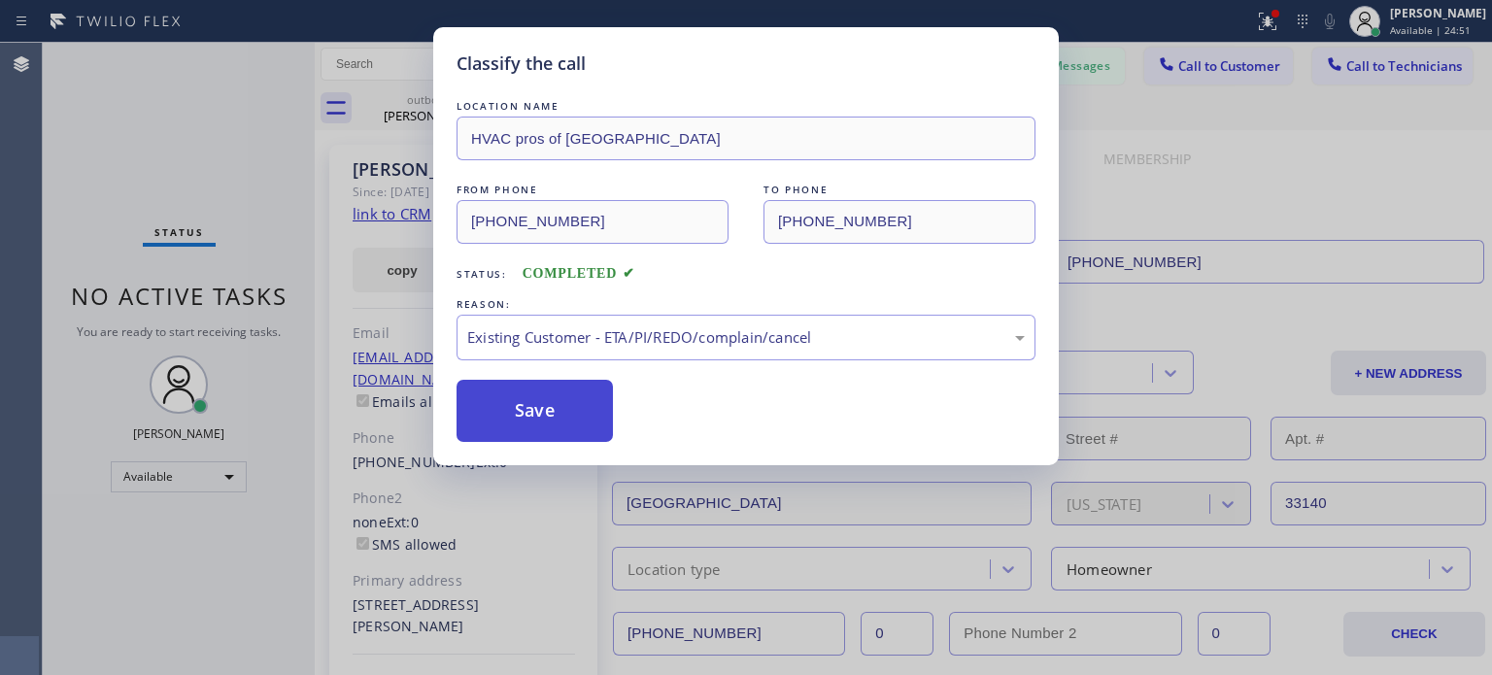
click at [555, 414] on button "Save" at bounding box center [534, 411] width 156 height 62
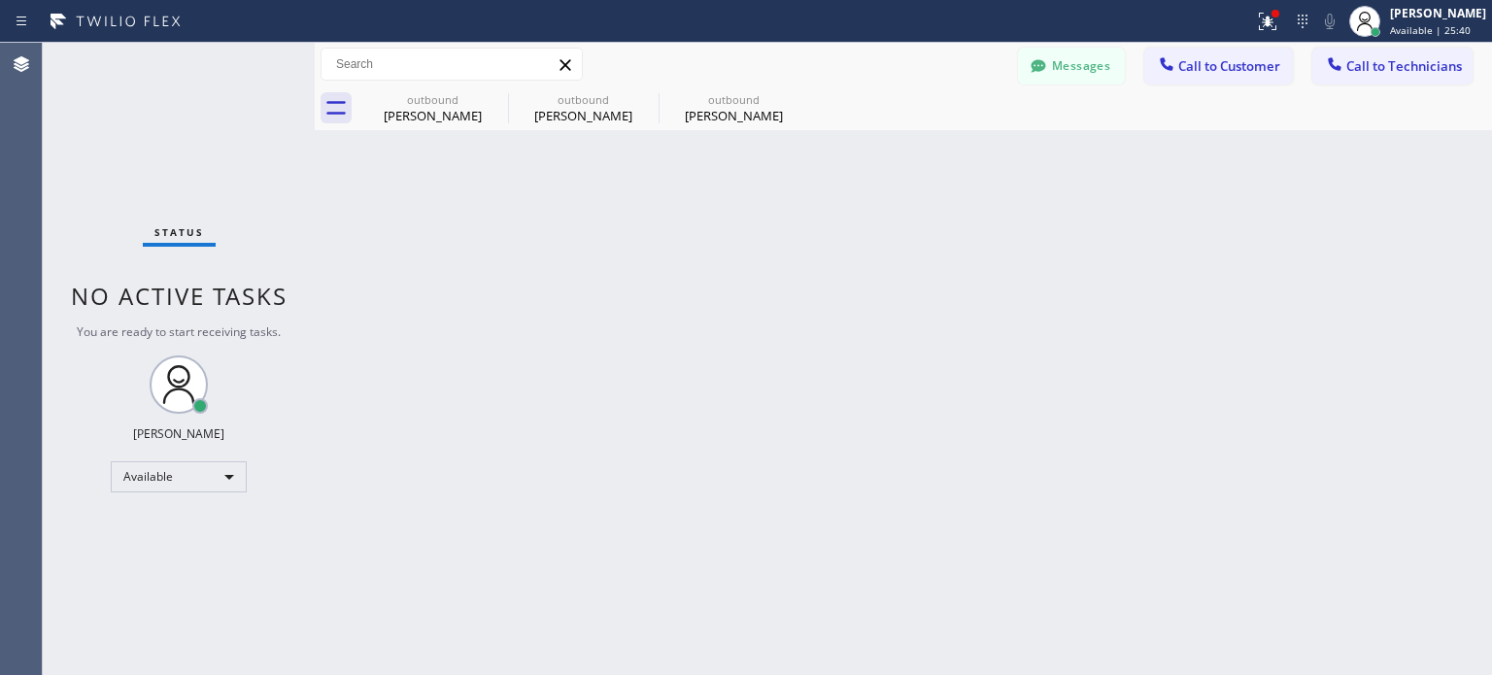
click at [1159, 99] on div "outbound [PERSON_NAME] outbound [PERSON_NAME] outbound [PERSON_NAME]" at bounding box center [924, 108] width 1134 height 44
click at [1172, 62] on icon at bounding box center [1166, 63] width 19 height 19
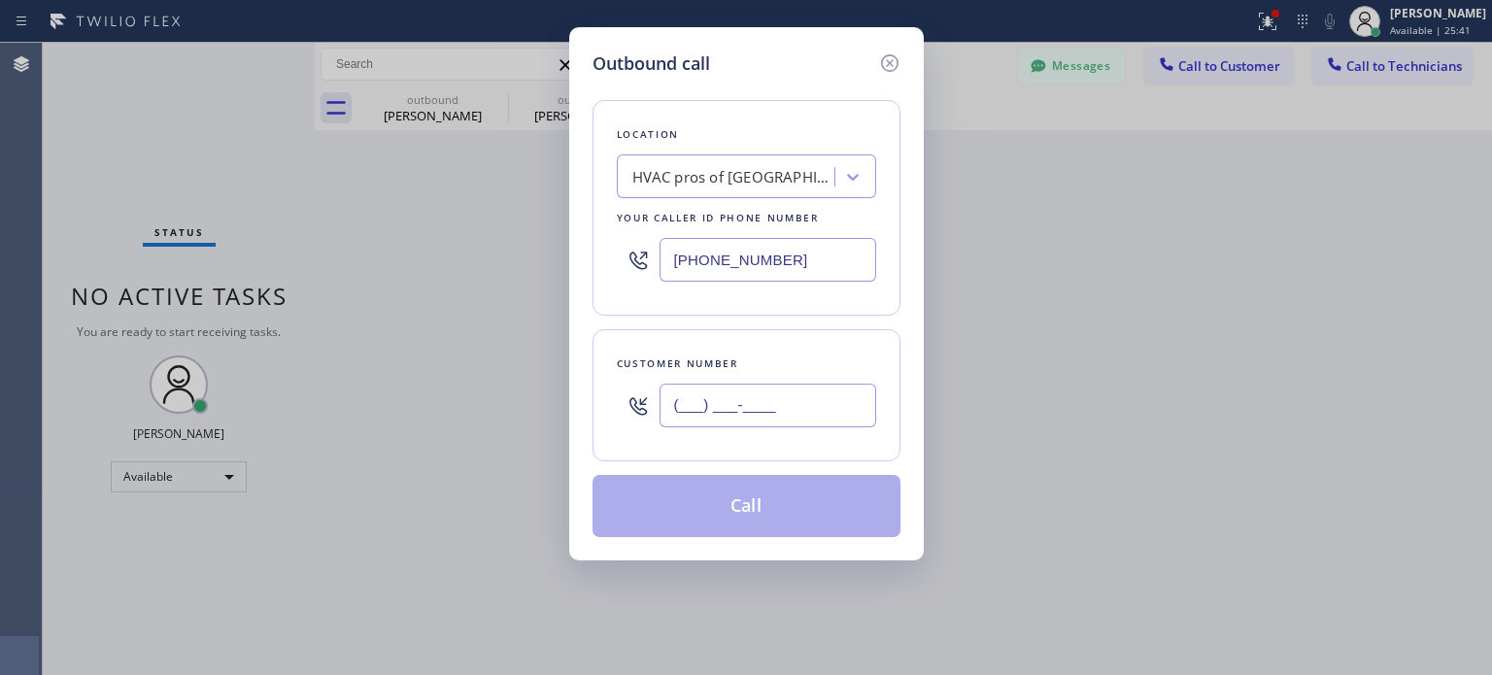
click at [792, 403] on input "(___) ___-____" at bounding box center [767, 406] width 217 height 44
paste input "305) 522-5512"
type input "[PHONE_NUMBER]"
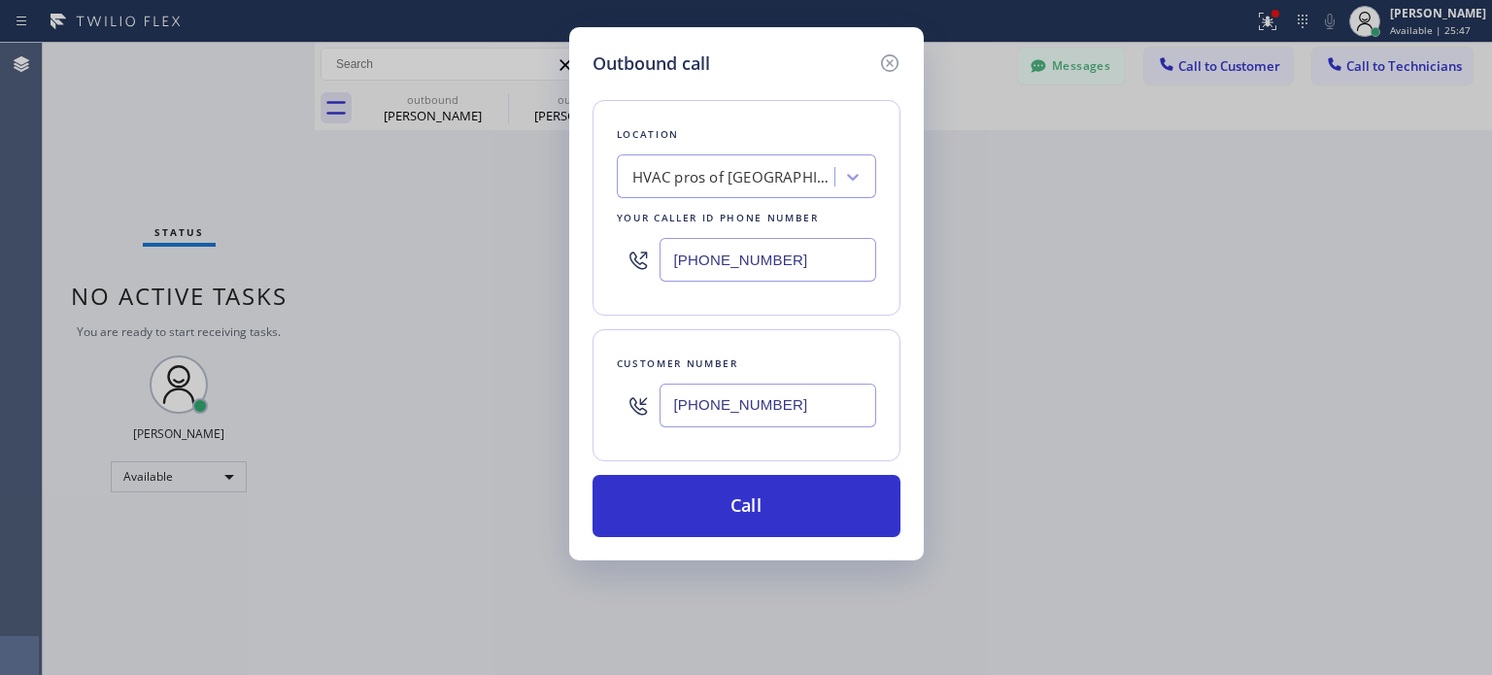
click at [703, 269] on input "[PHONE_NUMBER]" at bounding box center [767, 260] width 217 height 44
click at [707, 276] on input "[PHONE_NUMBER]" at bounding box center [767, 260] width 217 height 44
click at [710, 269] on input "[PHONE_NUMBER]" at bounding box center [767, 260] width 217 height 44
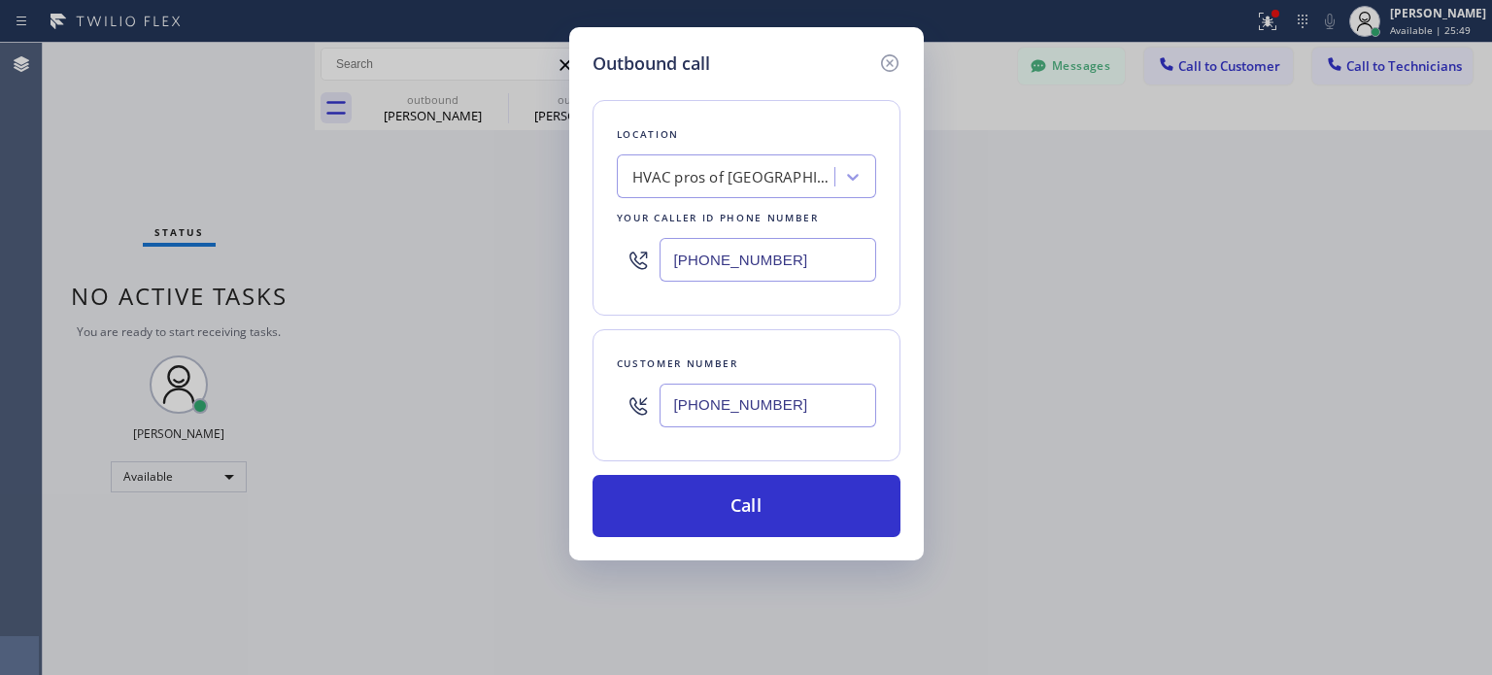
click at [710, 269] on input "[PHONE_NUMBER]" at bounding box center [767, 260] width 217 height 44
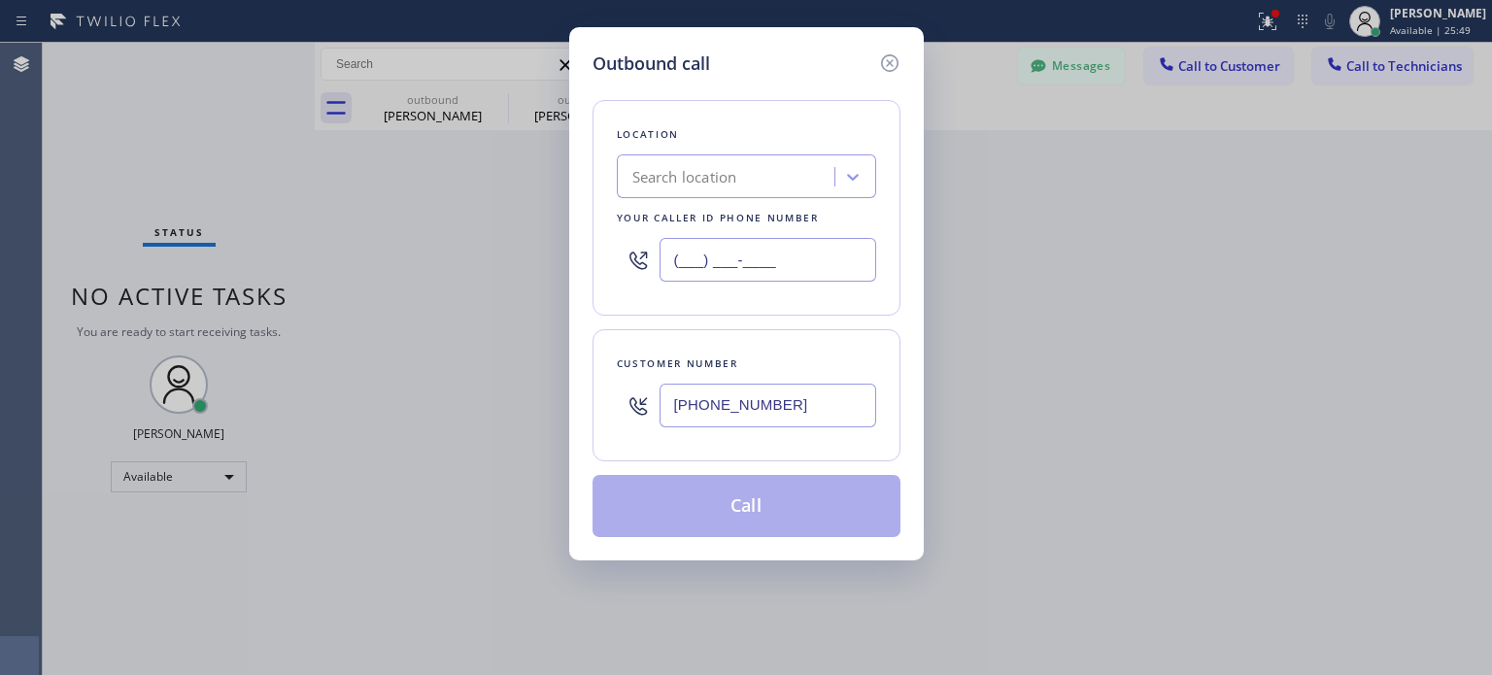
type input "(___) ___-____"
click at [718, 183] on div "Search location" at bounding box center [684, 177] width 105 height 22
paste input "Elite AC Heating Repair"
type input "Elite AC Heating Repair"
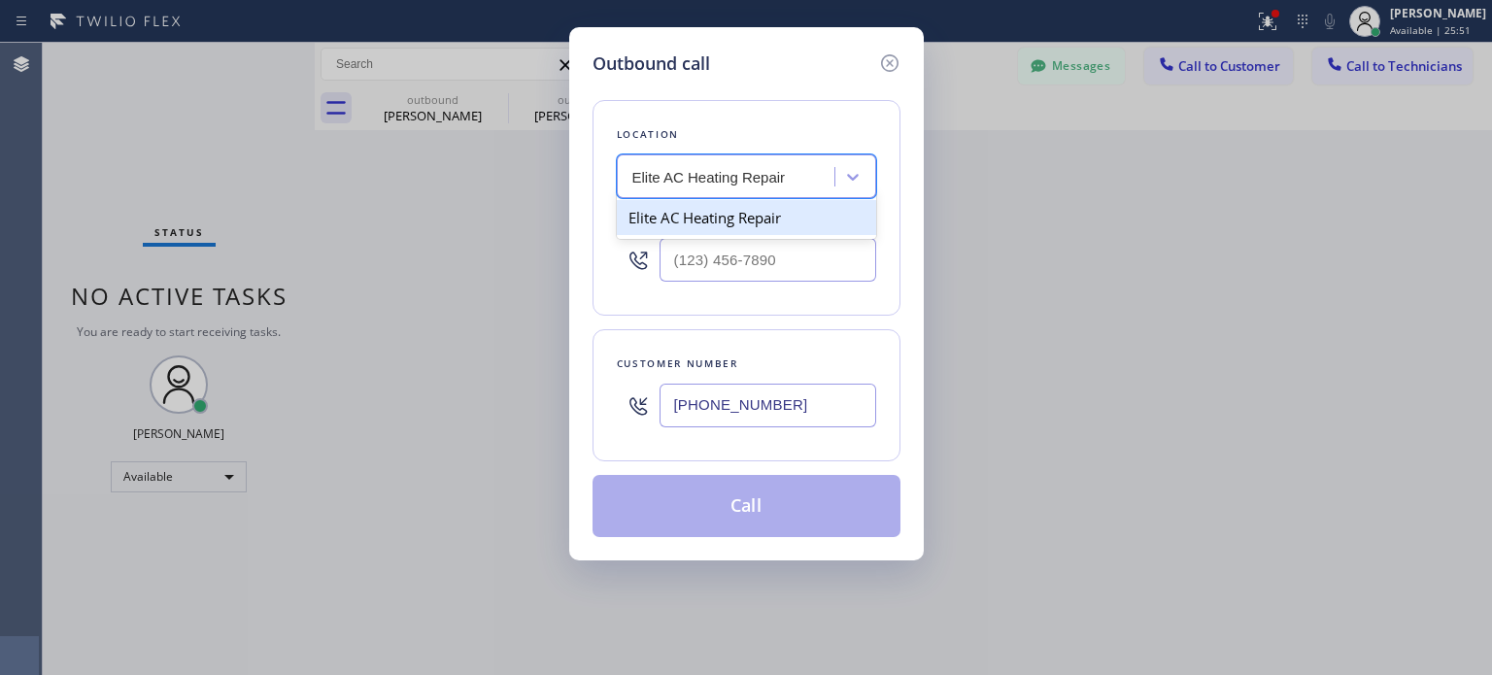
click at [720, 220] on div "Elite AC Heating Repair" at bounding box center [746, 217] width 259 height 35
type input "[PHONE_NUMBER]"
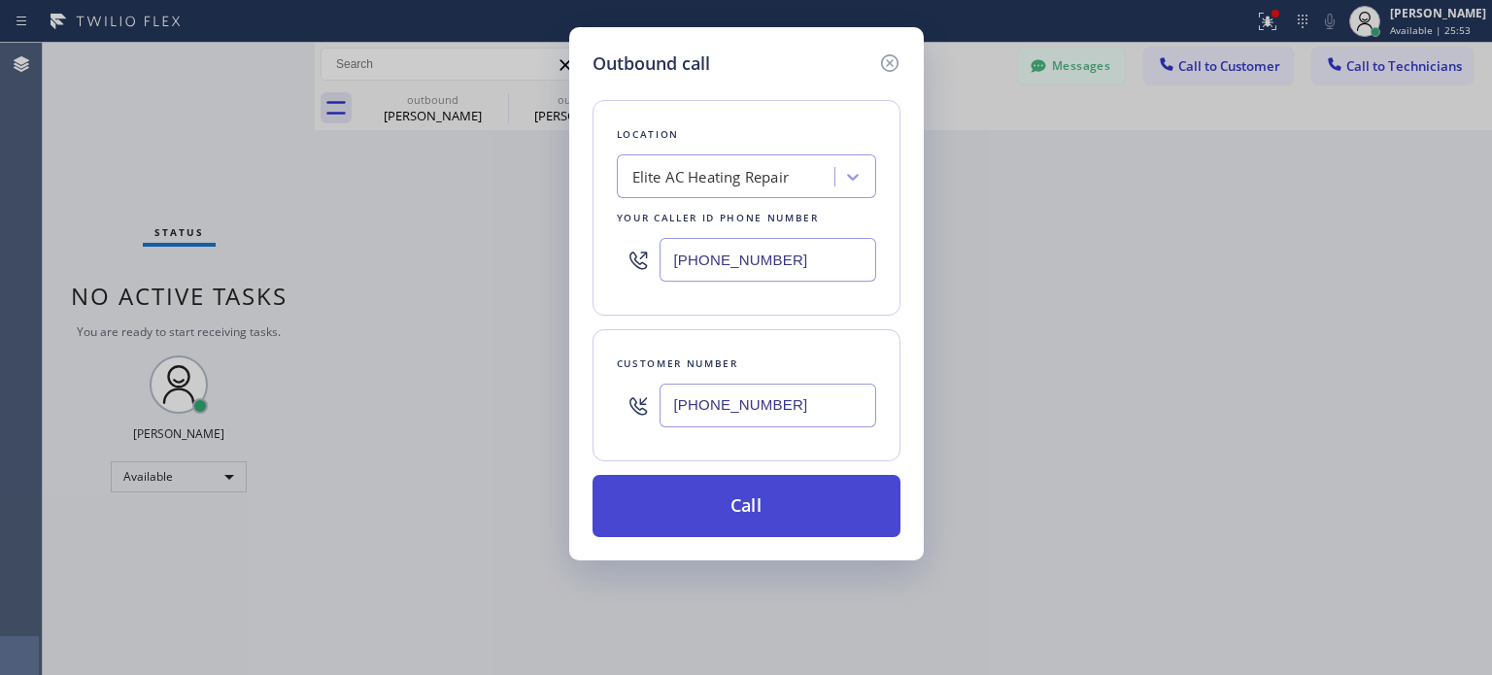
click at [747, 524] on button "Call" at bounding box center [746, 506] width 308 height 62
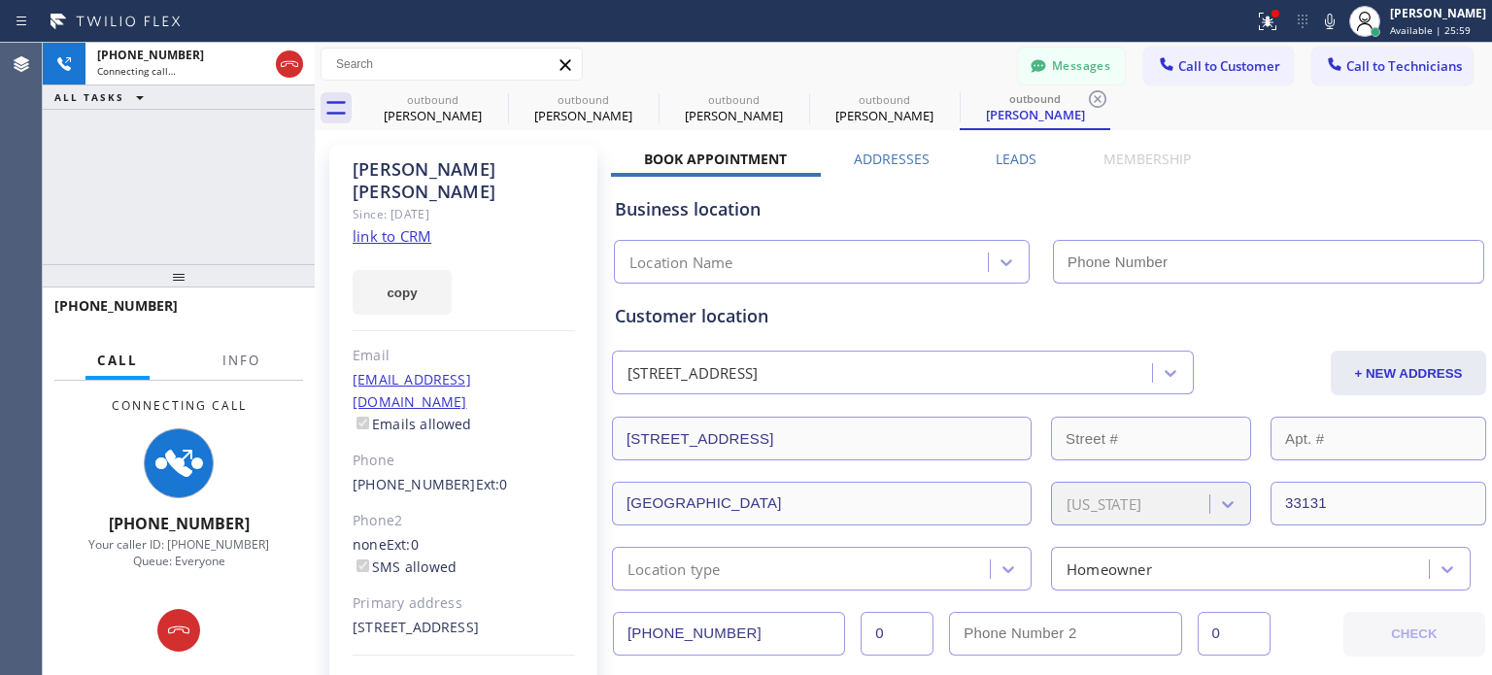
type input "[PHONE_NUMBER]"
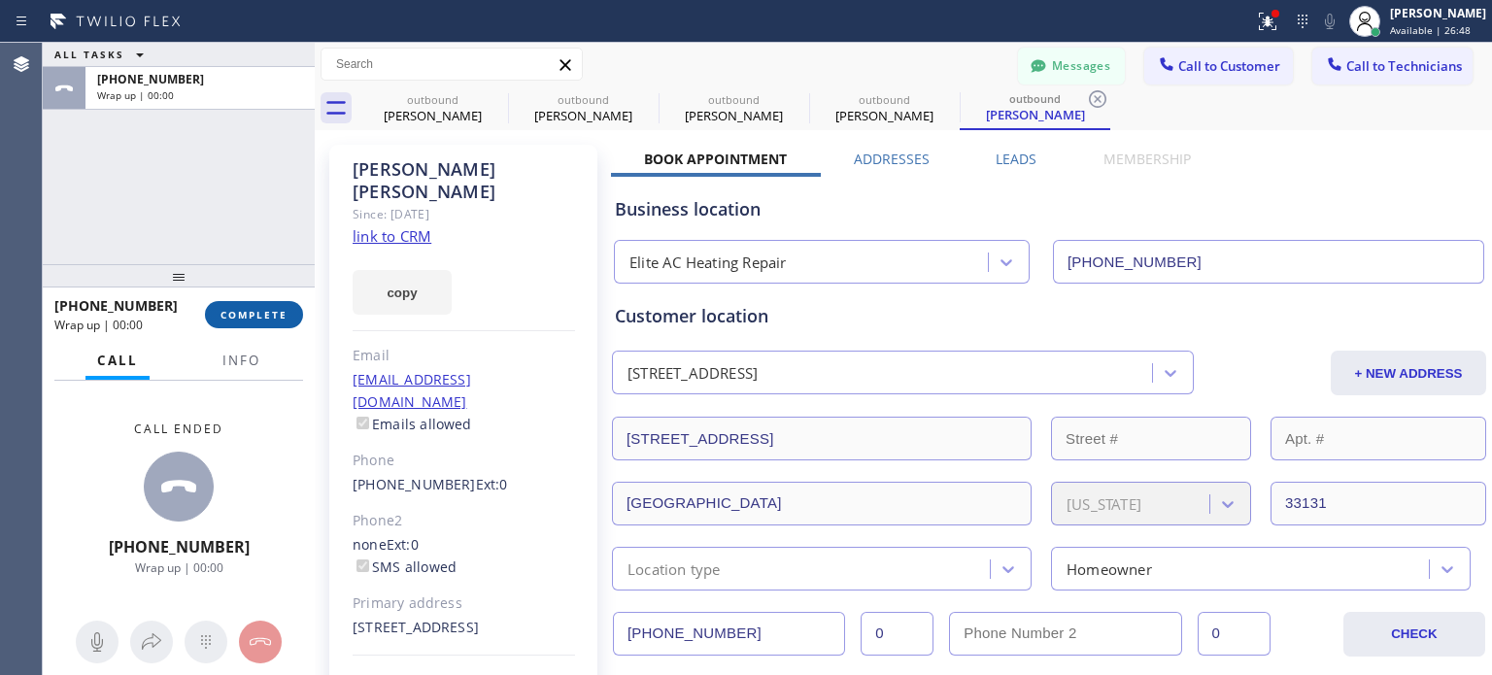
click at [234, 316] on span "COMPLETE" at bounding box center [253, 315] width 67 height 14
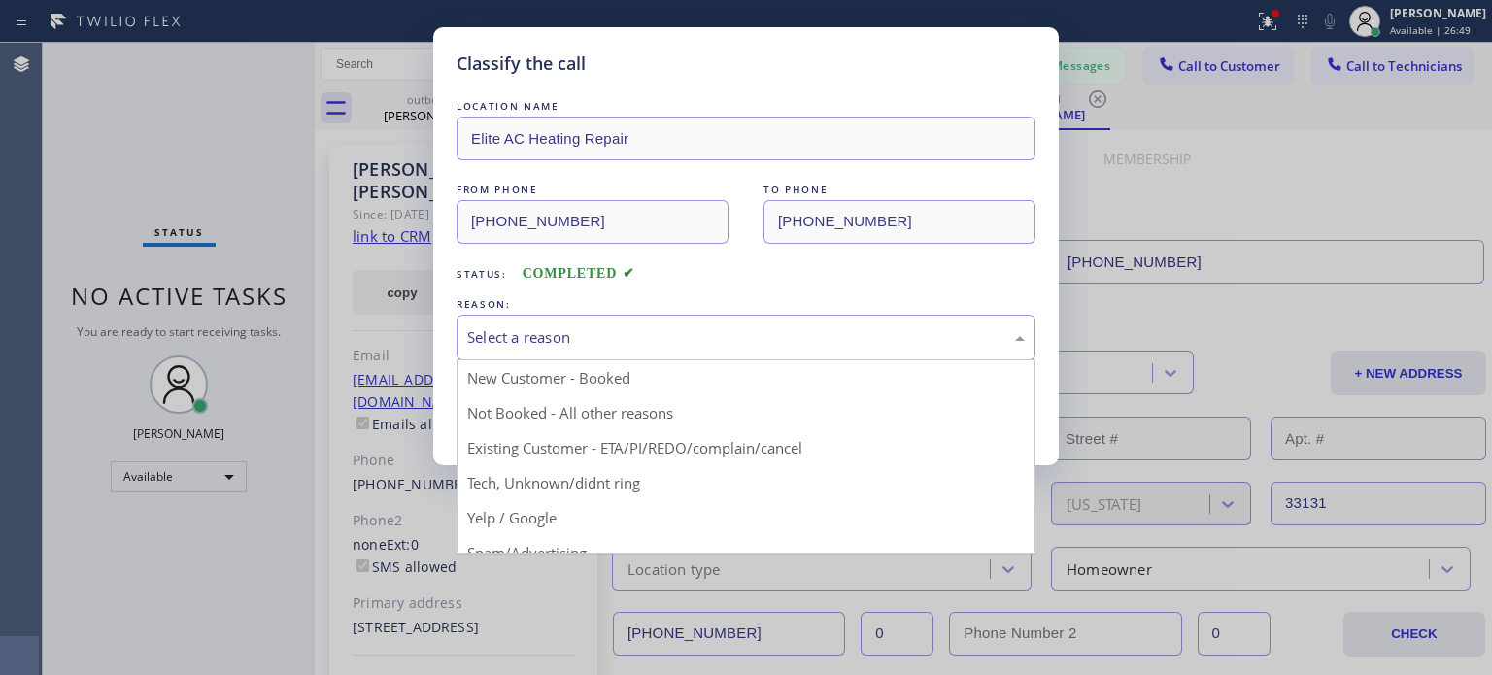
click at [748, 345] on div "Select a reason" at bounding box center [745, 337] width 557 height 22
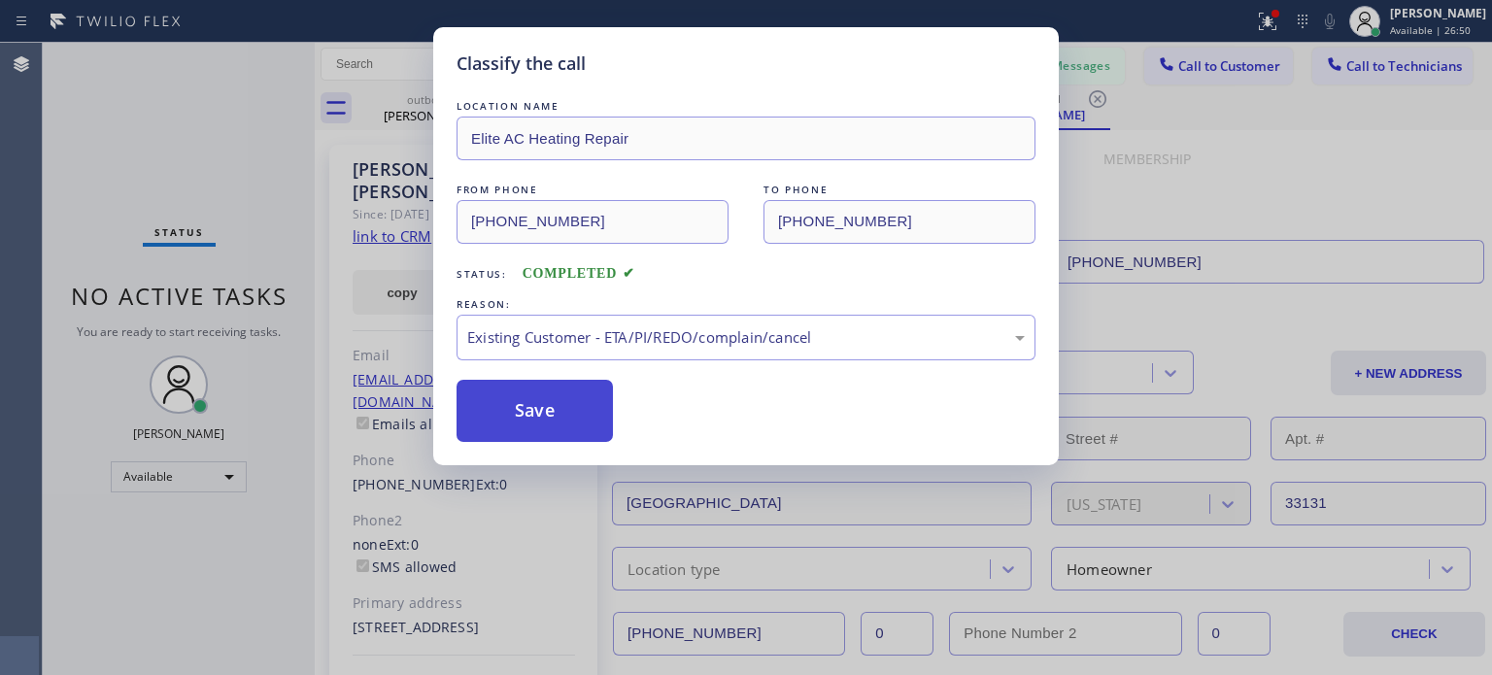
click at [591, 416] on button "Save" at bounding box center [534, 411] width 156 height 62
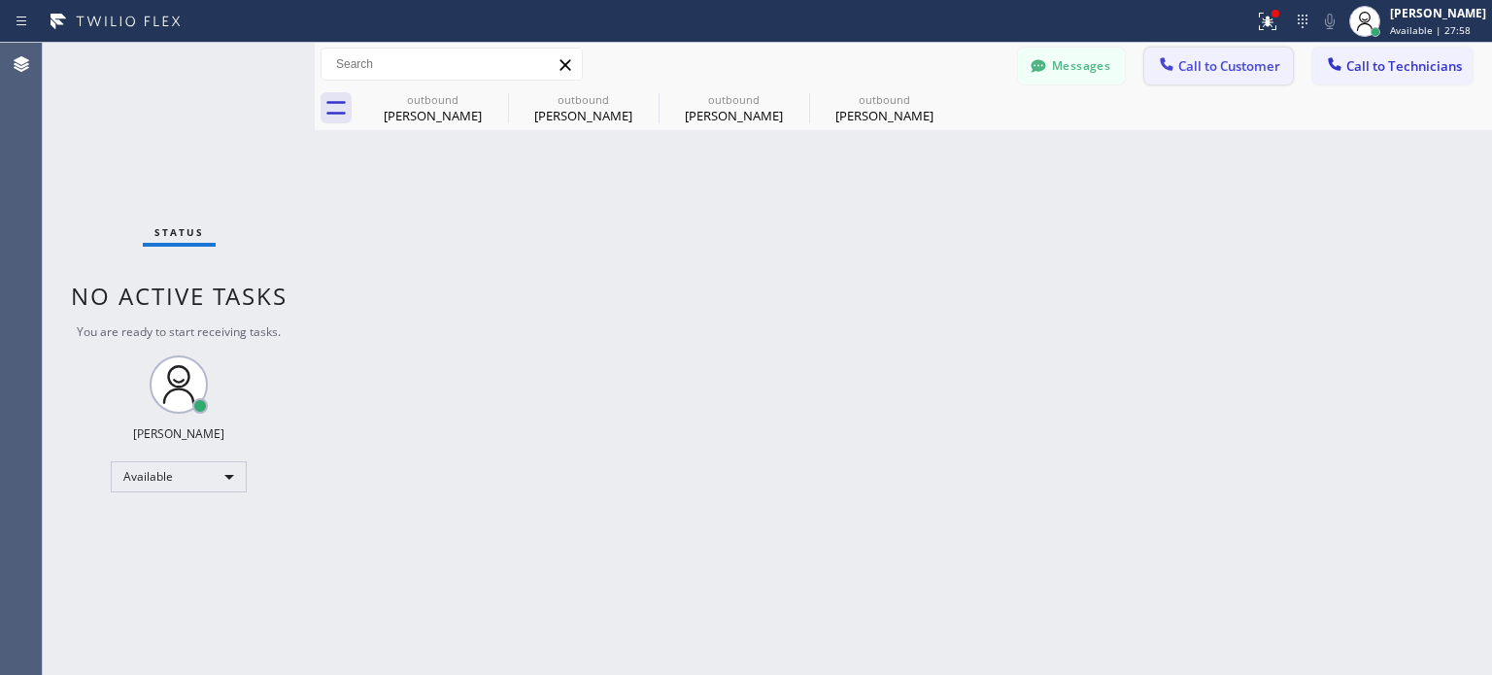
drag, startPoint x: 1193, startPoint y: 57, endPoint x: 1138, endPoint y: 104, distance: 71.6
click at [1193, 57] on span "Call to Customer" at bounding box center [1229, 65] width 102 height 17
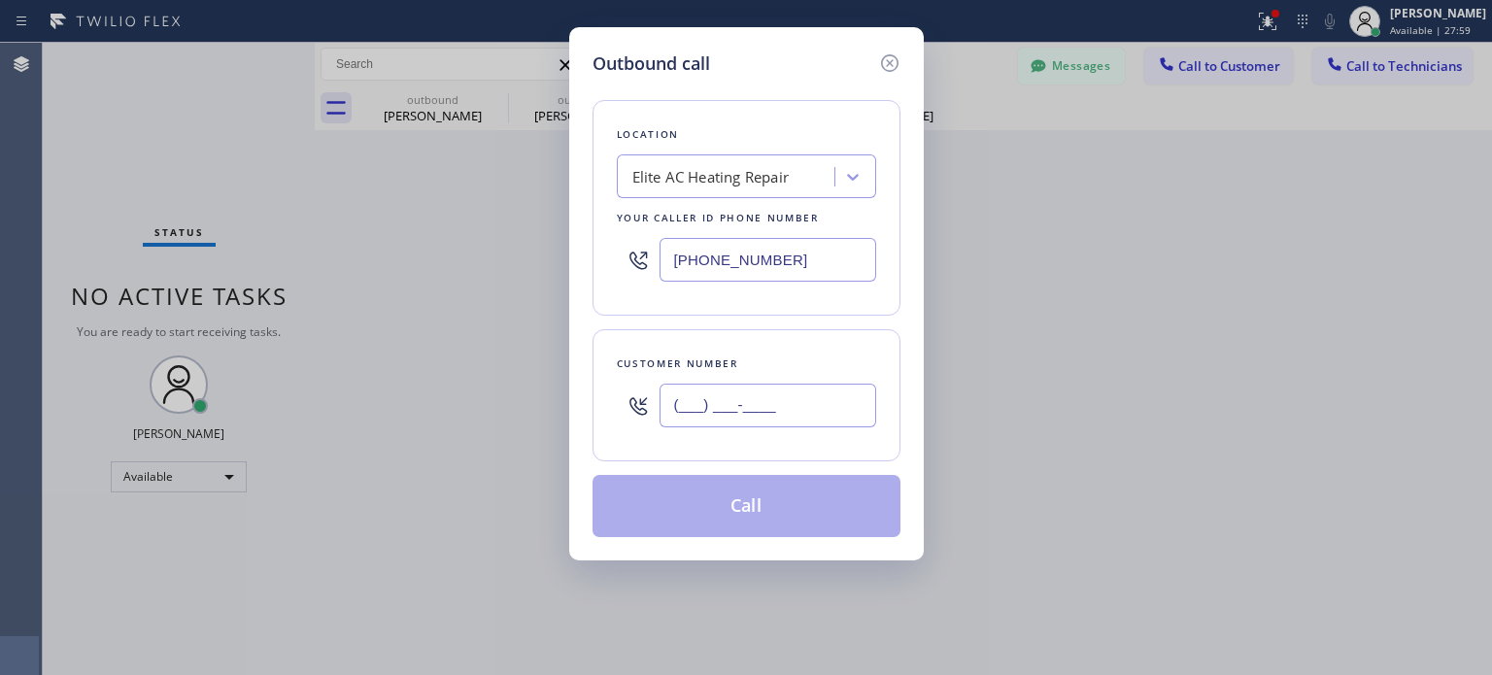
drag, startPoint x: 788, startPoint y: 408, endPoint x: 740, endPoint y: 374, distance: 58.5
click at [785, 406] on input "(___) ___-____" at bounding box center [767, 406] width 217 height 44
paste input "207) 812-8422"
type input "[PHONE_NUMBER]"
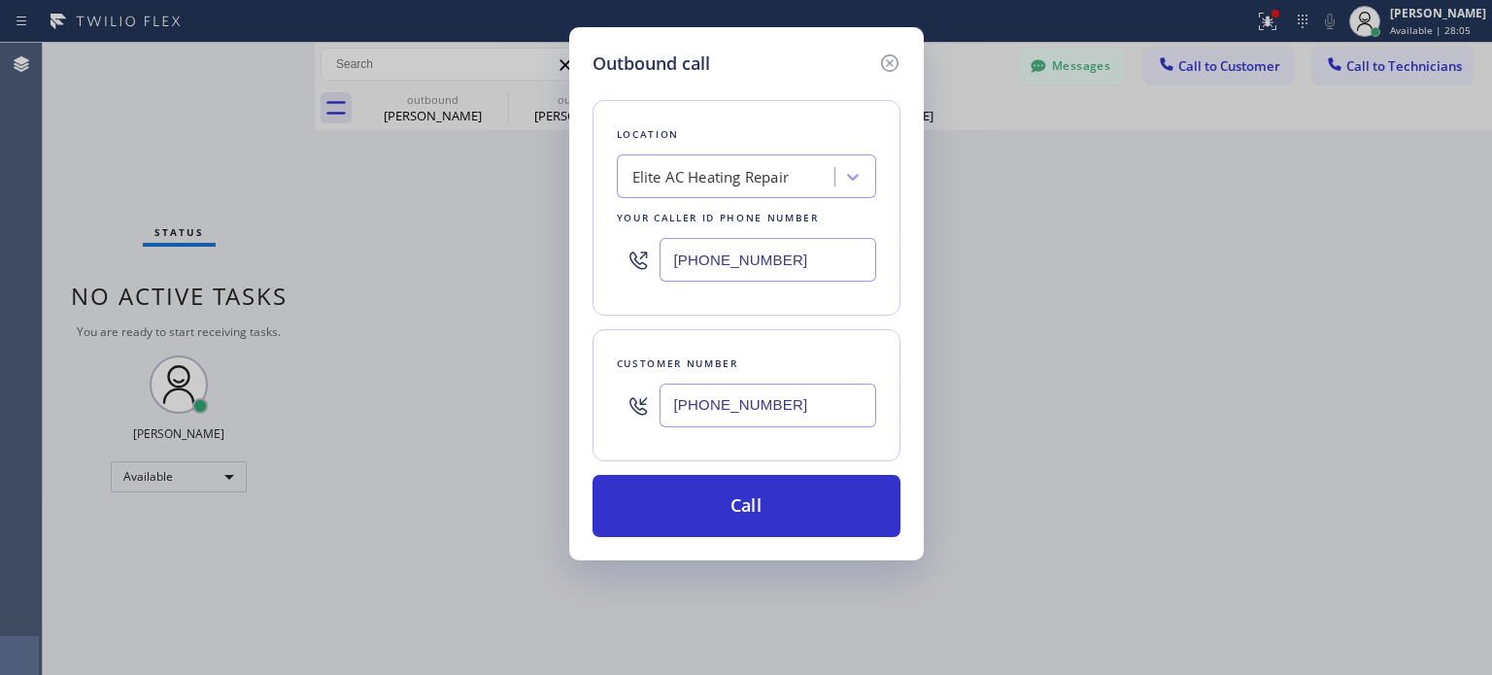
click at [709, 267] on input "[PHONE_NUMBER]" at bounding box center [767, 260] width 217 height 44
click at [710, 268] on input "[PHONE_NUMBER]" at bounding box center [767, 260] width 217 height 44
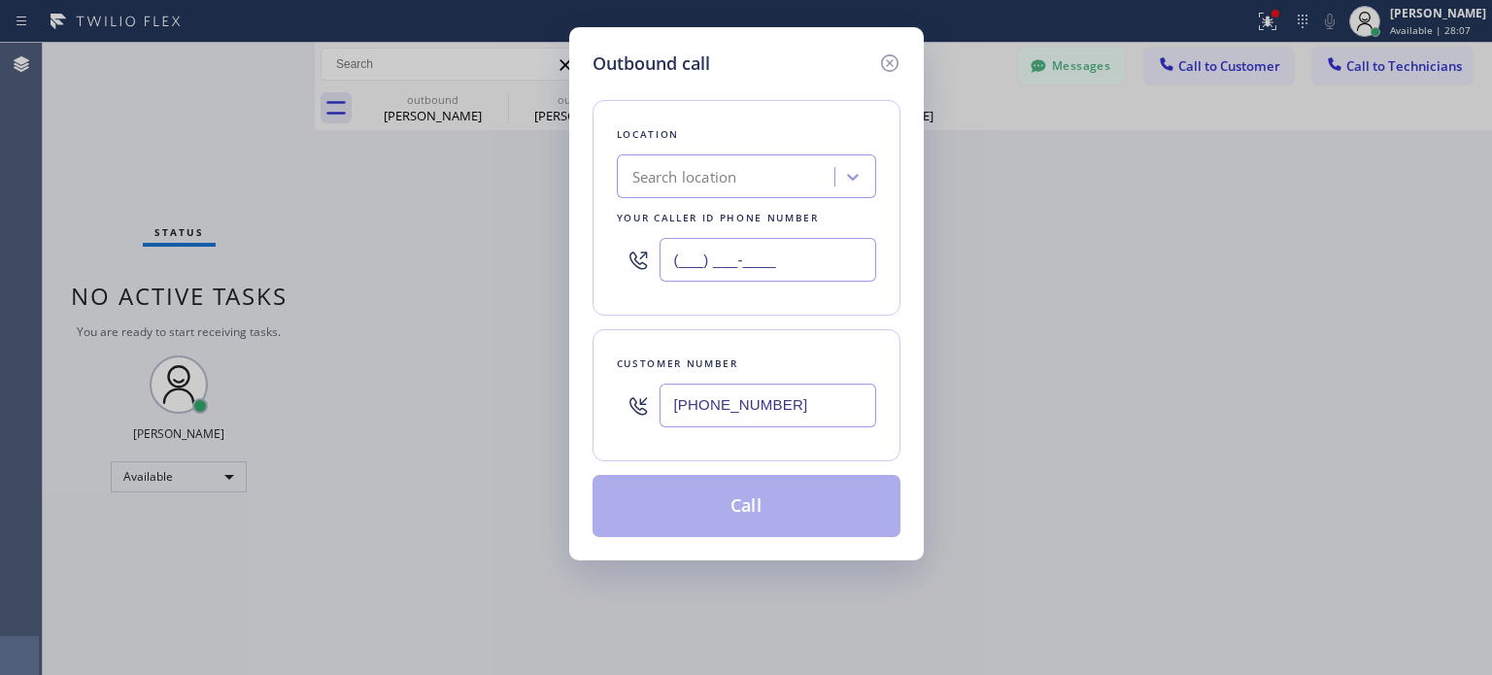
type input "(___) ___-____"
click at [684, 170] on div "Search location" at bounding box center [684, 177] width 105 height 22
paste input "Best [US_STATE] HVAC Repair"
type input "Best [US_STATE] HVAC Repair"
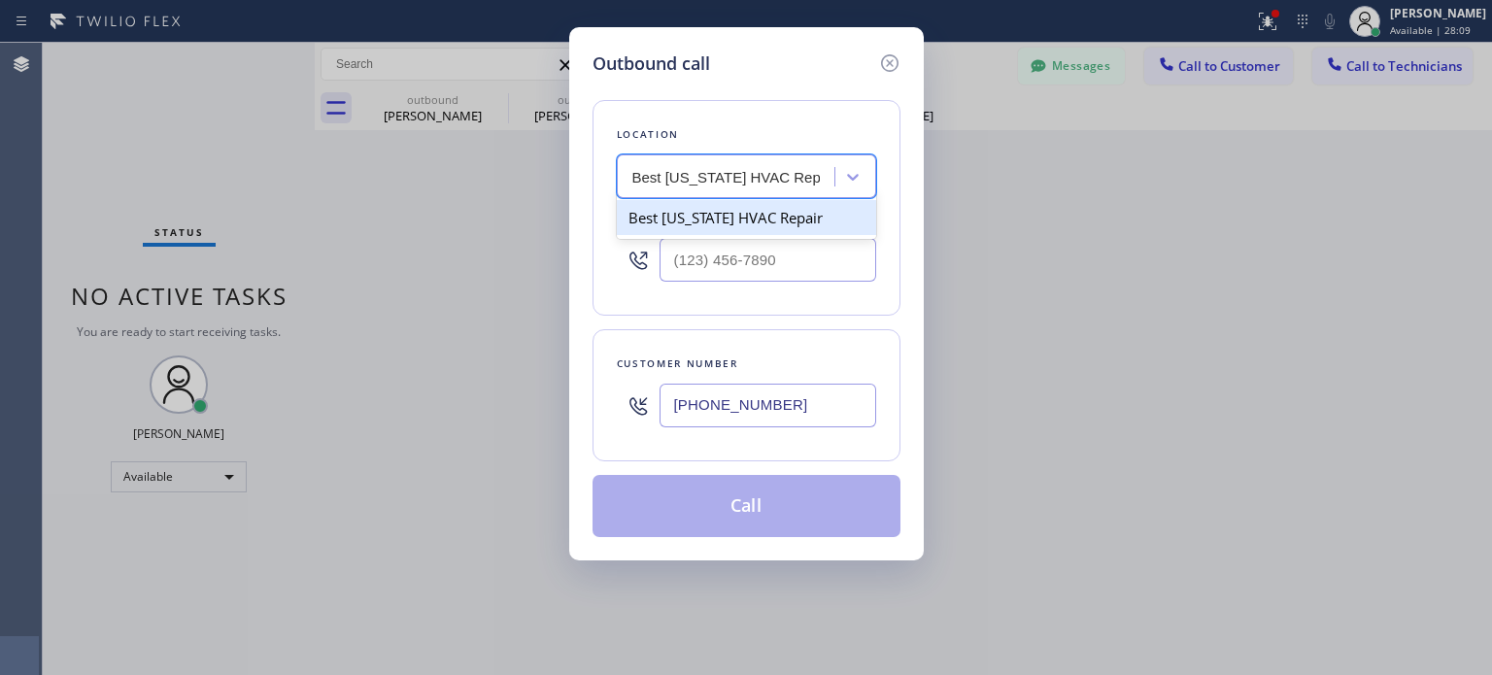
click at [711, 213] on div "Best [US_STATE] HVAC Repair" at bounding box center [746, 217] width 259 height 35
type input "[PHONE_NUMBER]"
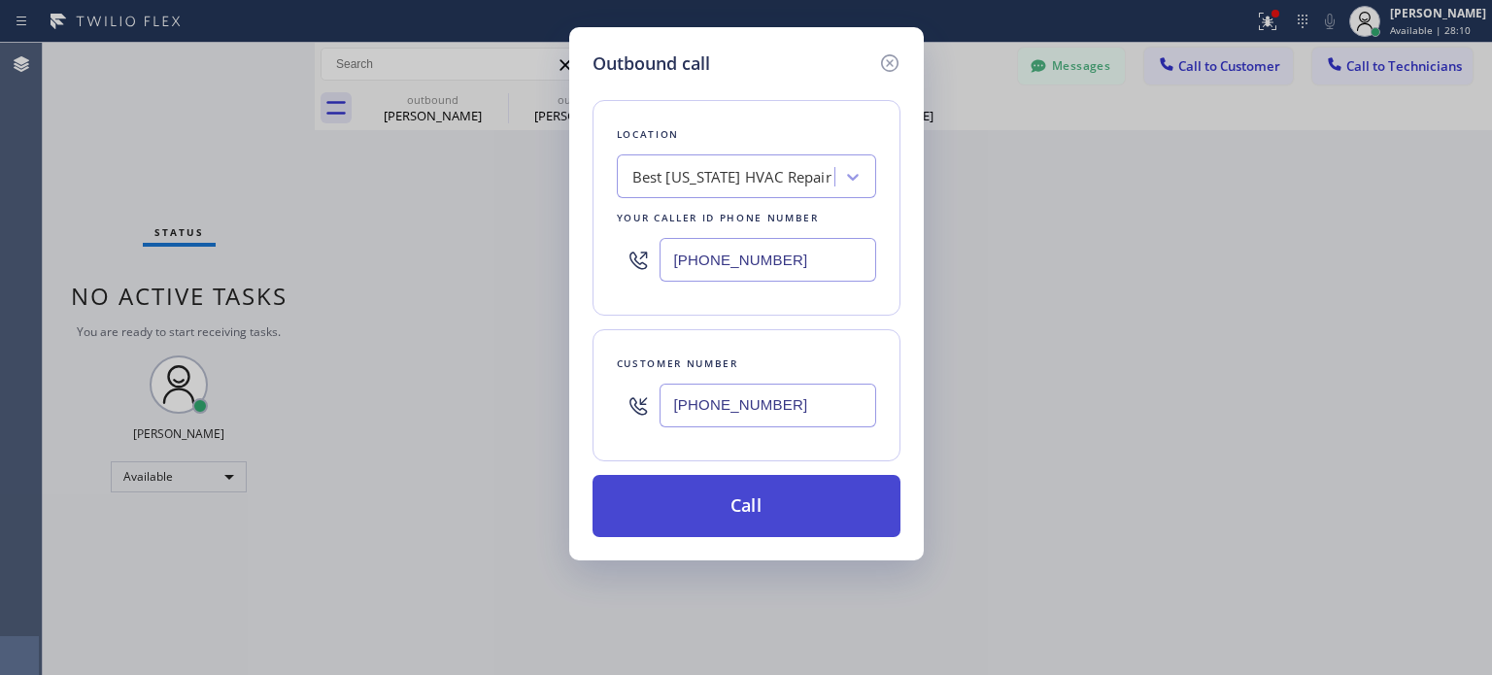
click at [722, 504] on button "Call" at bounding box center [746, 506] width 308 height 62
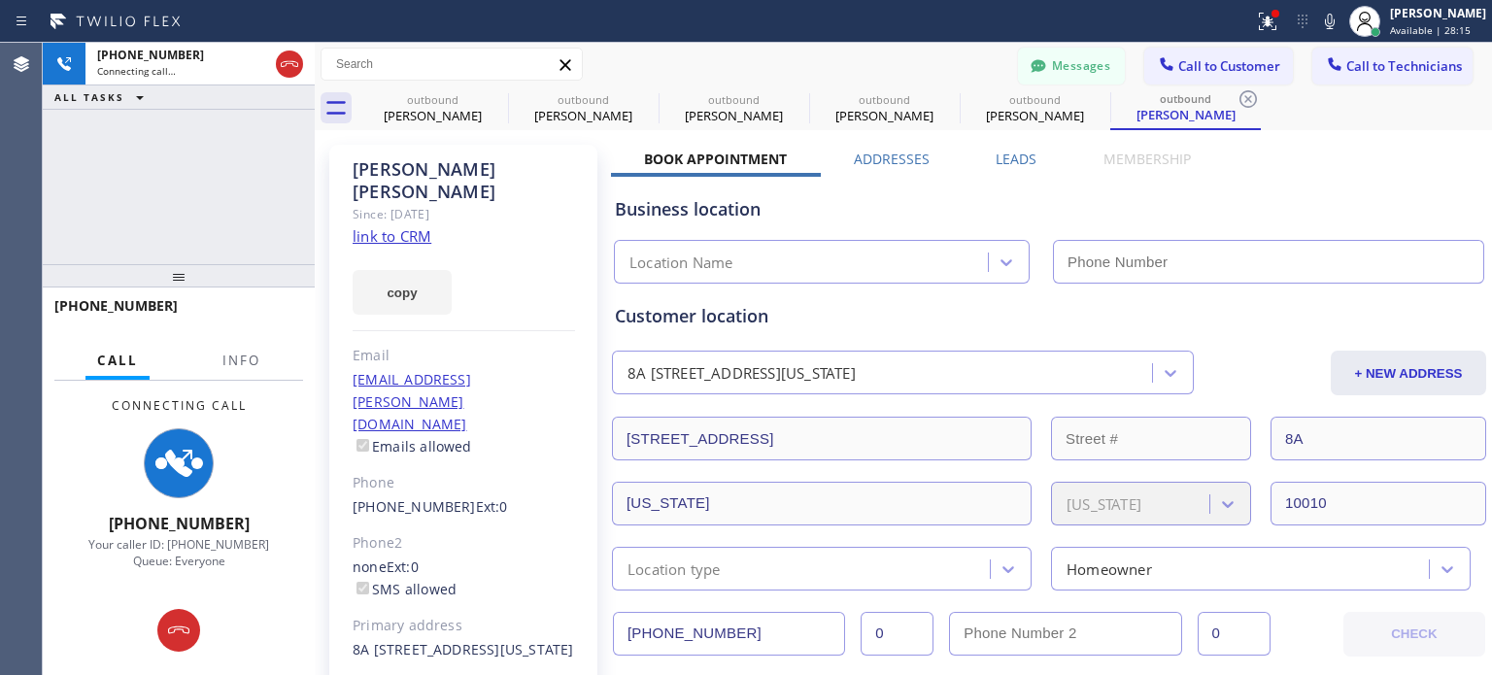
type input "[PHONE_NUMBER]"
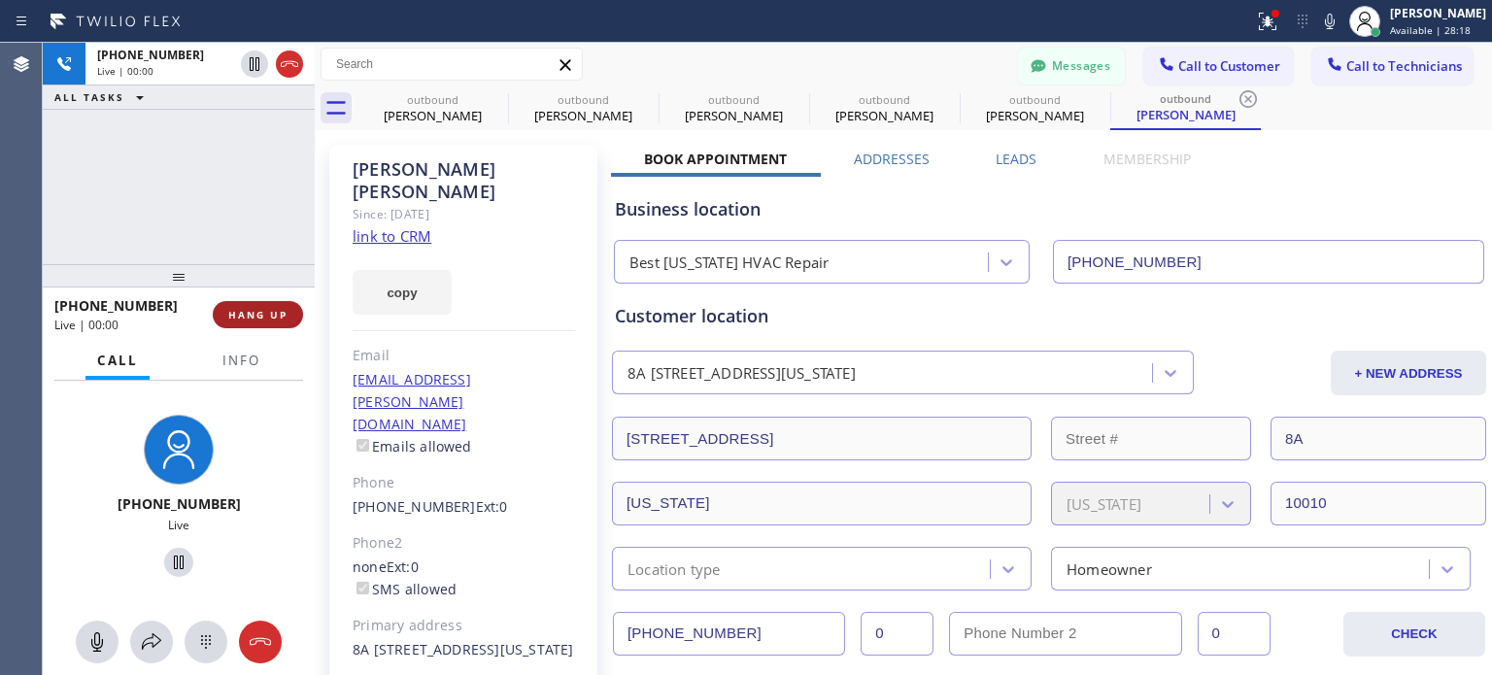
click at [236, 317] on span "HANG UP" at bounding box center [257, 315] width 59 height 14
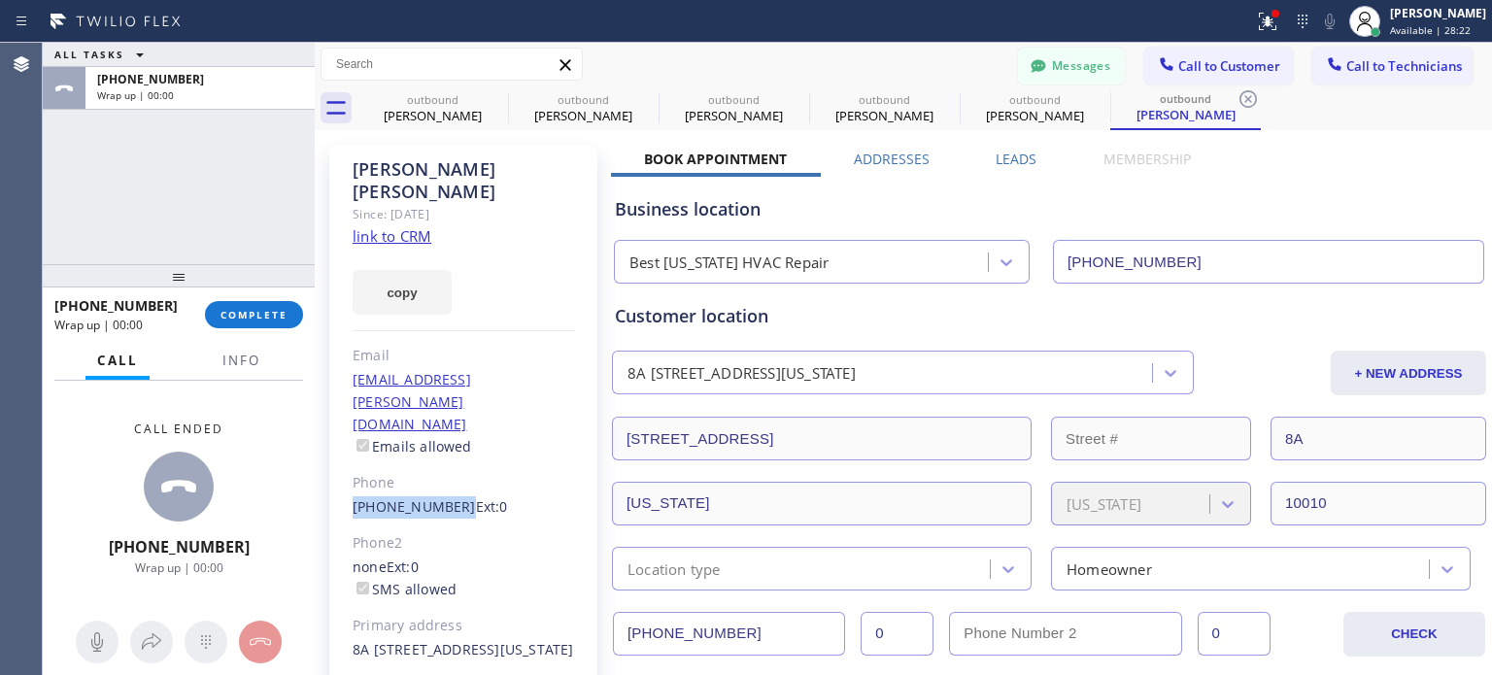
drag, startPoint x: 345, startPoint y: 446, endPoint x: 451, endPoint y: 447, distance: 105.9
click at [451, 447] on div "[PERSON_NAME] Since: [DATE] link to CRM copy Email [EMAIL_ADDRESS][PERSON_NAME]…" at bounding box center [463, 456] width 268 height 623
copy link "[PHONE_NUMBER]"
click at [263, 315] on span "COMPLETE" at bounding box center [253, 315] width 67 height 14
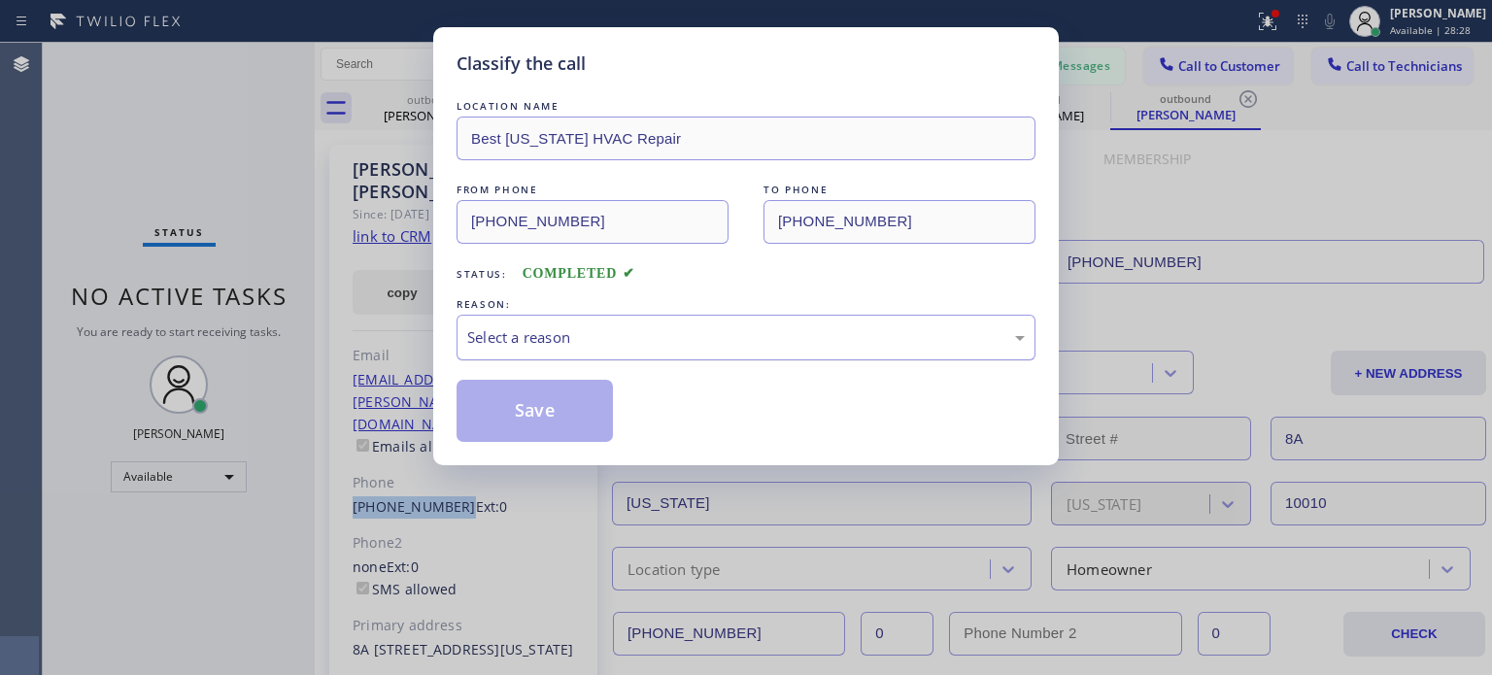
click at [556, 346] on div "Select a reason" at bounding box center [745, 337] width 557 height 22
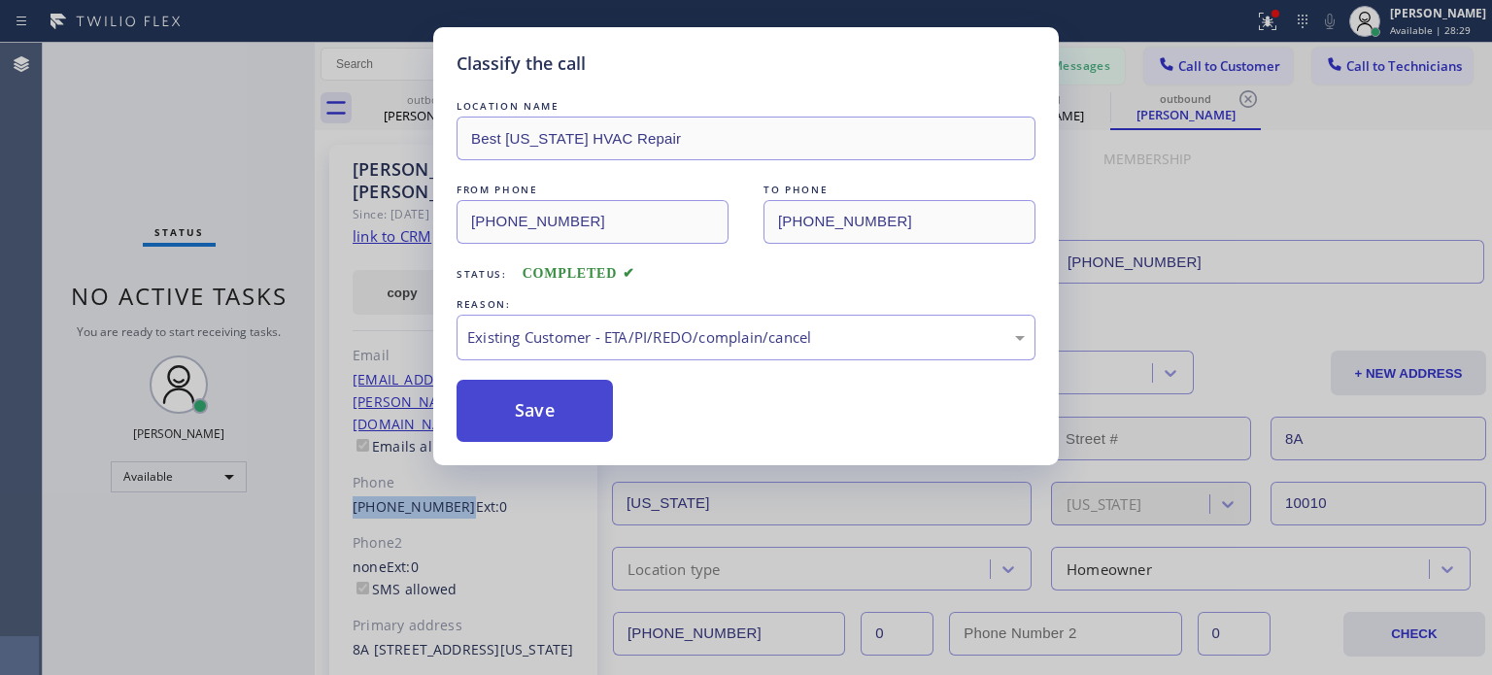
click at [593, 403] on button "Save" at bounding box center [534, 411] width 156 height 62
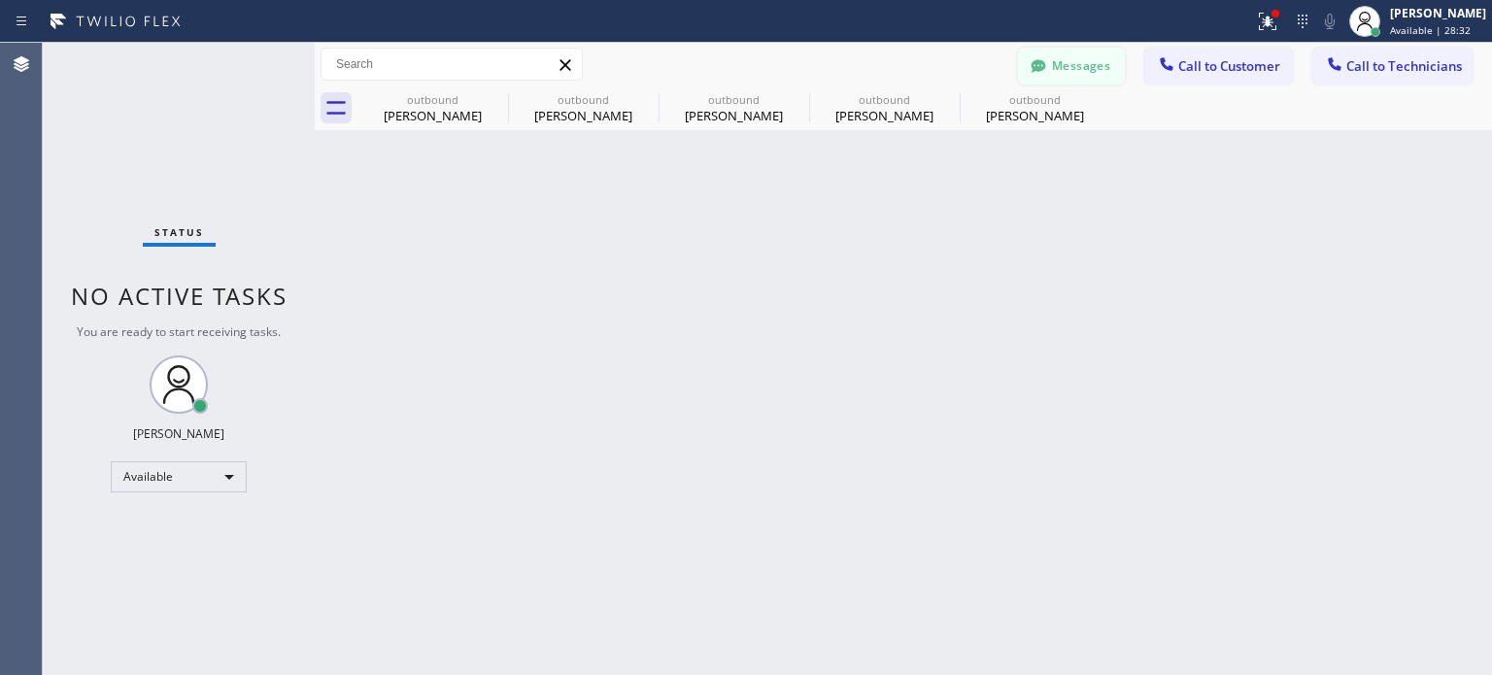
click at [1096, 69] on button "Messages" at bounding box center [1071, 66] width 107 height 37
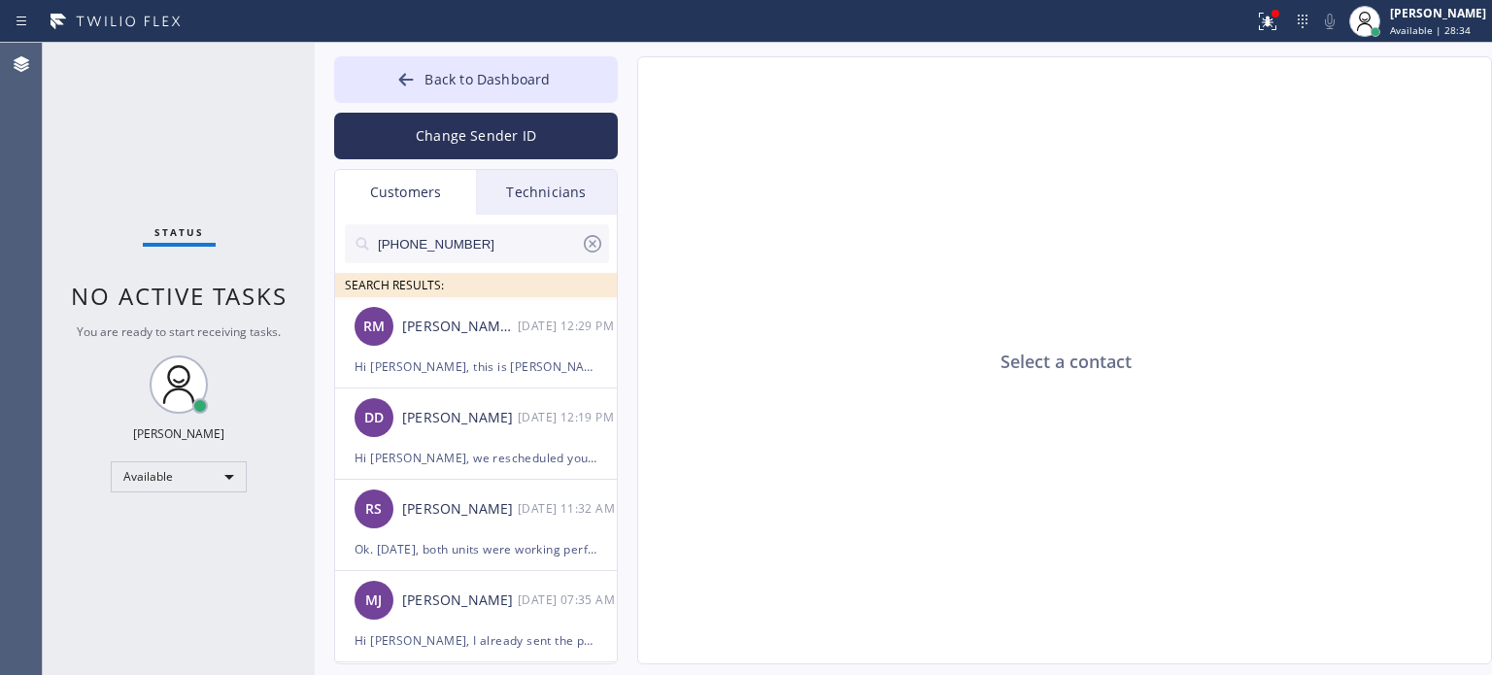
click at [429, 242] on input "[PHONE_NUMBER]" at bounding box center [478, 243] width 205 height 39
click at [430, 241] on input "[PHONE_NUMBER]" at bounding box center [478, 243] width 205 height 39
paste input "207) 812-8422"
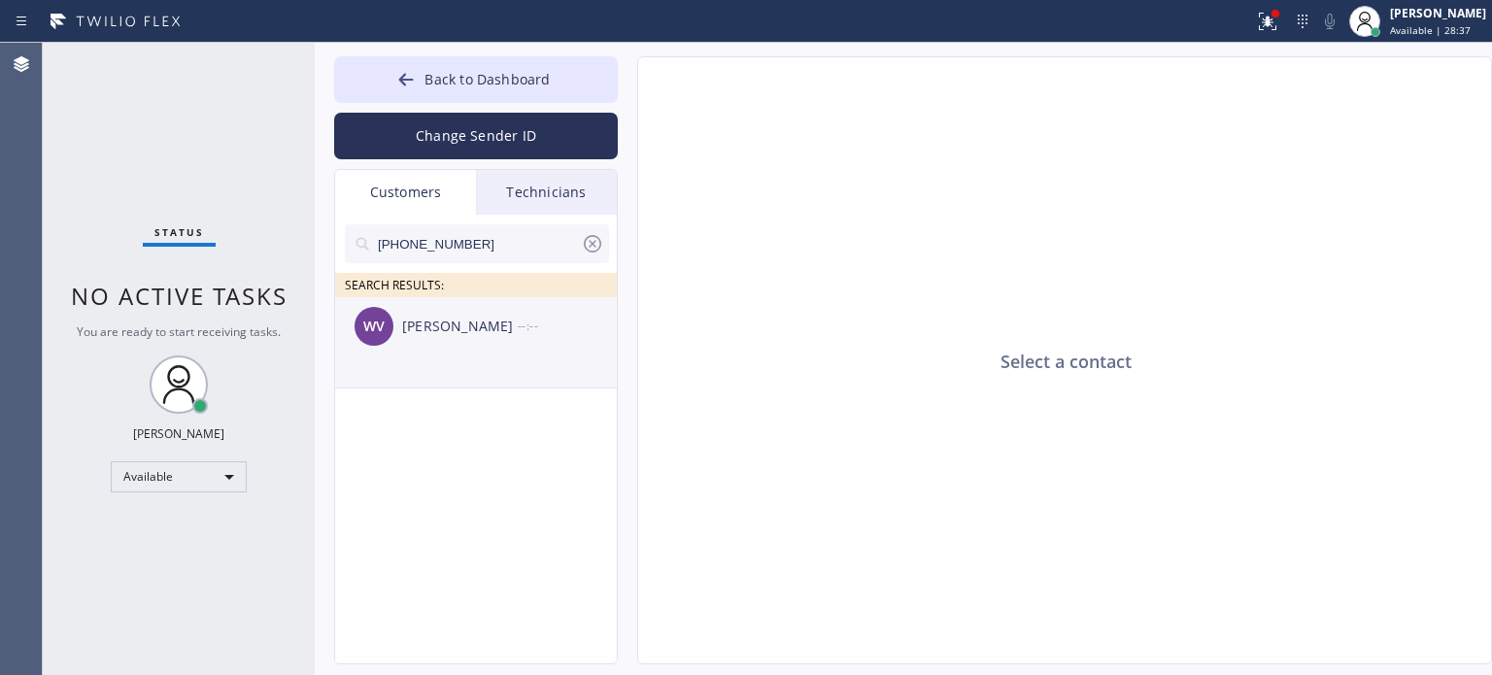
type input "[PHONE_NUMBER]"
click at [423, 332] on div "[PERSON_NAME]" at bounding box center [460, 327] width 116 height 22
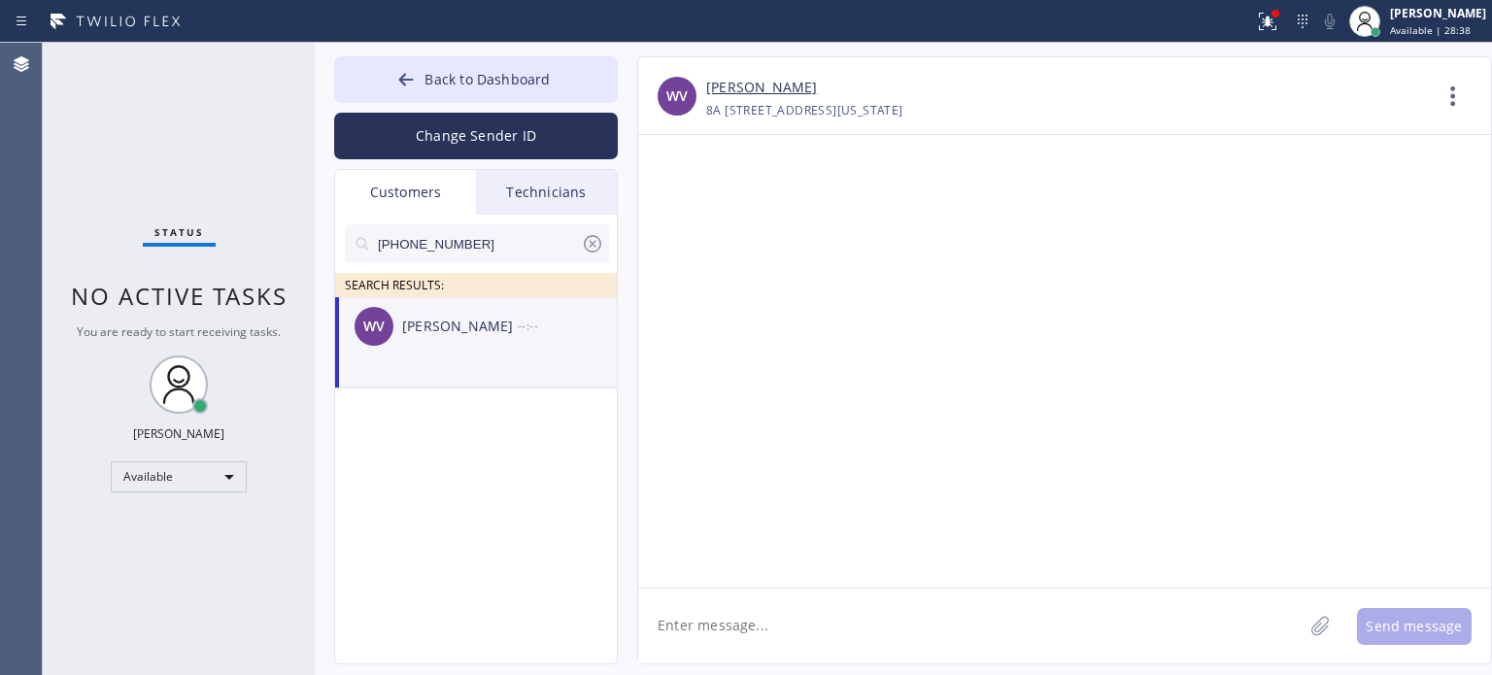
drag, startPoint x: 715, startPoint y: 628, endPoint x: 670, endPoint y: 622, distance: 45.2
click at [711, 625] on textarea at bounding box center [970, 626] width 664 height 75
paste textarea "Best [US_STATE] HVAC Repair"
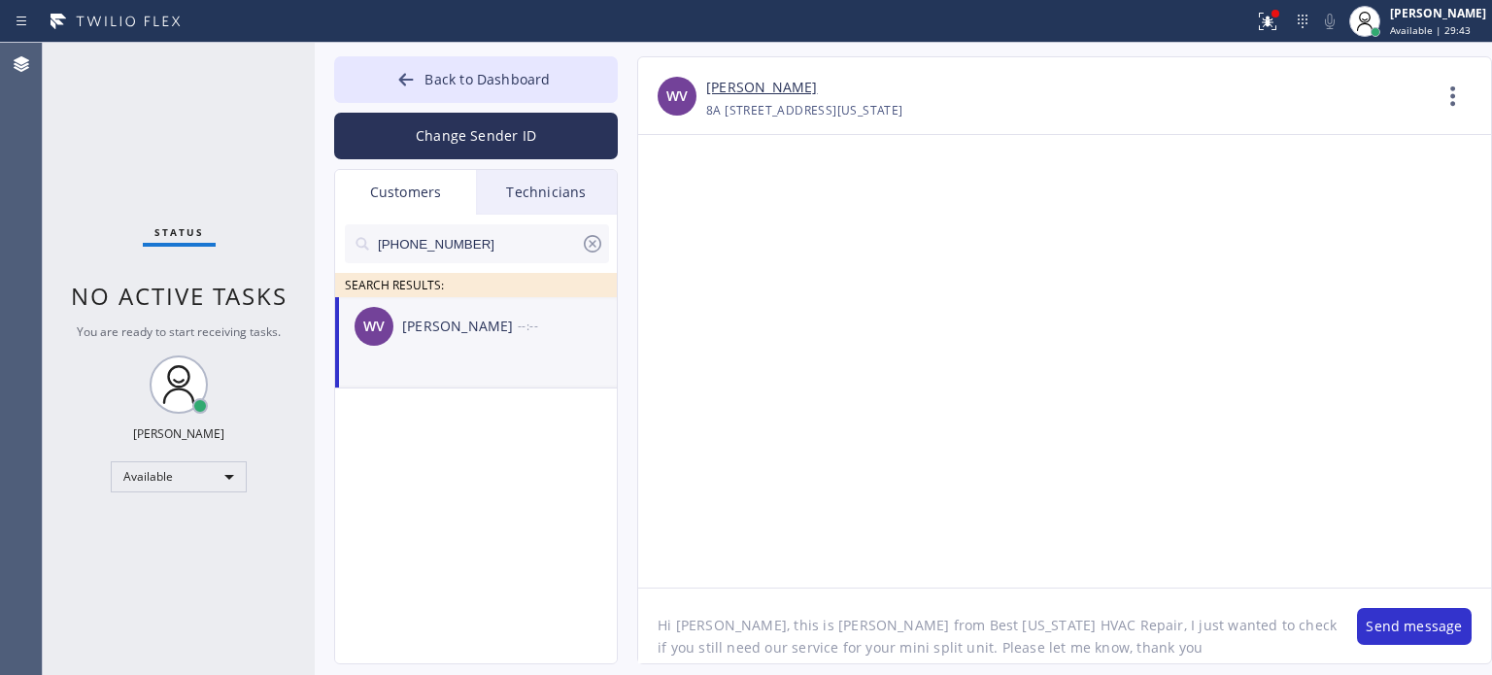
type textarea "Hi [PERSON_NAME], this is [PERSON_NAME] from Best [US_STATE] HVAC Repair, I jus…"
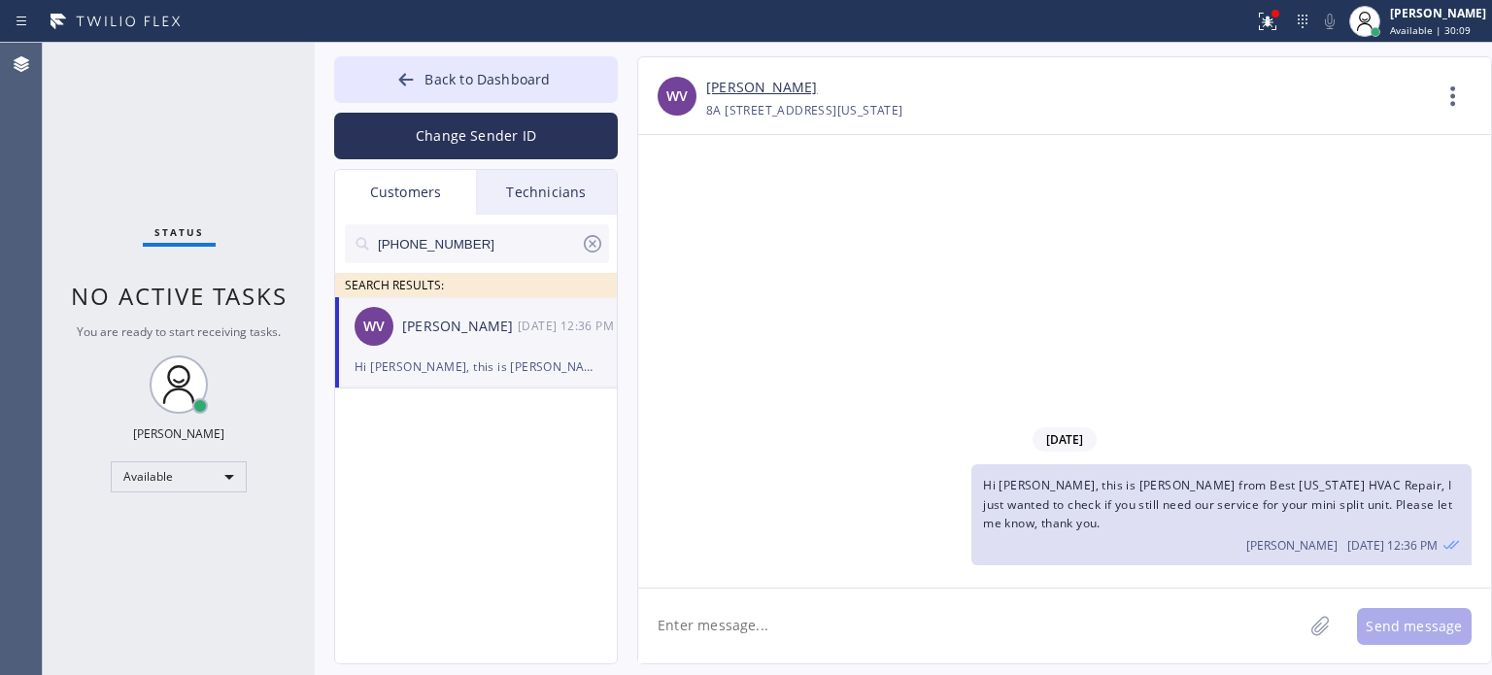
click at [592, 246] on icon at bounding box center [592, 243] width 23 height 23
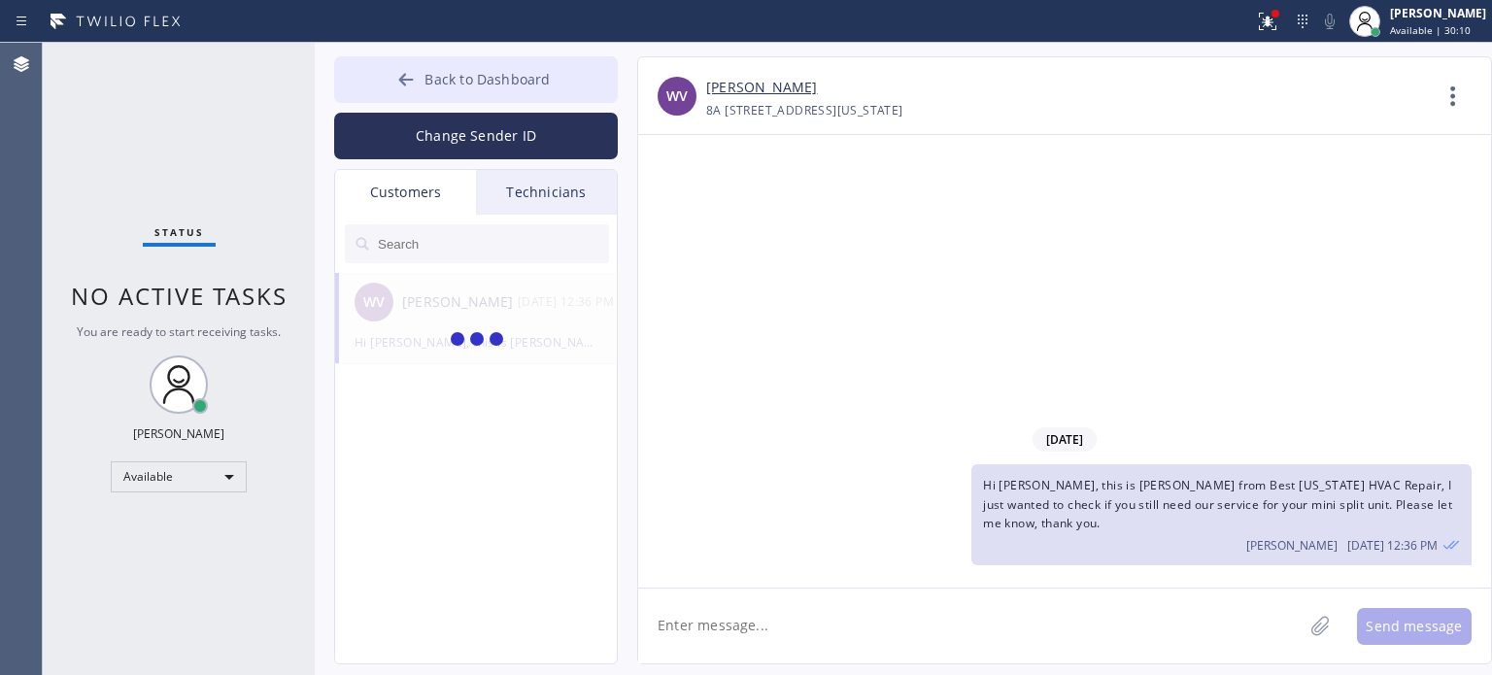
click at [470, 81] on span "Back to Dashboard" at bounding box center [486, 79] width 125 height 18
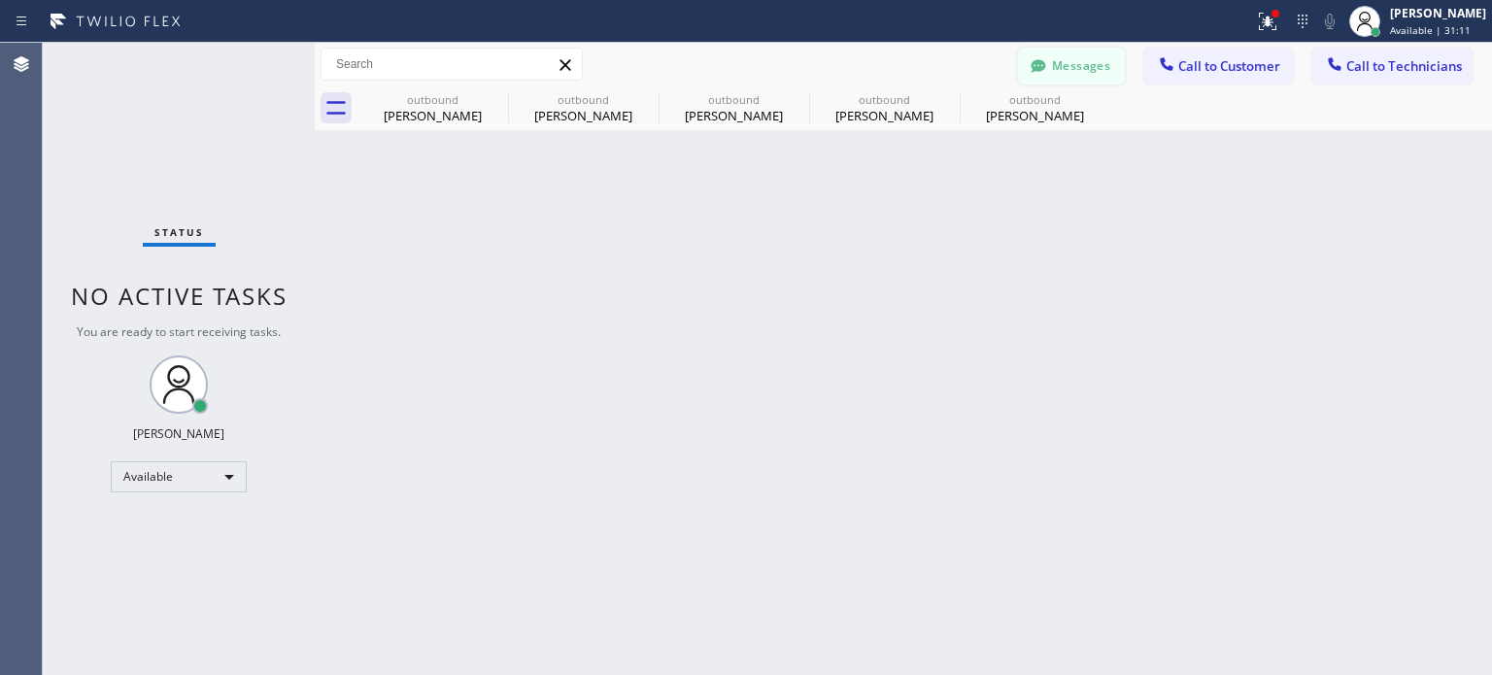
click at [1088, 65] on button "Messages" at bounding box center [1071, 66] width 107 height 37
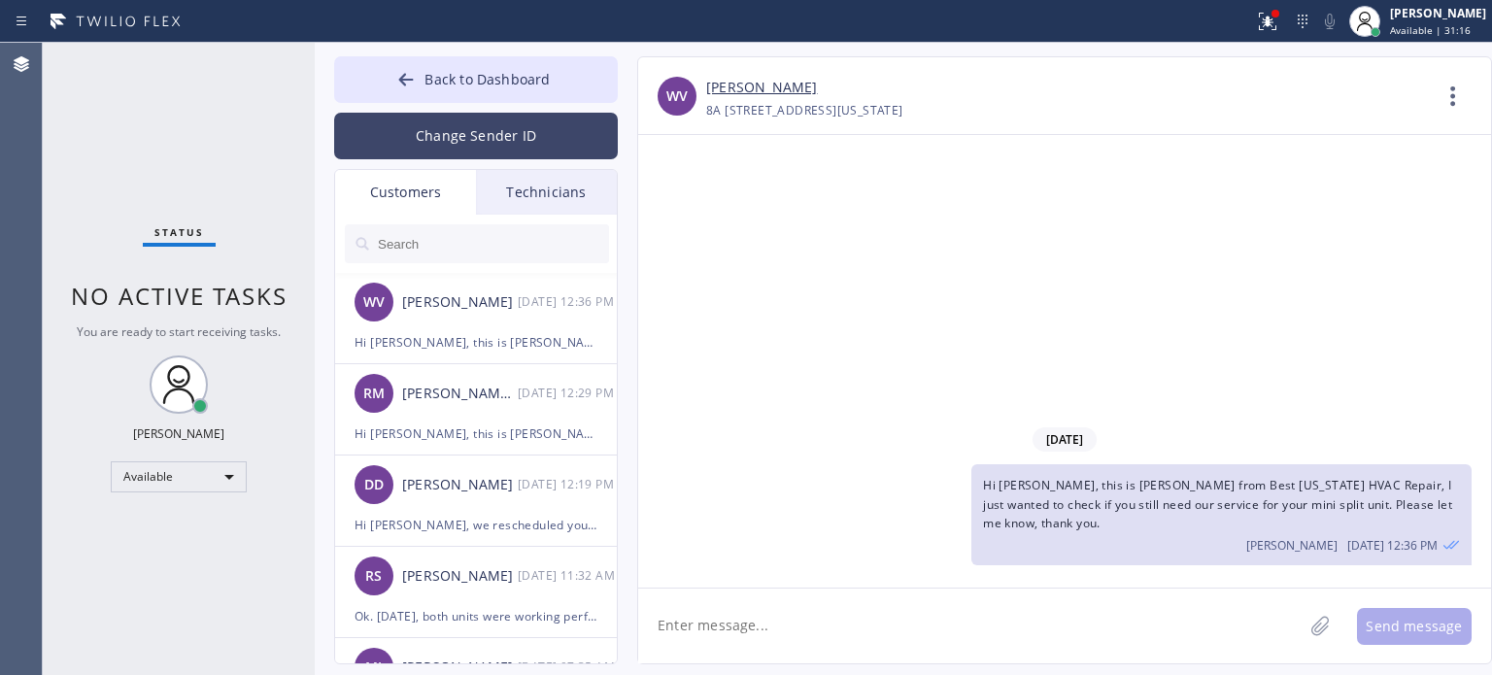
click at [549, 137] on button "Change Sender ID" at bounding box center [476, 136] width 284 height 47
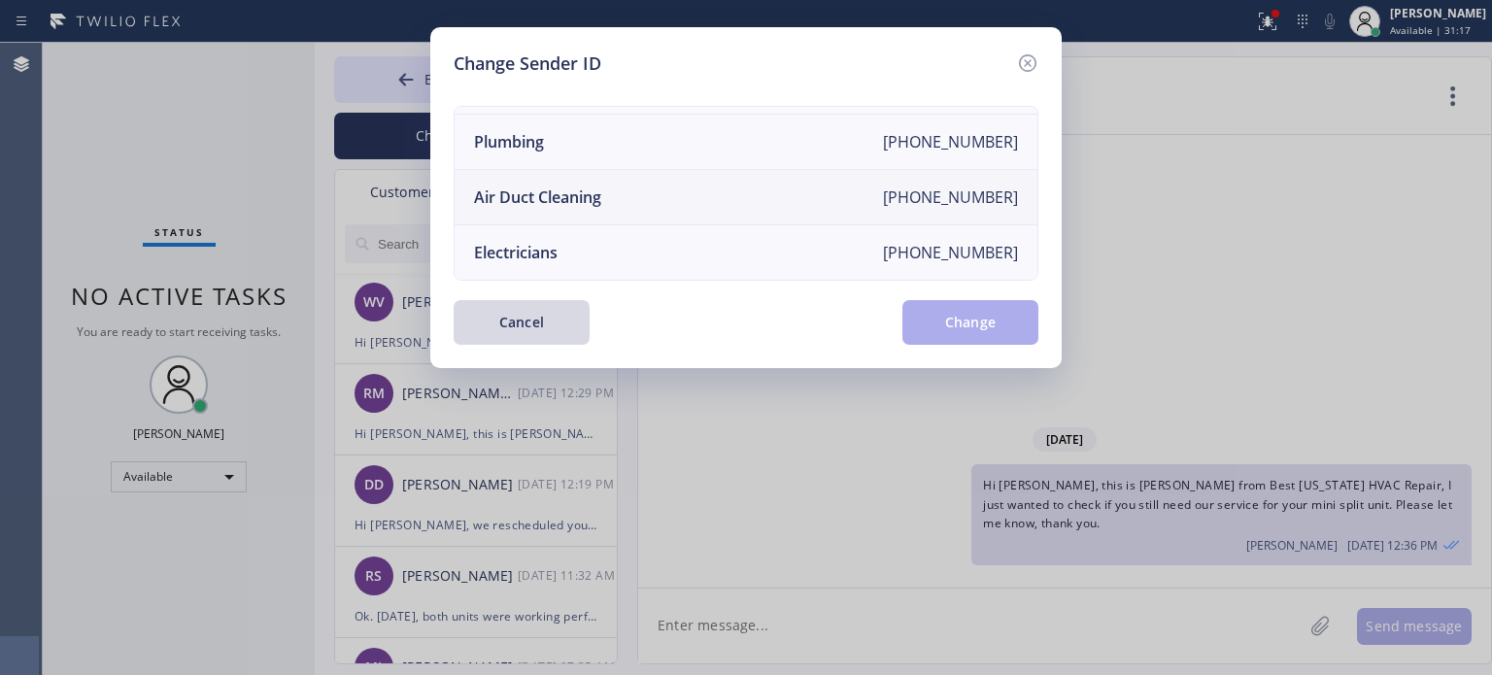
scroll to position [226, 0]
click at [557, 242] on div "Electricians" at bounding box center [516, 252] width 84 height 21
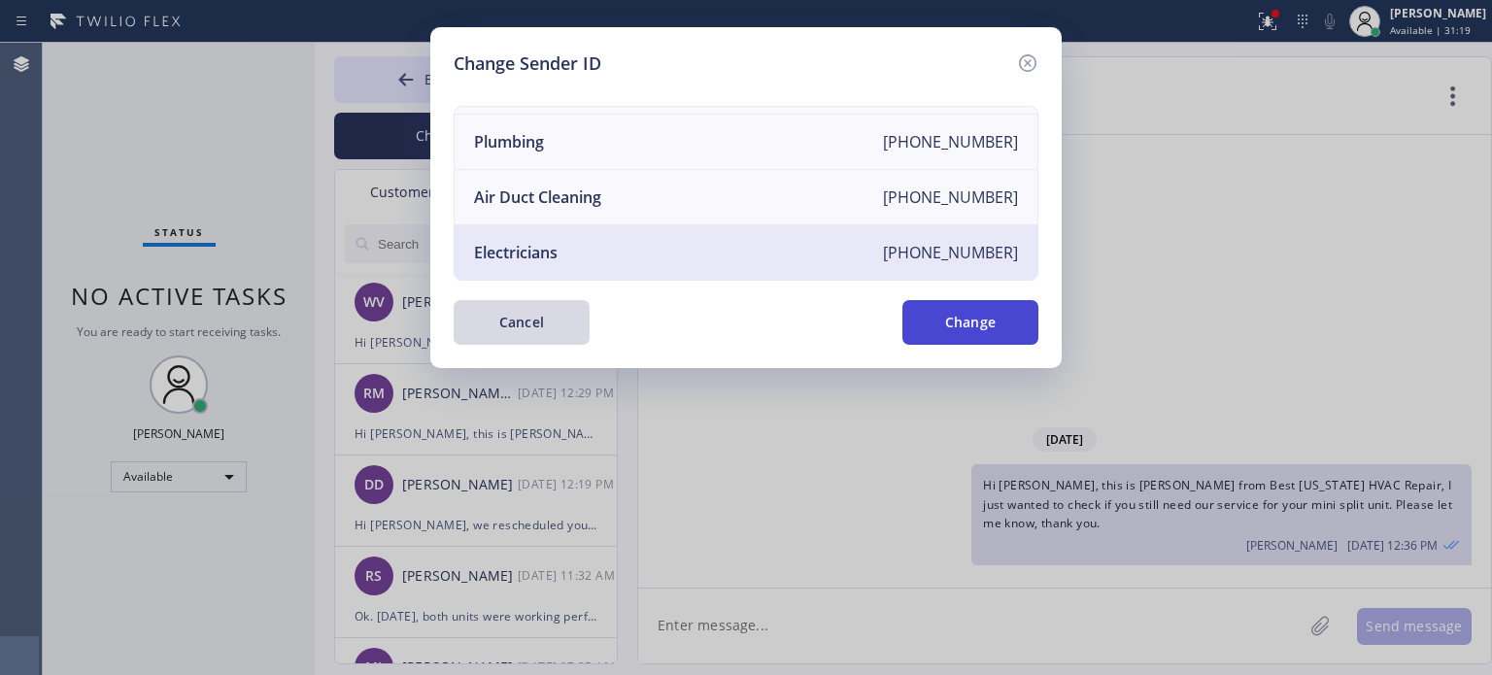
click at [921, 314] on button "Change" at bounding box center [970, 322] width 136 height 45
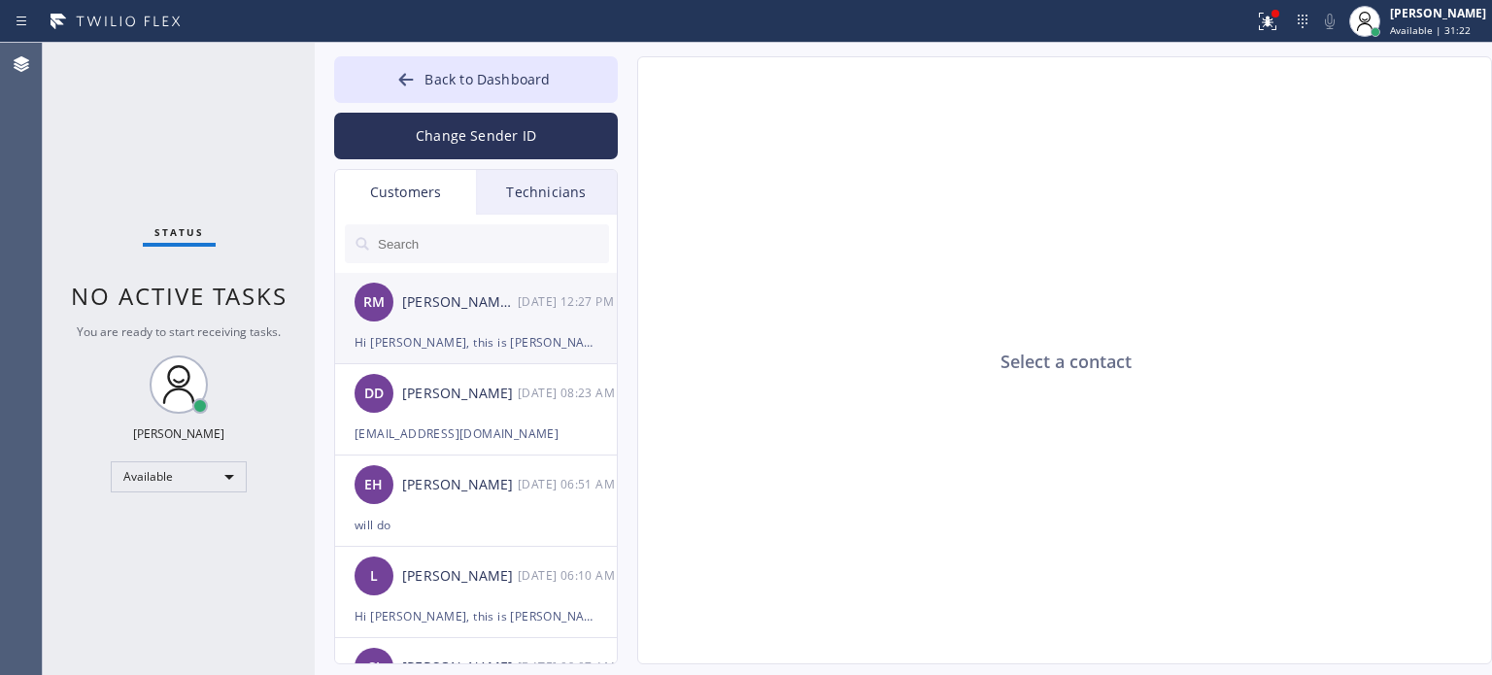
click at [439, 333] on div "Hi [PERSON_NAME], this is [PERSON_NAME] from [PERSON_NAME] Electric Co, I alrea…" at bounding box center [476, 342] width 243 height 22
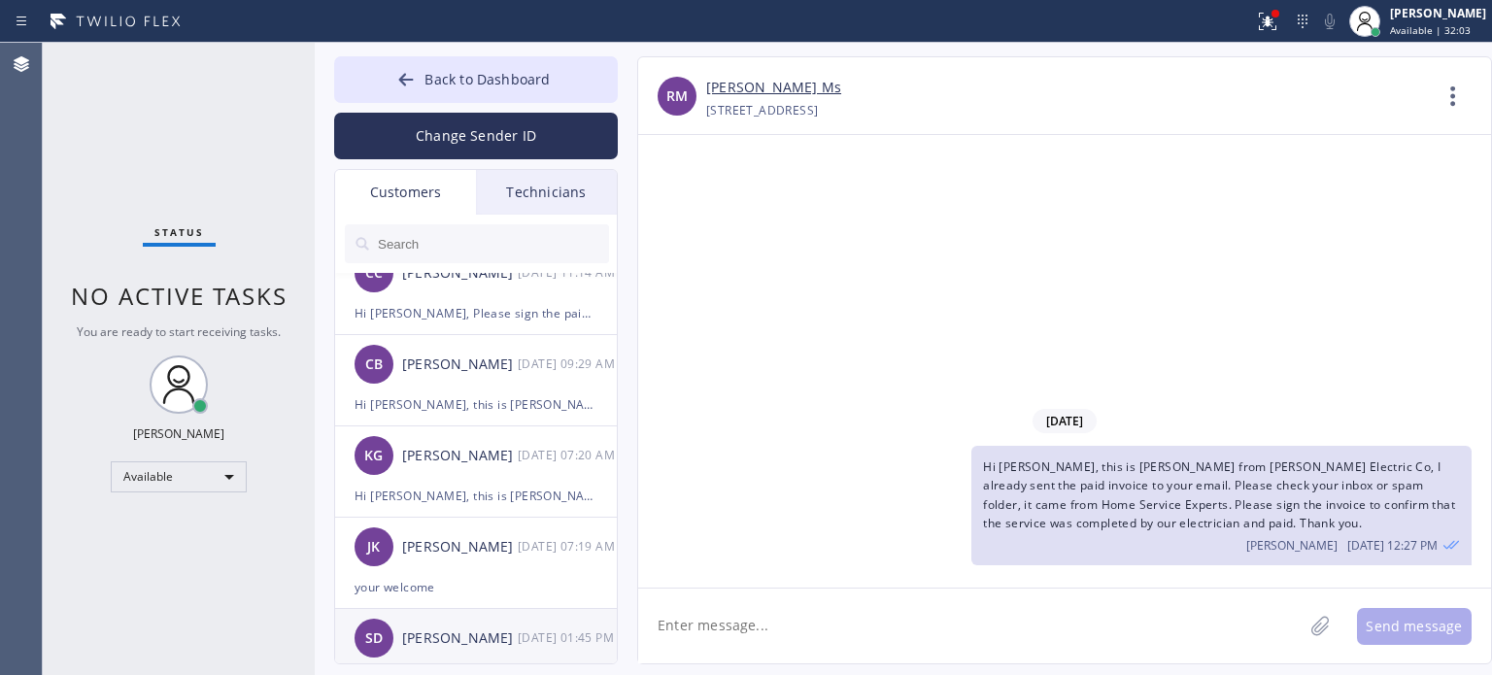
scroll to position [583, 0]
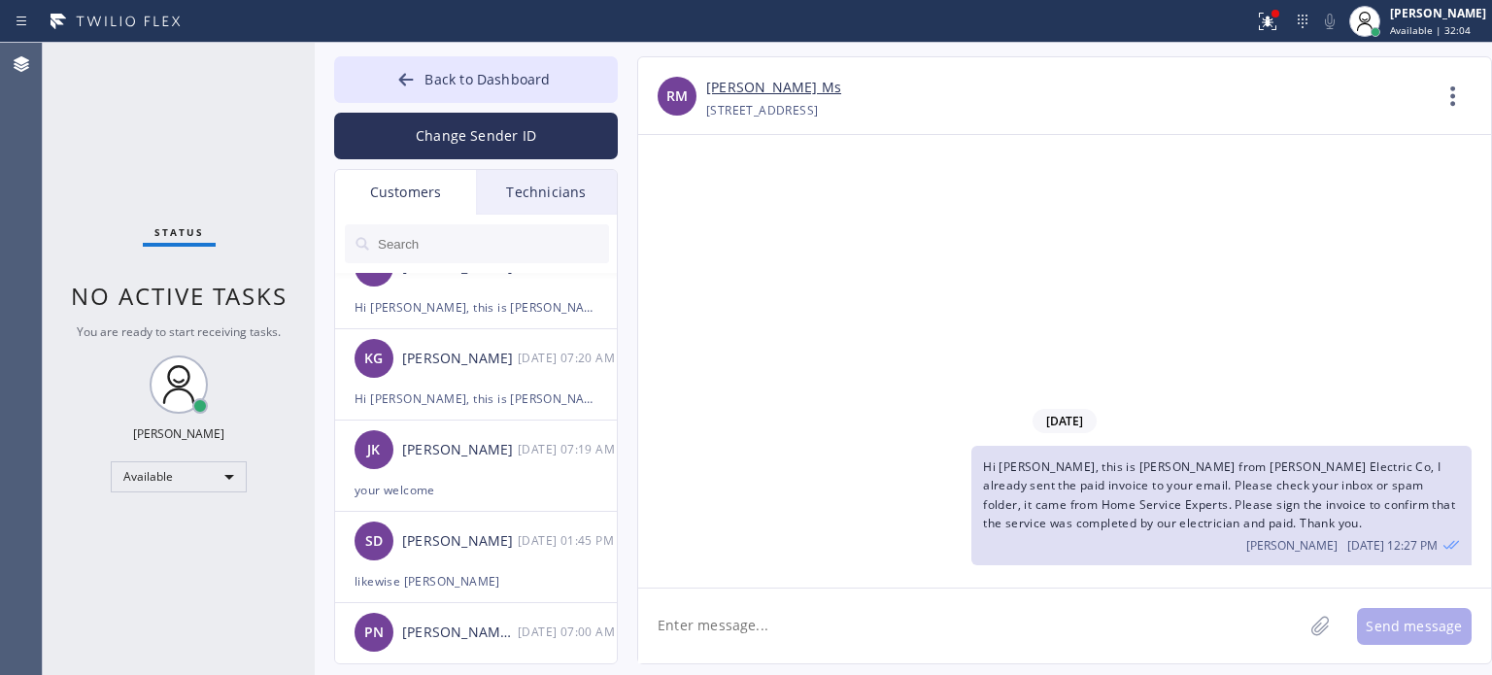
drag, startPoint x: 807, startPoint y: 622, endPoint x: 788, endPoint y: 553, distance: 71.6
click at [808, 622] on textarea at bounding box center [970, 626] width 664 height 75
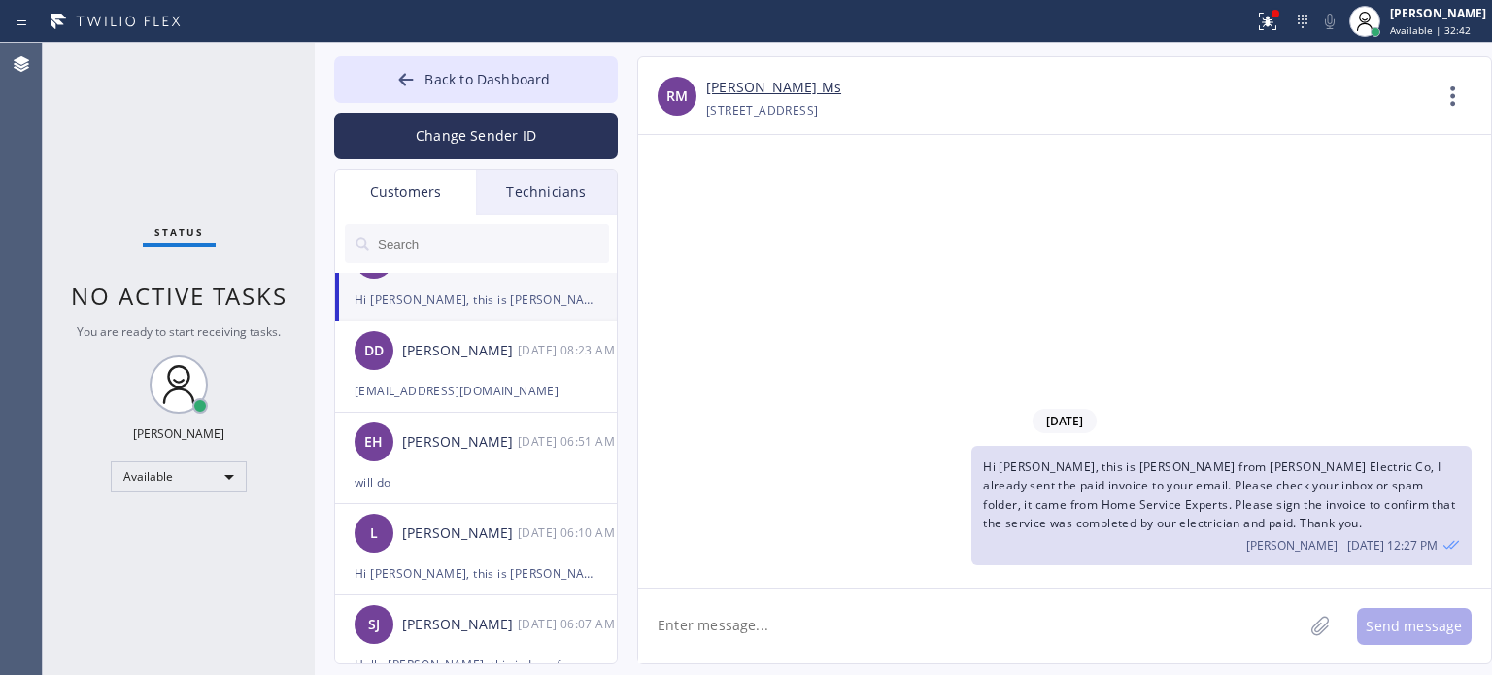
scroll to position [0, 0]
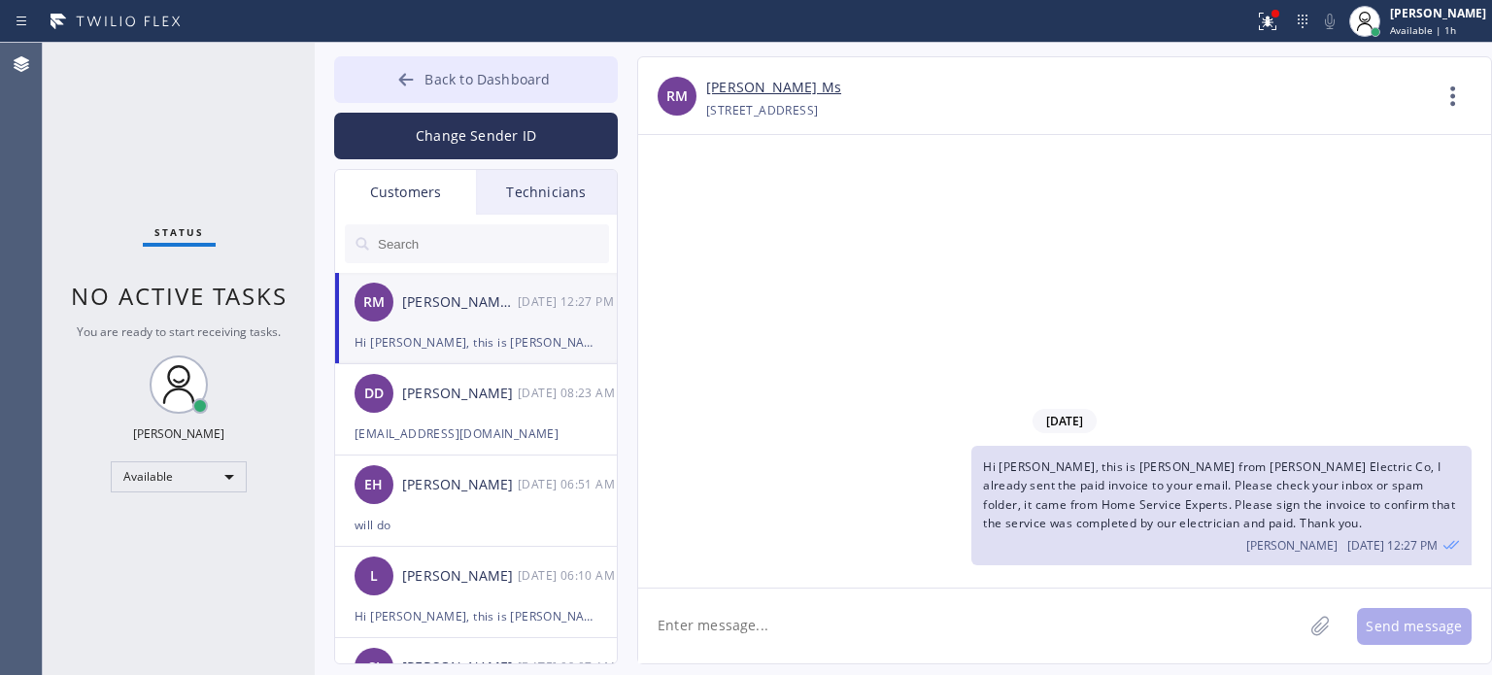
click at [420, 84] on button "Back to Dashboard" at bounding box center [476, 79] width 284 height 47
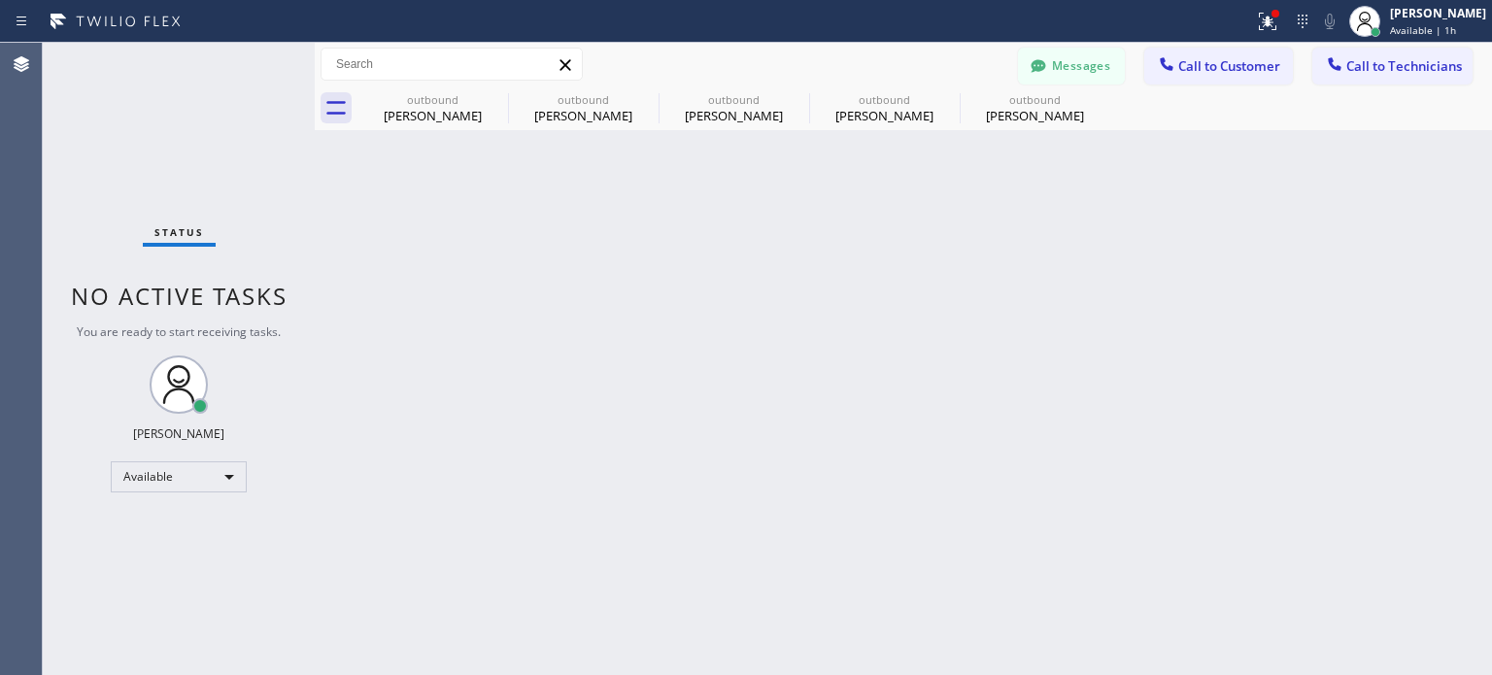
drag, startPoint x: 1043, startPoint y: 71, endPoint x: 1033, endPoint y: 72, distance: 9.8
click at [1041, 71] on icon at bounding box center [1038, 65] width 19 height 19
